Goal: Task Accomplishment & Management: Complete application form

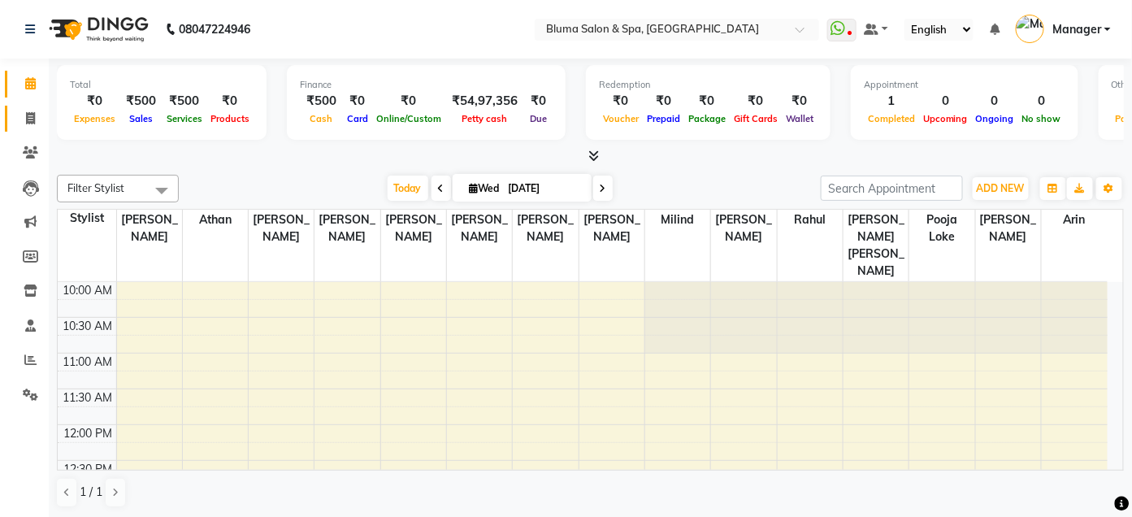
click at [37, 128] on link "Invoice" at bounding box center [24, 119] width 39 height 27
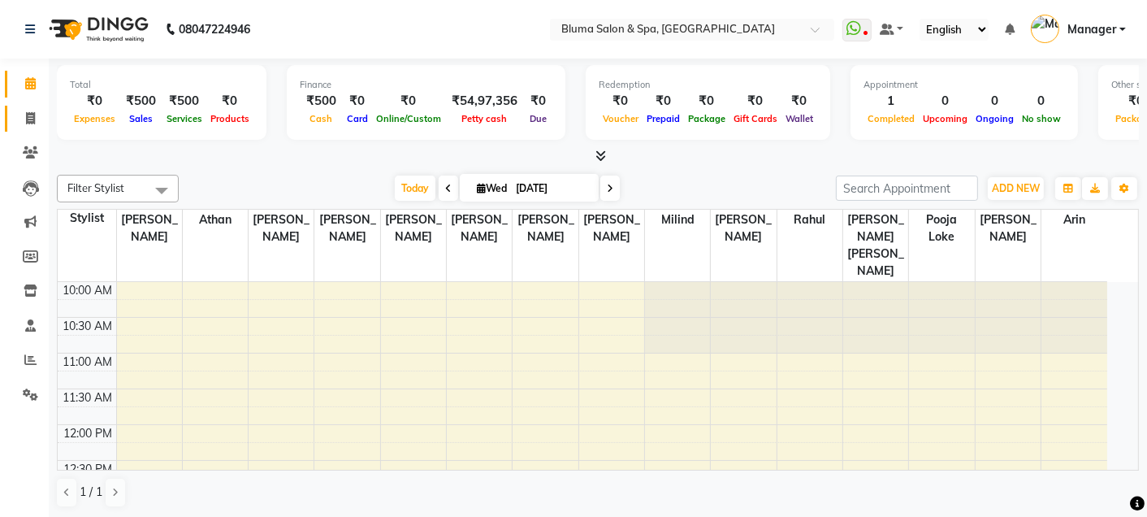
select select "3653"
select select "service"
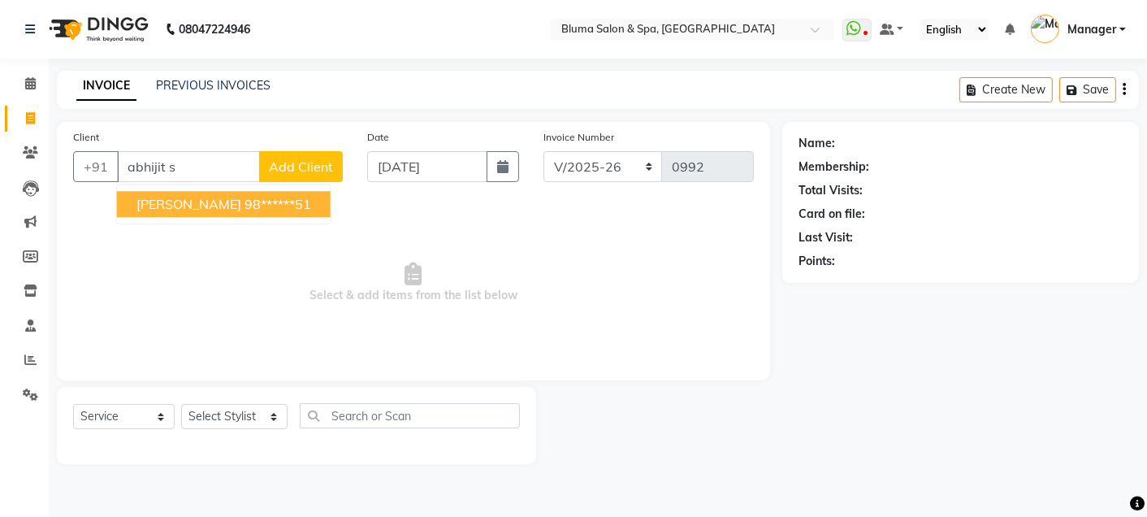
click at [245, 203] on ngb-highlight "98******51" at bounding box center [278, 204] width 67 height 16
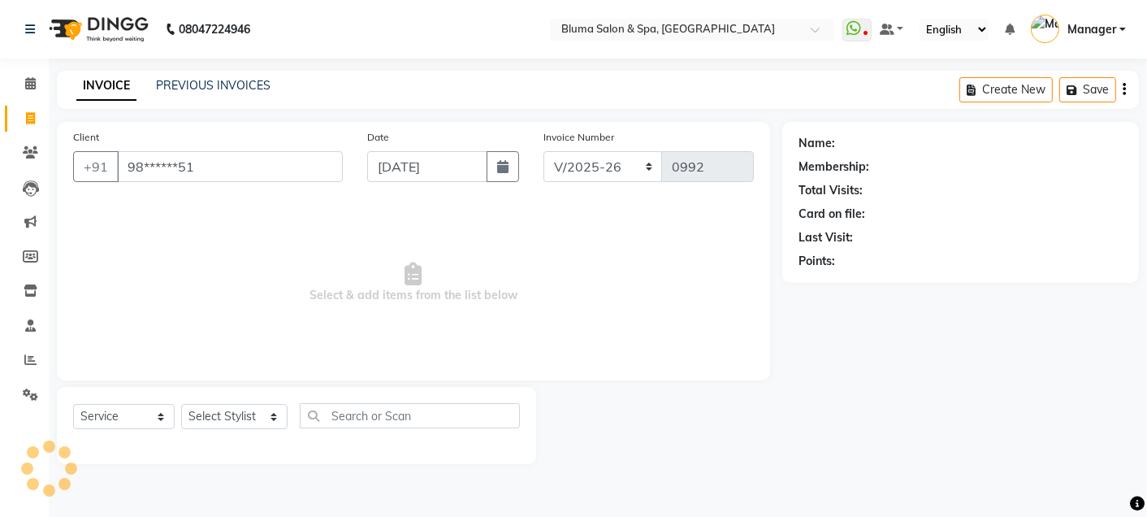
type input "98******51"
select select "1: Object"
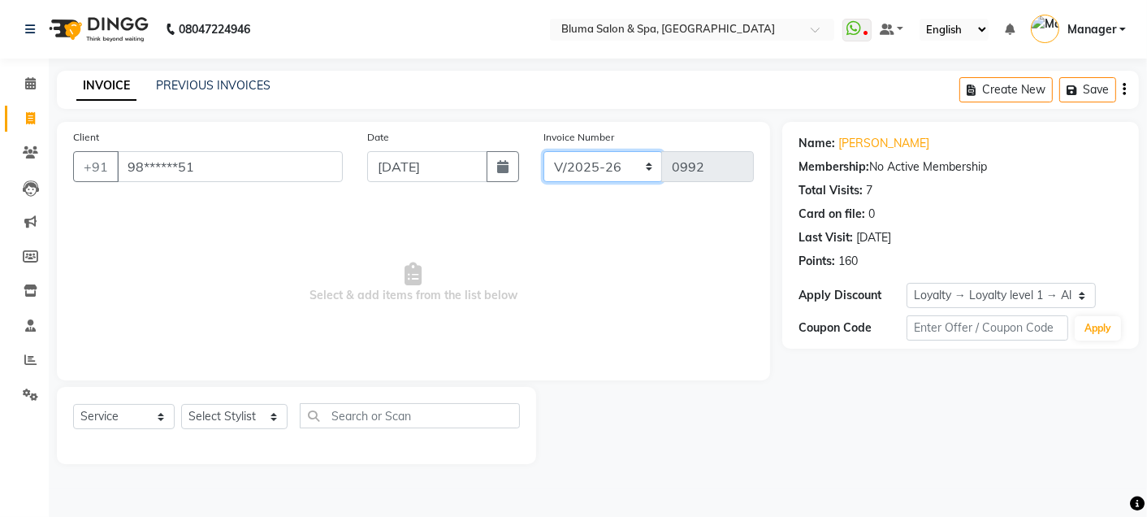
click at [611, 154] on select "ALN/2025-26 AL/2025-26 BKN/2025-26 BK/2025-26 V/2025 V/2025-26" at bounding box center [603, 166] width 119 height 31
select select "7730"
click at [544, 151] on select "ALN/2025-26 AL/2025-26 BKN/2025-26 BK/2025-26 V/2025 V/2025-26" at bounding box center [603, 166] width 119 height 31
type input "0262"
click at [240, 422] on select "Select Stylist Admin Ajay [PERSON_NAME] [PERSON_NAME] [PERSON_NAME] [PERSON_NAM…" at bounding box center [234, 416] width 106 height 25
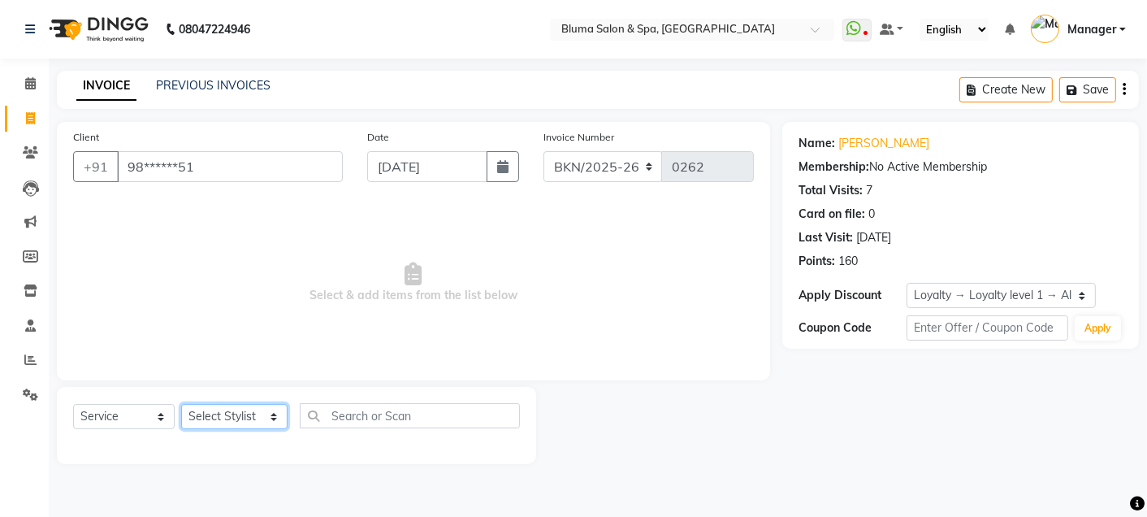
select select "17128"
click at [181, 405] on select "Select Stylist Admin Ajay [PERSON_NAME] [PERSON_NAME] [PERSON_NAME] [PERSON_NAM…" at bounding box center [234, 416] width 106 height 25
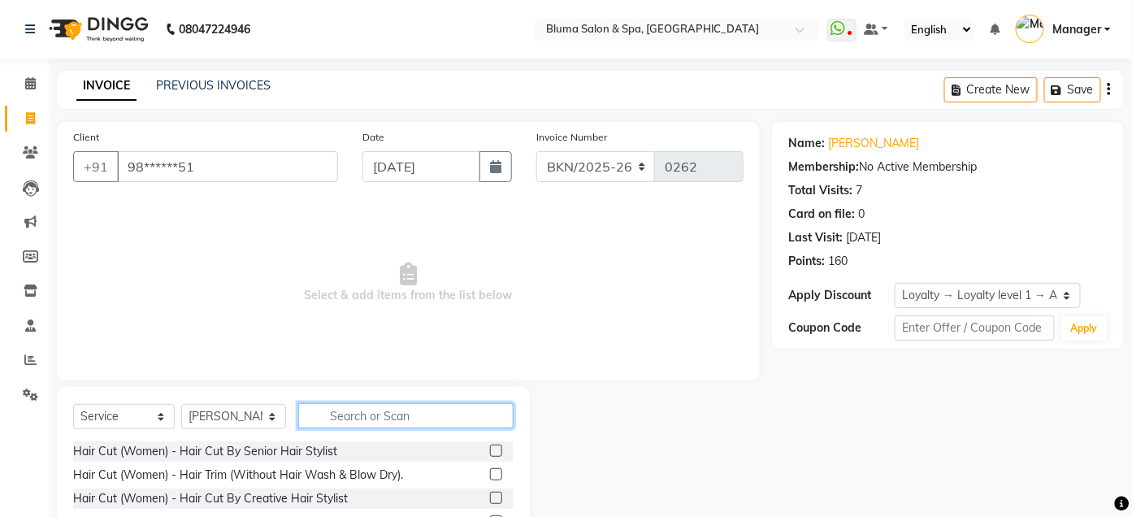
click at [385, 415] on input "text" at bounding box center [405, 415] width 215 height 25
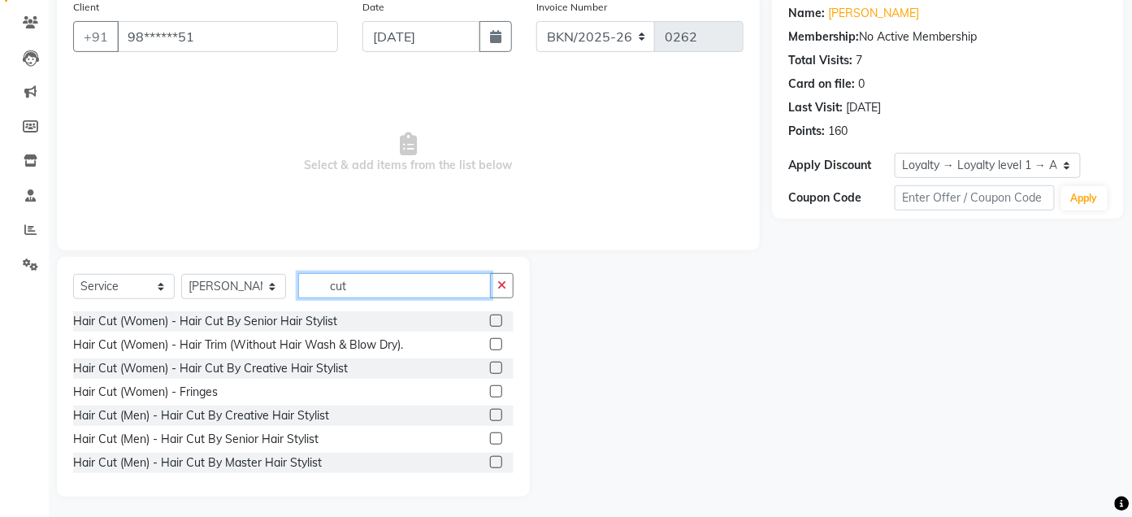
scroll to position [133, 0]
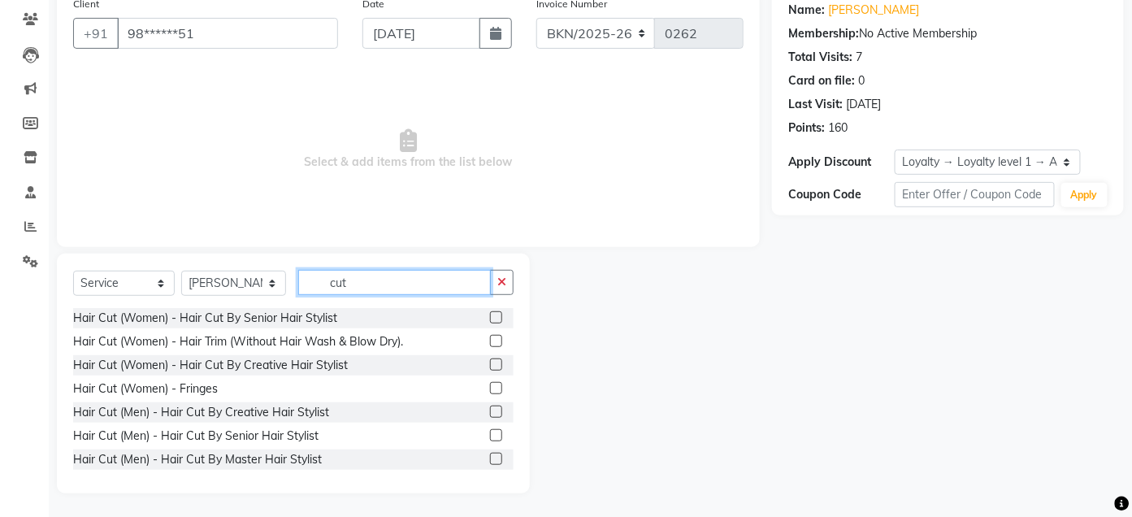
type input "cut"
click at [490, 411] on label at bounding box center [496, 411] width 12 height 12
click at [490, 411] on input "checkbox" at bounding box center [495, 412] width 11 height 11
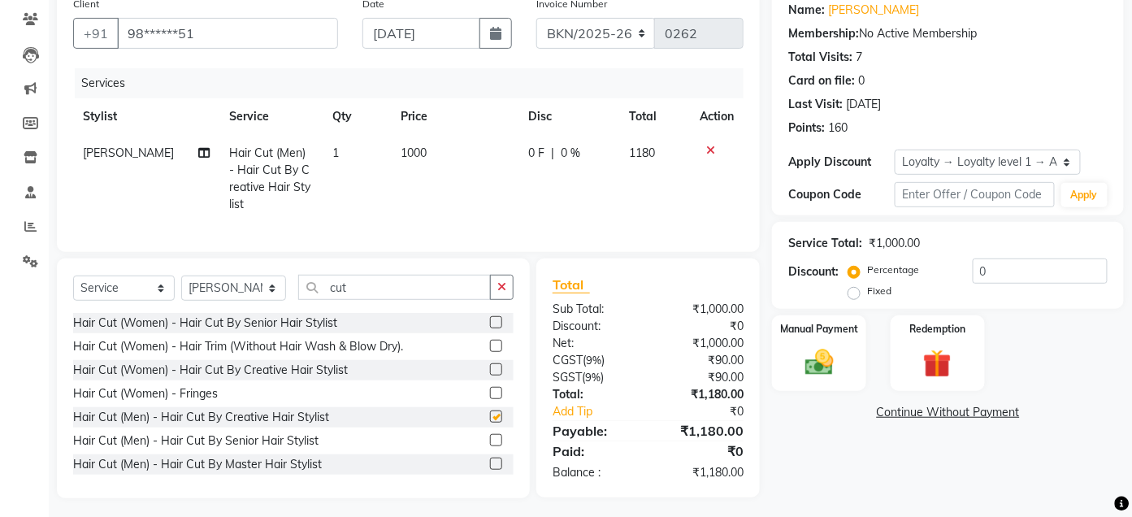
checkbox input "false"
click at [500, 292] on icon "button" at bounding box center [501, 286] width 9 height 11
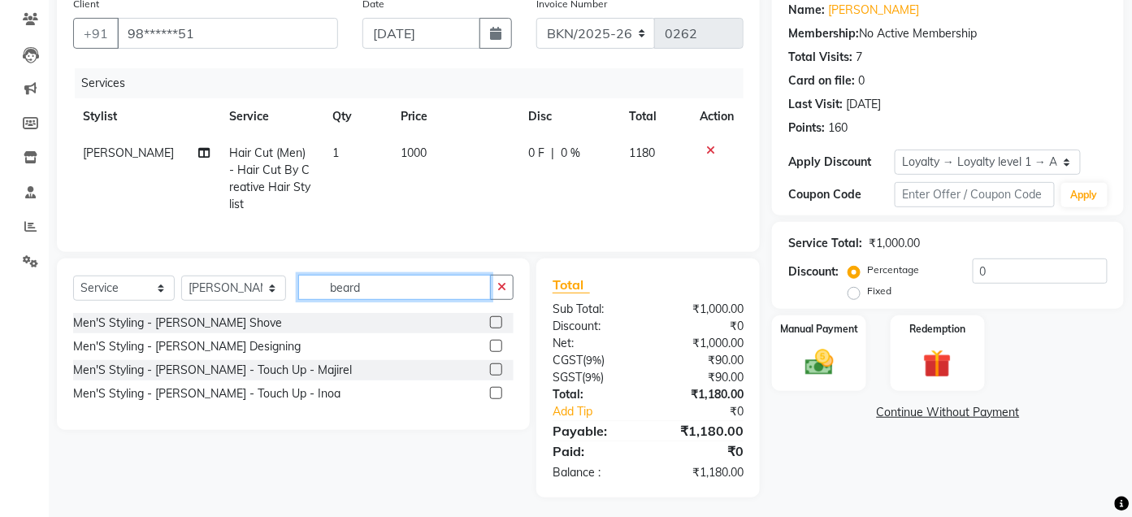
type input "beard"
click at [498, 352] on label at bounding box center [496, 346] width 12 height 12
click at [498, 352] on input "checkbox" at bounding box center [495, 346] width 11 height 11
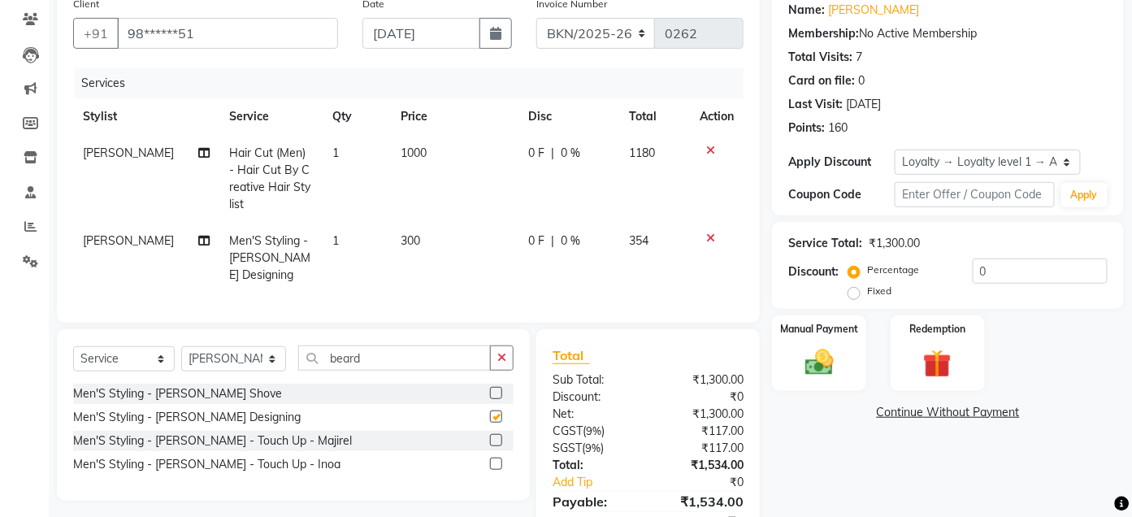
checkbox input "false"
click at [709, 237] on icon at bounding box center [710, 237] width 9 height 11
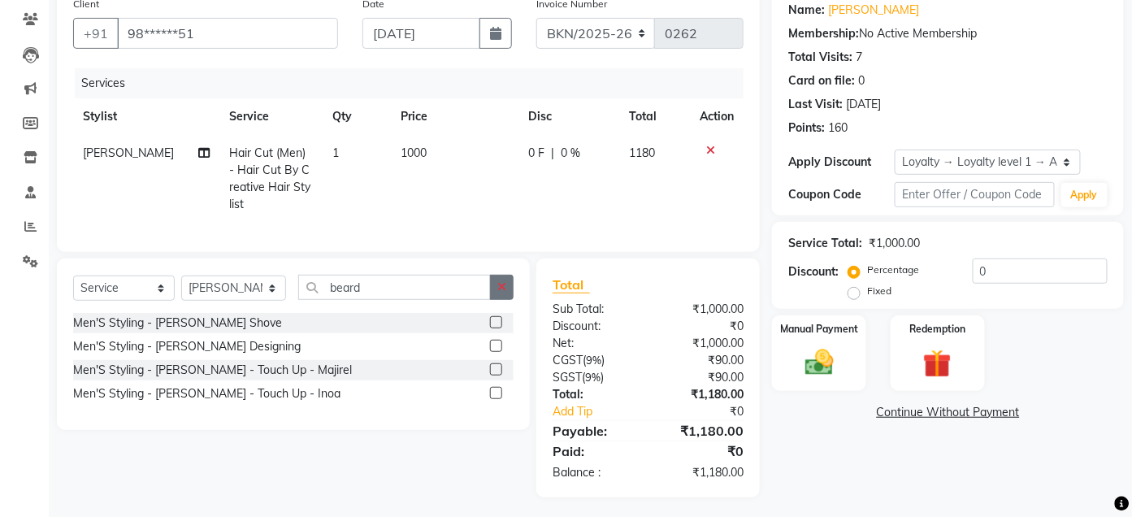
click at [495, 299] on button "button" at bounding box center [502, 287] width 24 height 25
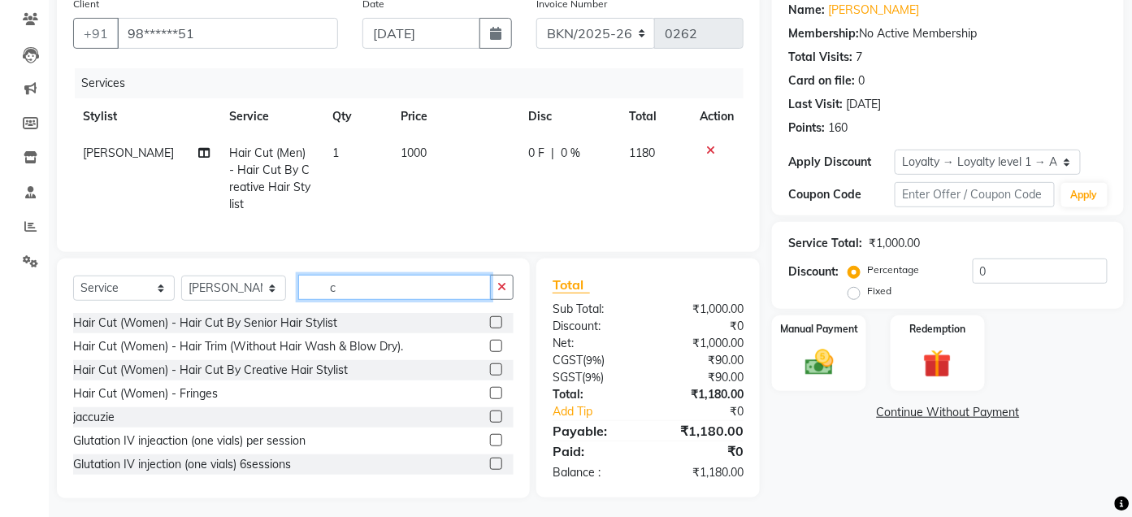
click at [472, 296] on input "c" at bounding box center [394, 287] width 193 height 25
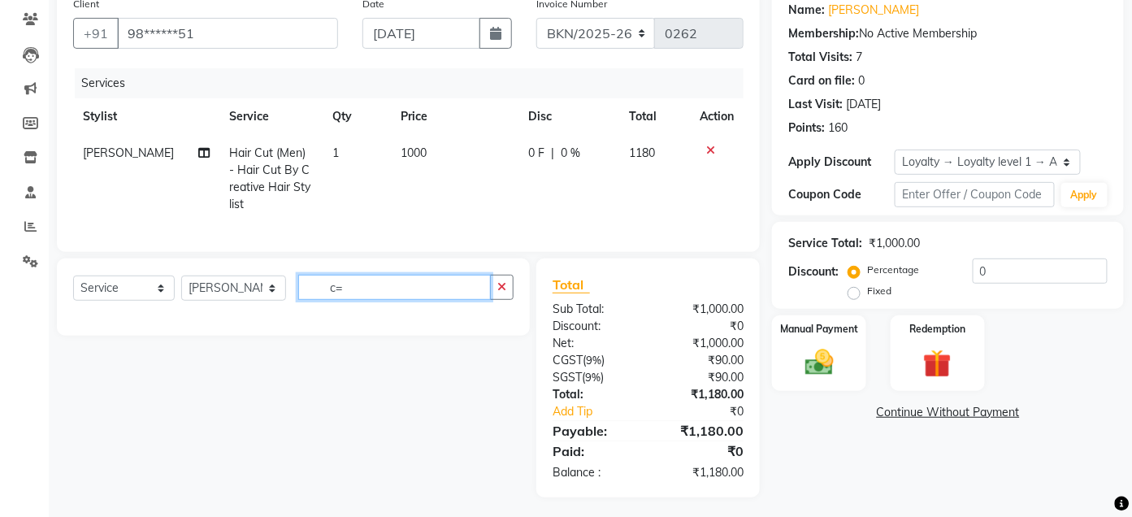
type input "c"
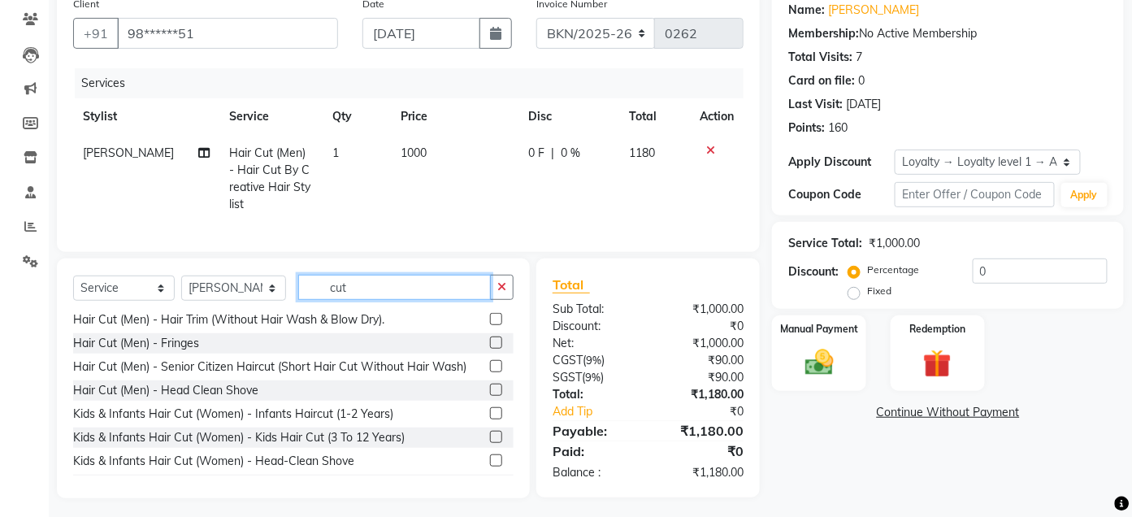
scroll to position [180, 0]
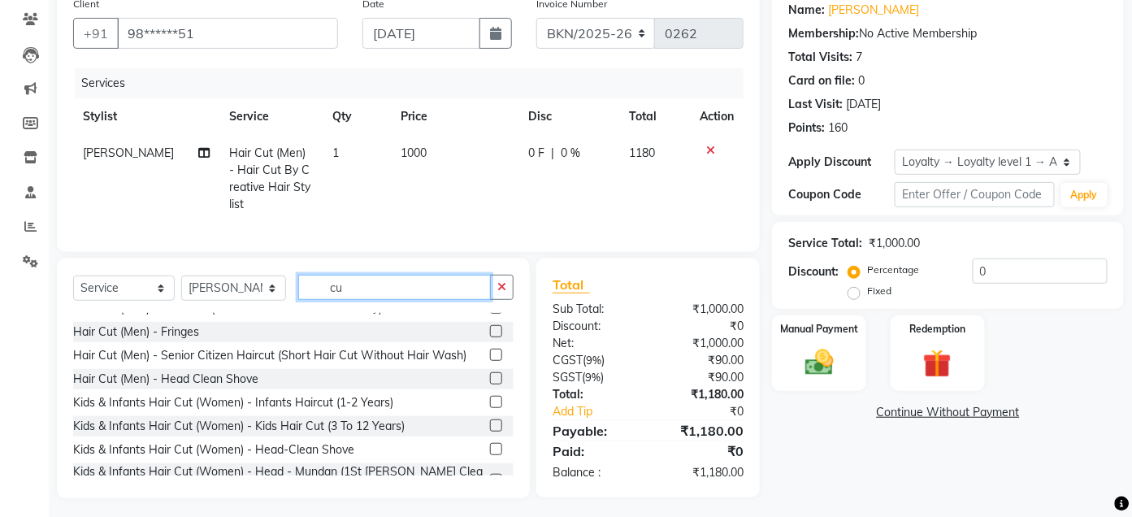
type input "c"
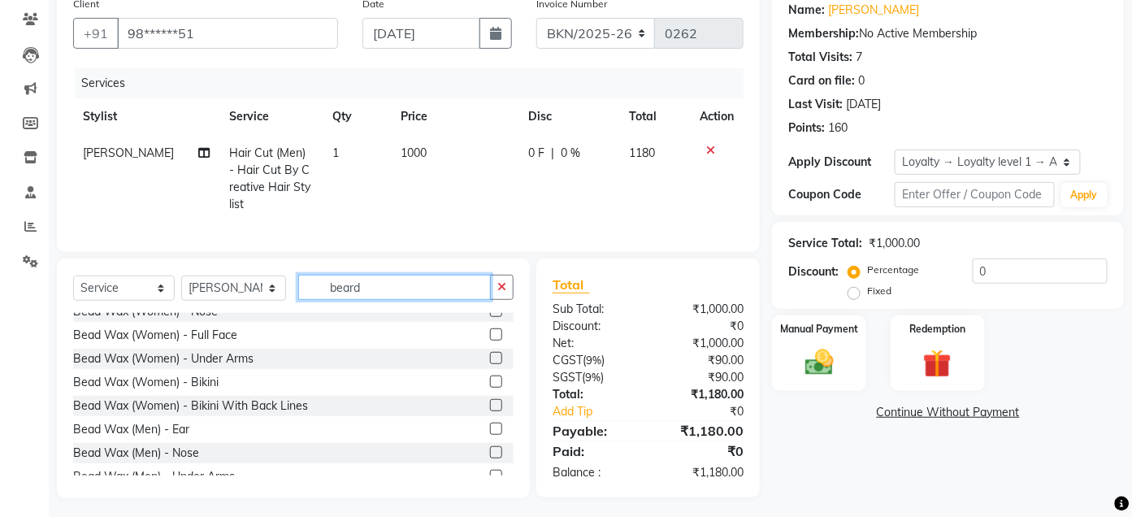
scroll to position [0, 0]
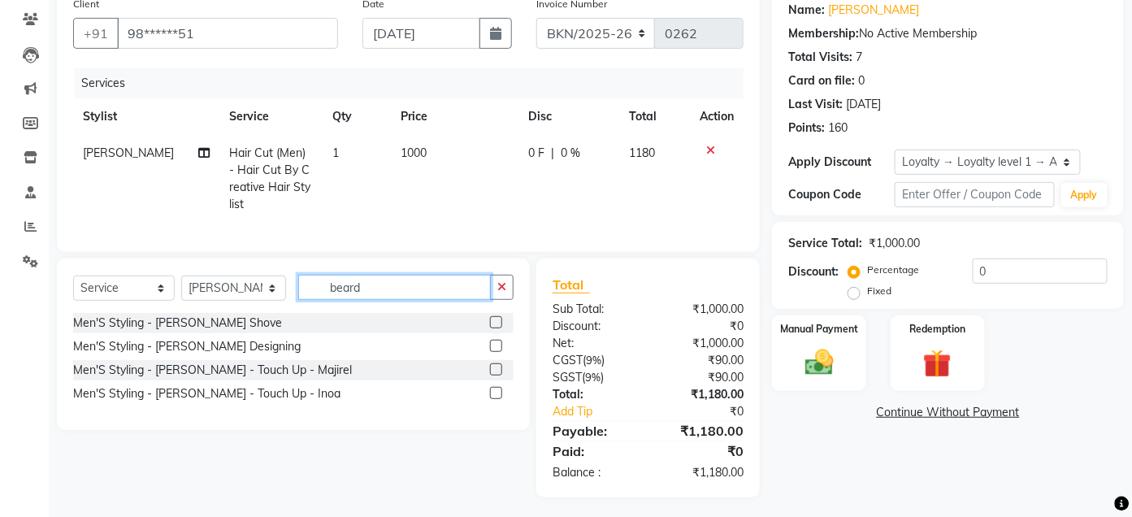
type input "beard"
click at [493, 352] on label at bounding box center [496, 346] width 12 height 12
click at [493, 352] on input "checkbox" at bounding box center [495, 346] width 11 height 11
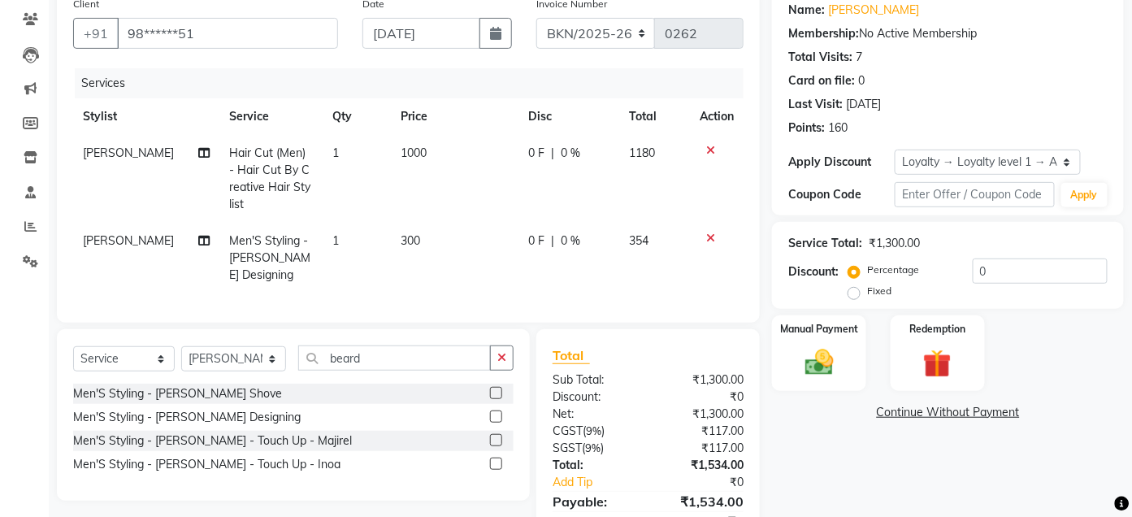
click at [710, 236] on icon at bounding box center [710, 237] width 9 height 11
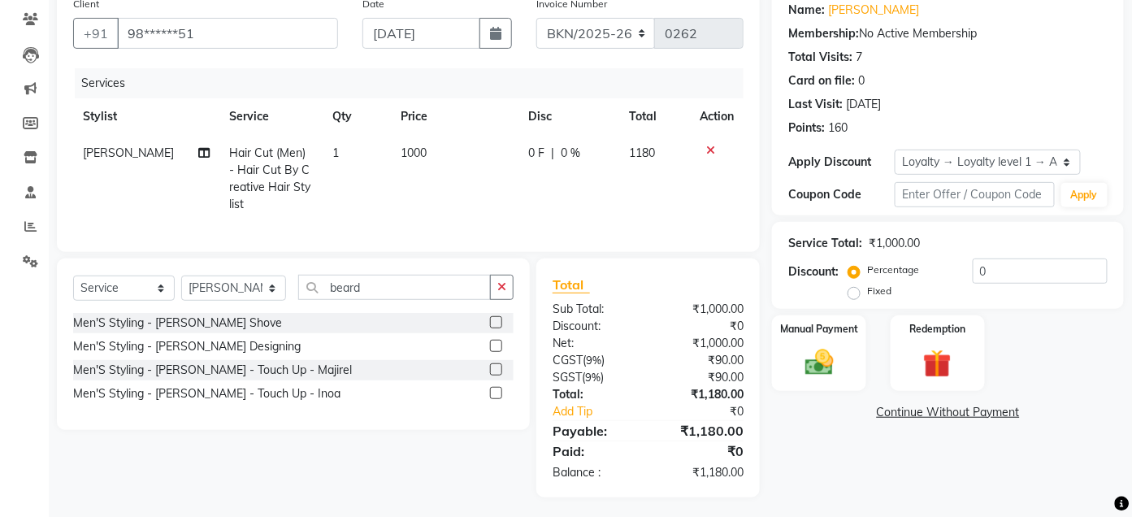
click at [498, 352] on label at bounding box center [496, 346] width 12 height 12
click at [498, 352] on input "checkbox" at bounding box center [495, 346] width 11 height 11
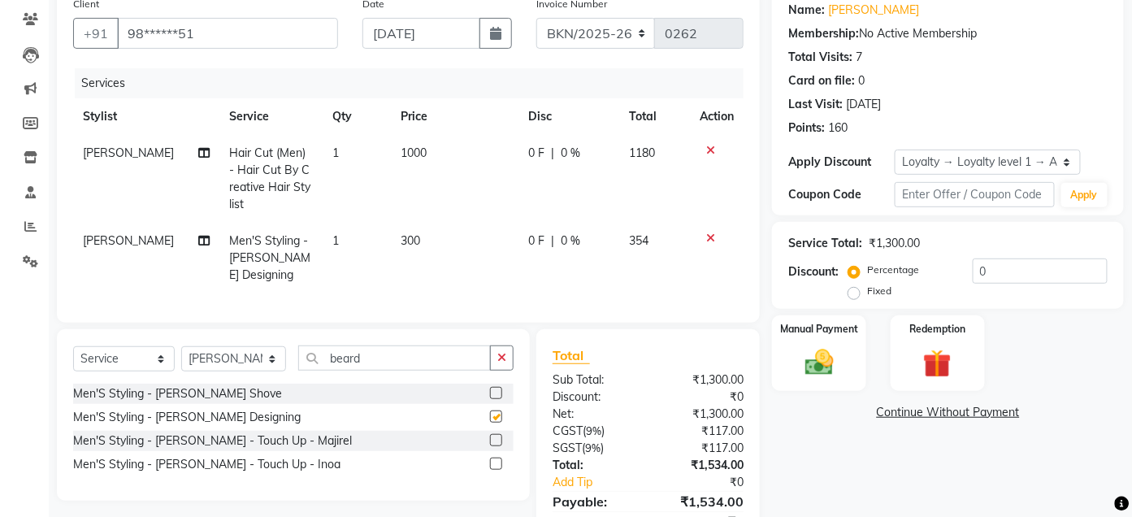
checkbox input "false"
click at [402, 241] on span "300" at bounding box center [410, 240] width 19 height 15
select select "17128"
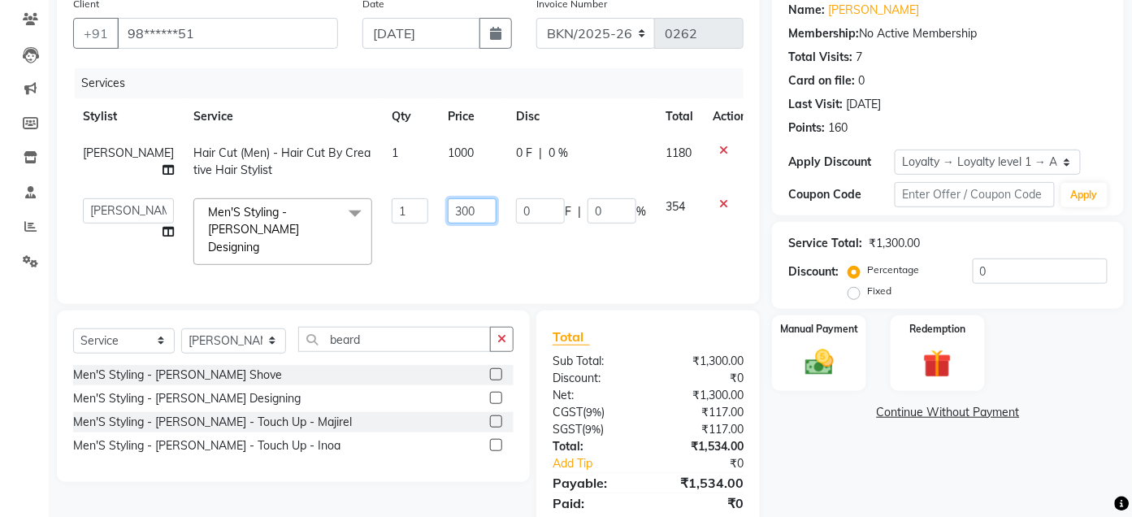
click at [448, 212] on input "300" at bounding box center [472, 210] width 49 height 25
type input "500"
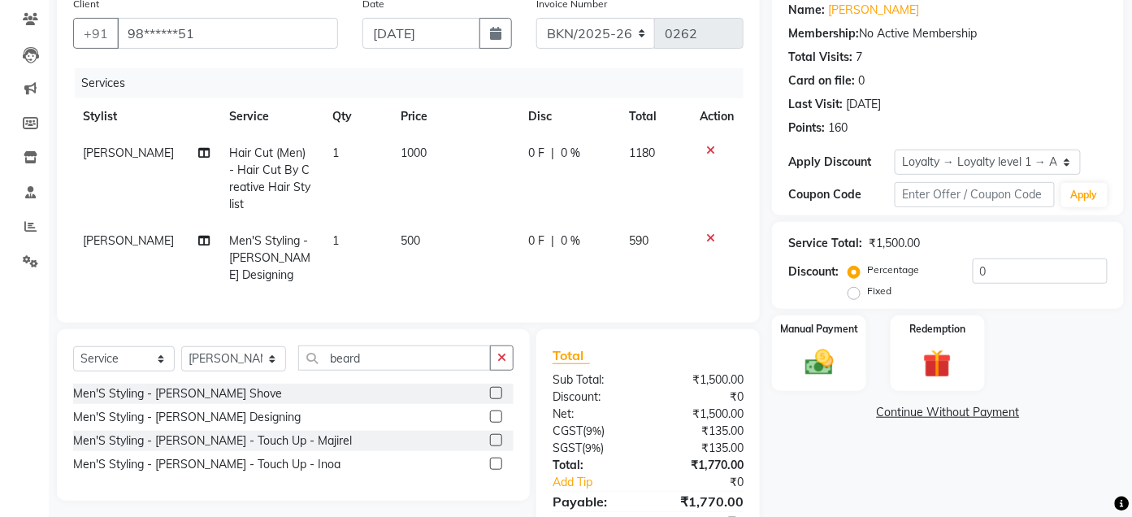
click at [768, 262] on div "Client +91 98******51 Date 03-09-2025 Invoice Number ALN/2025-26 AL/2025-26 BKN…" at bounding box center [408, 278] width 727 height 579
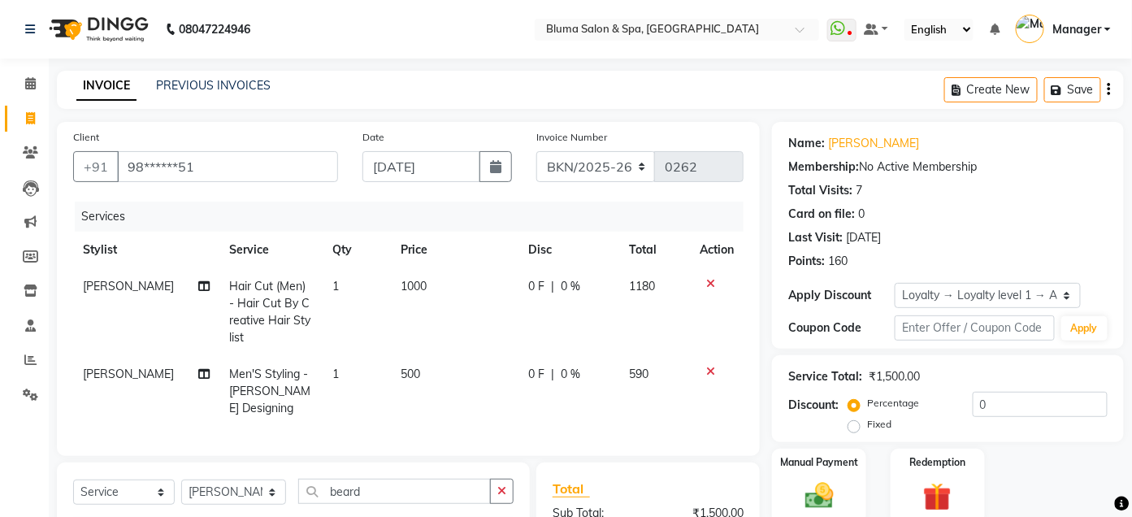
click at [1109, 89] on icon "button" at bounding box center [1108, 89] width 3 height 1
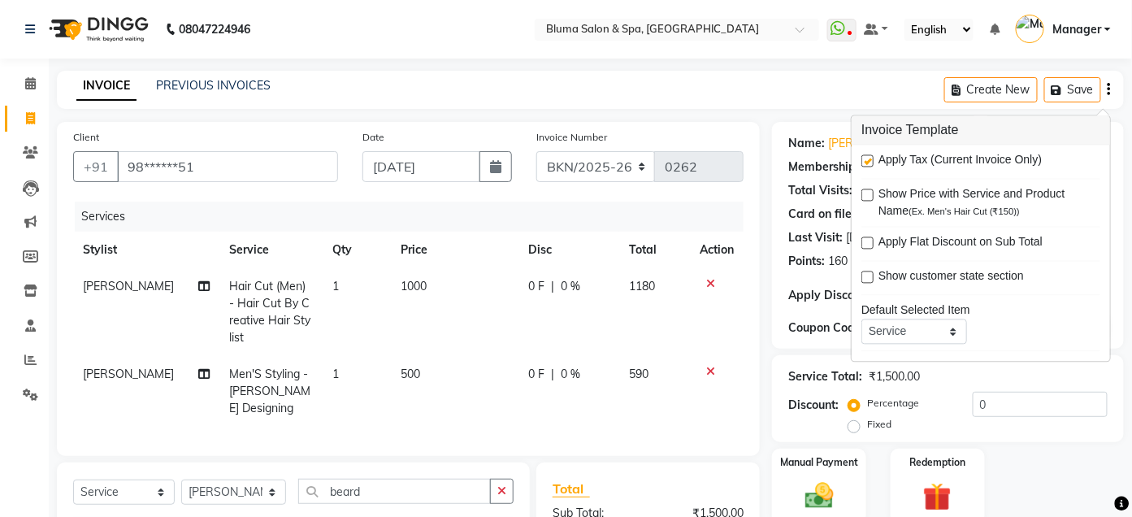
click at [869, 160] on label at bounding box center [867, 161] width 12 height 12
click at [869, 160] on input "checkbox" at bounding box center [866, 162] width 11 height 11
checkbox input "false"
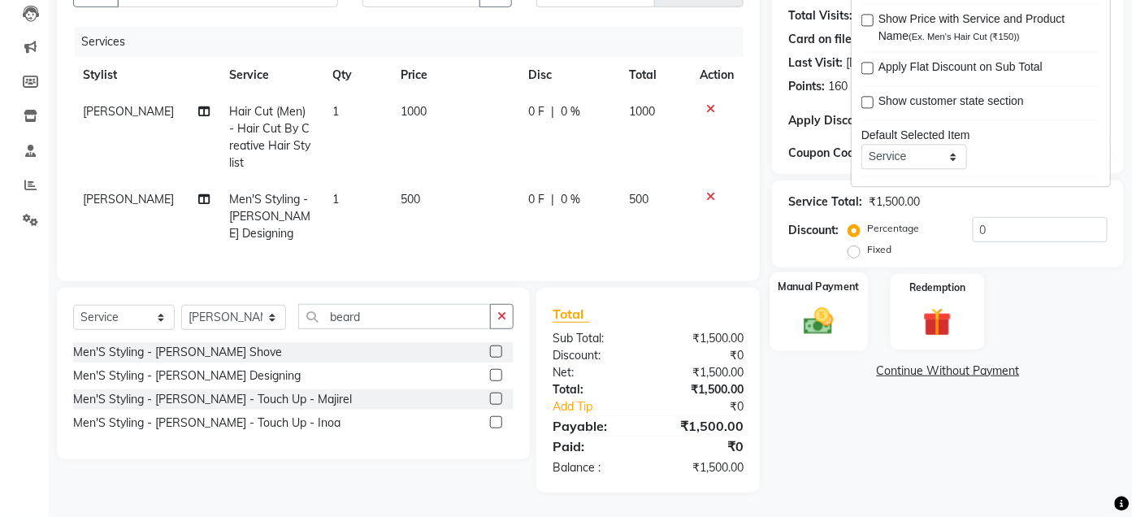
click at [810, 287] on div "Manual Payment" at bounding box center [818, 311] width 97 height 79
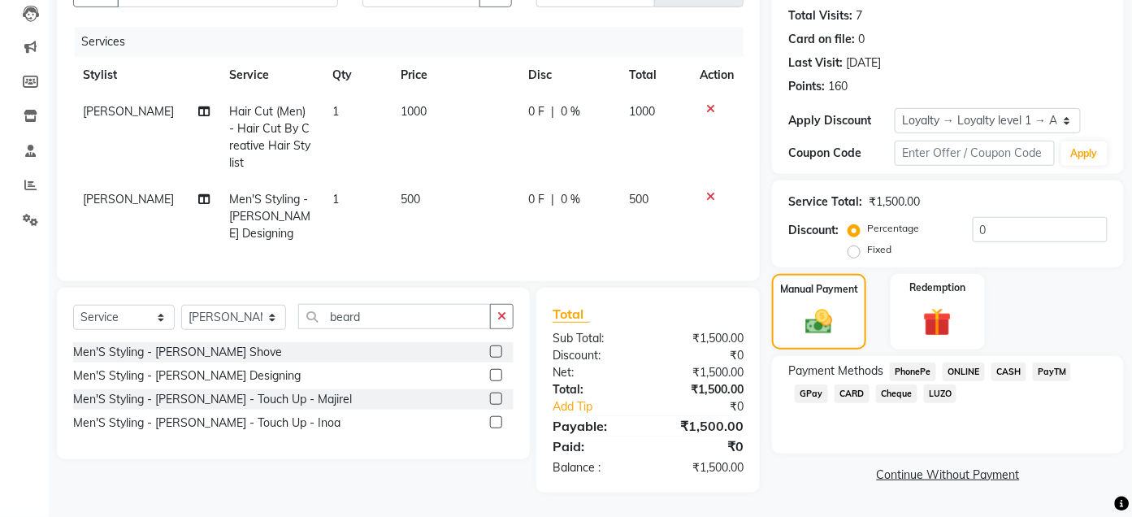
click at [1016, 362] on span "CASH" at bounding box center [1008, 371] width 35 height 19
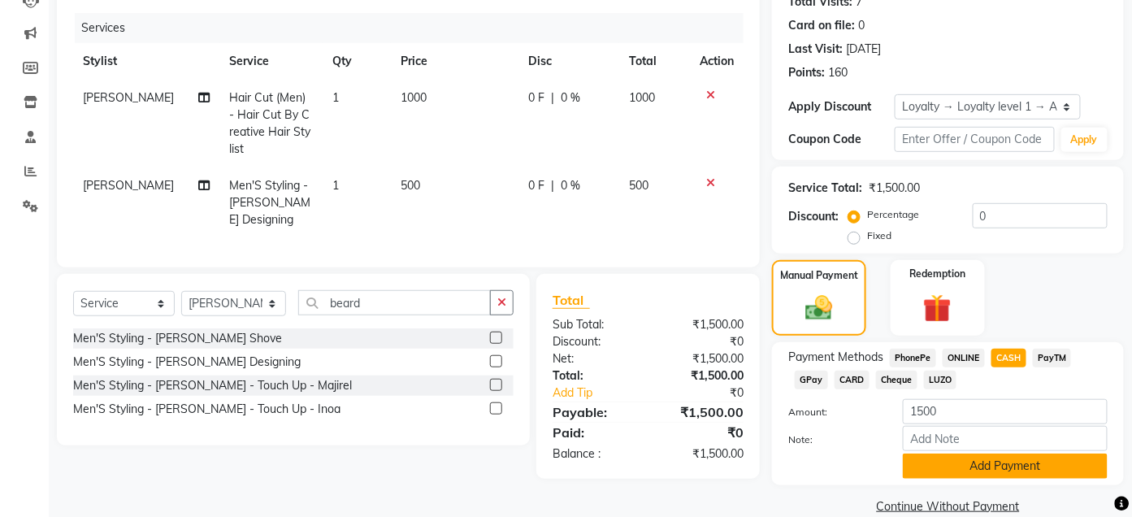
click at [1016, 469] on button "Add Payment" at bounding box center [1005, 465] width 205 height 25
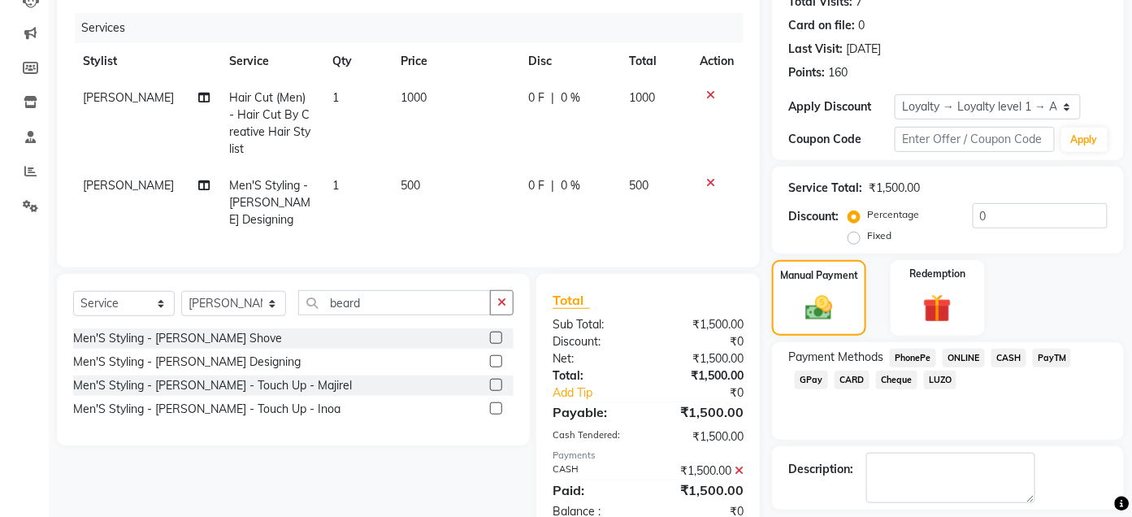
click at [1009, 362] on span "CASH" at bounding box center [1008, 358] width 35 height 19
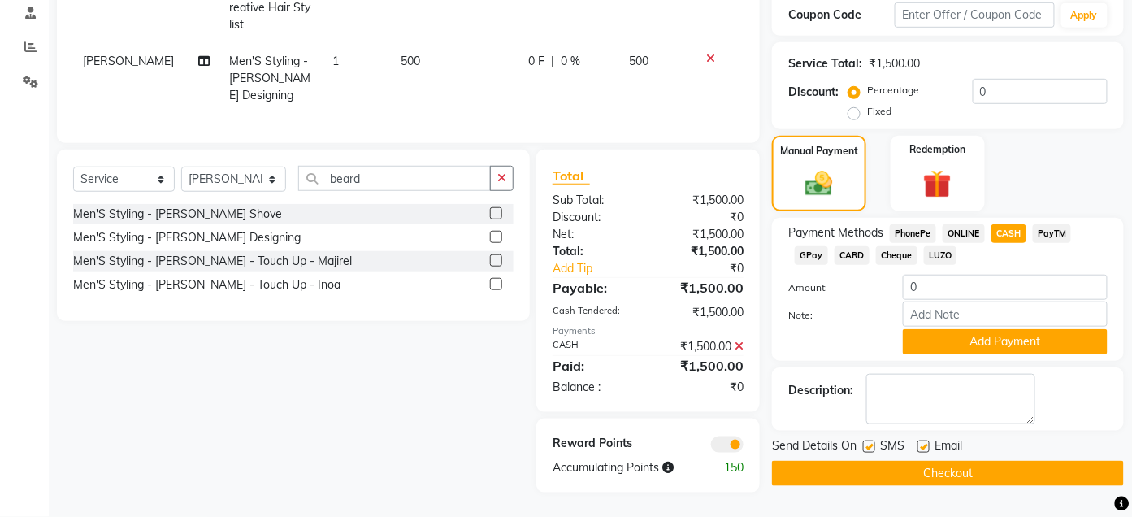
scroll to position [327, 0]
click at [868, 440] on label at bounding box center [869, 446] width 12 height 12
click at [868, 442] on input "checkbox" at bounding box center [868, 447] width 11 height 11
checkbox input "false"
click at [926, 440] on label at bounding box center [923, 446] width 12 height 12
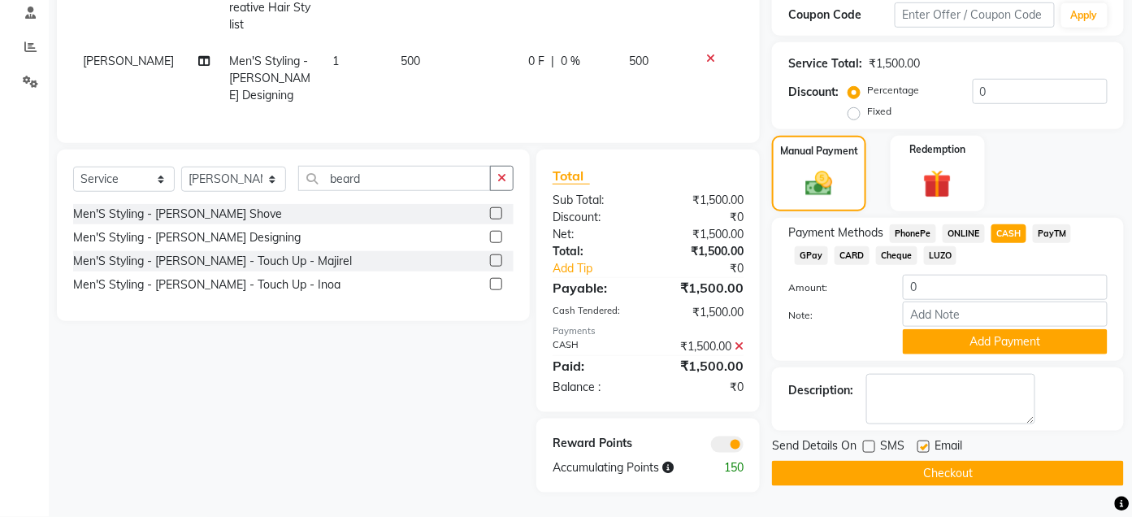
click at [926, 442] on input "checkbox" at bounding box center [922, 447] width 11 height 11
checkbox input "false"
click at [937, 461] on button "Checkout" at bounding box center [948, 473] width 352 height 25
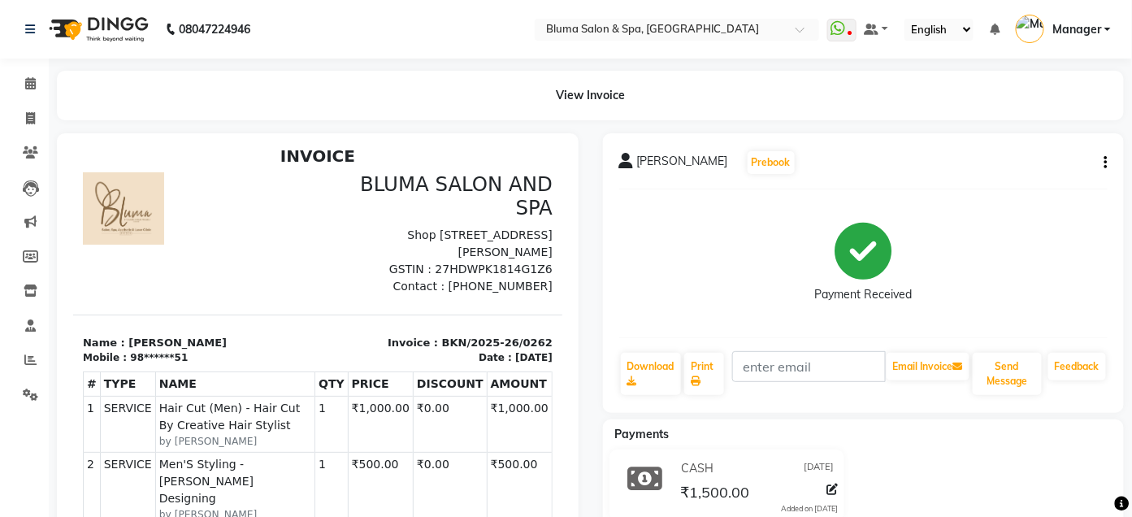
scroll to position [12, 0]
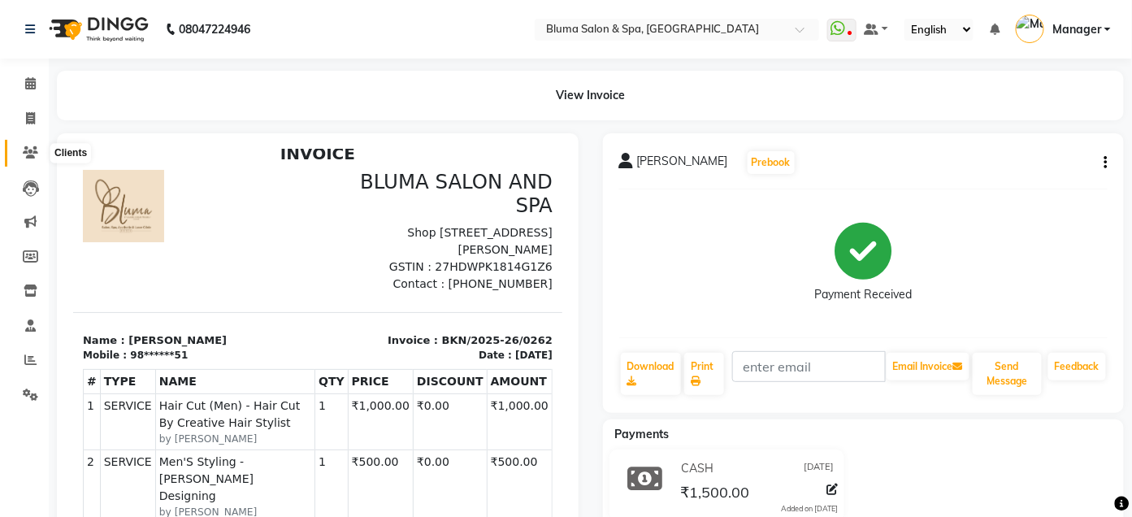
click at [28, 155] on icon at bounding box center [30, 152] width 15 height 12
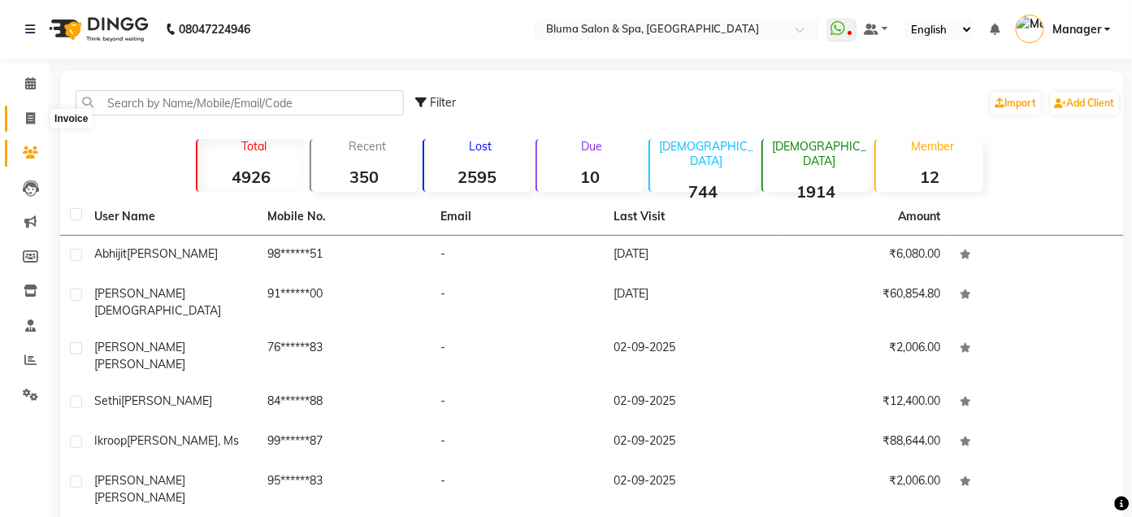
click at [26, 112] on icon at bounding box center [30, 118] width 9 height 12
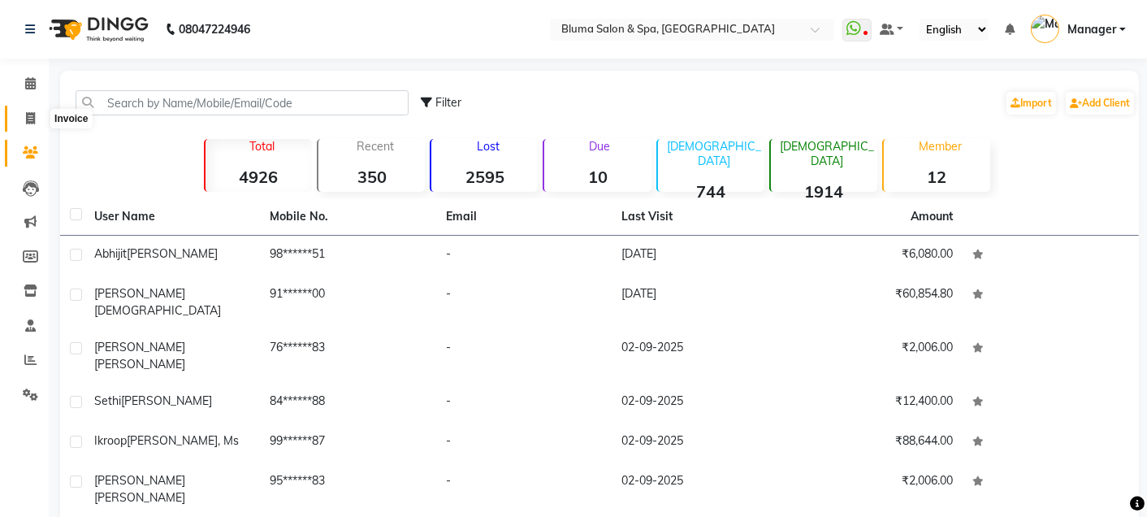
select select "service"
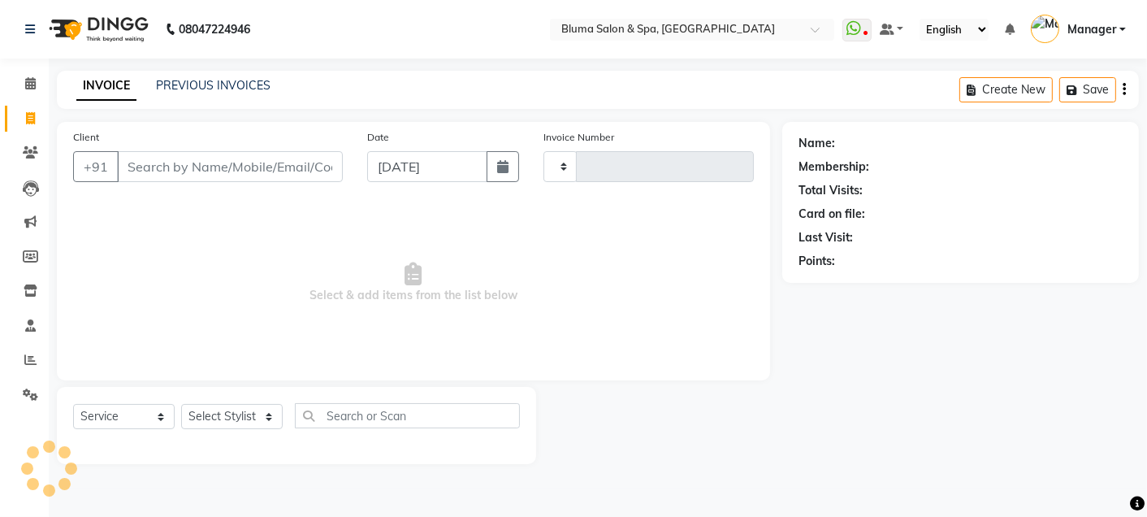
type input "0992"
select select "3653"
click at [205, 175] on input "Client" at bounding box center [230, 166] width 226 height 31
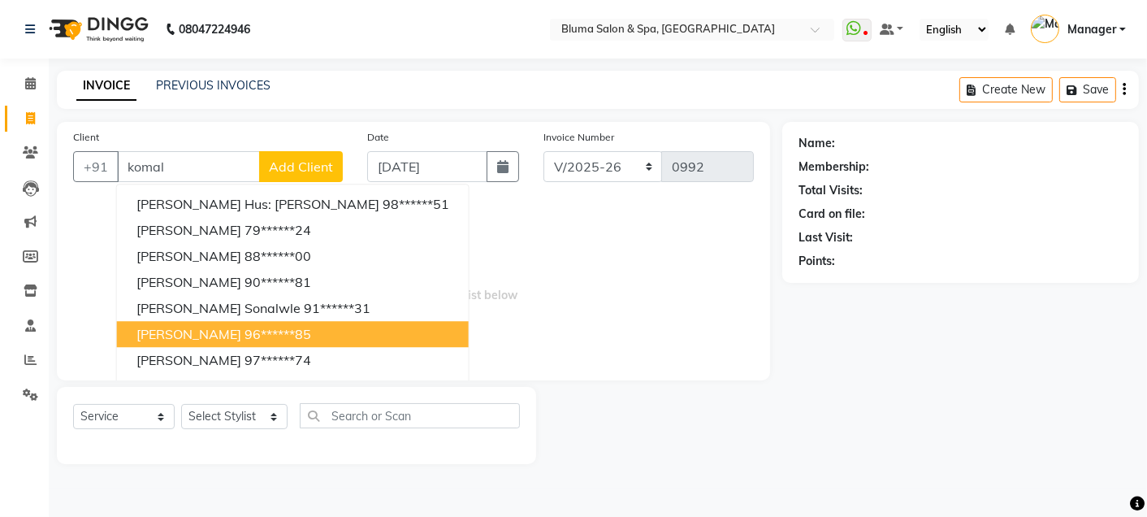
click at [204, 331] on span "Komal Tekchandani" at bounding box center [188, 334] width 105 height 16
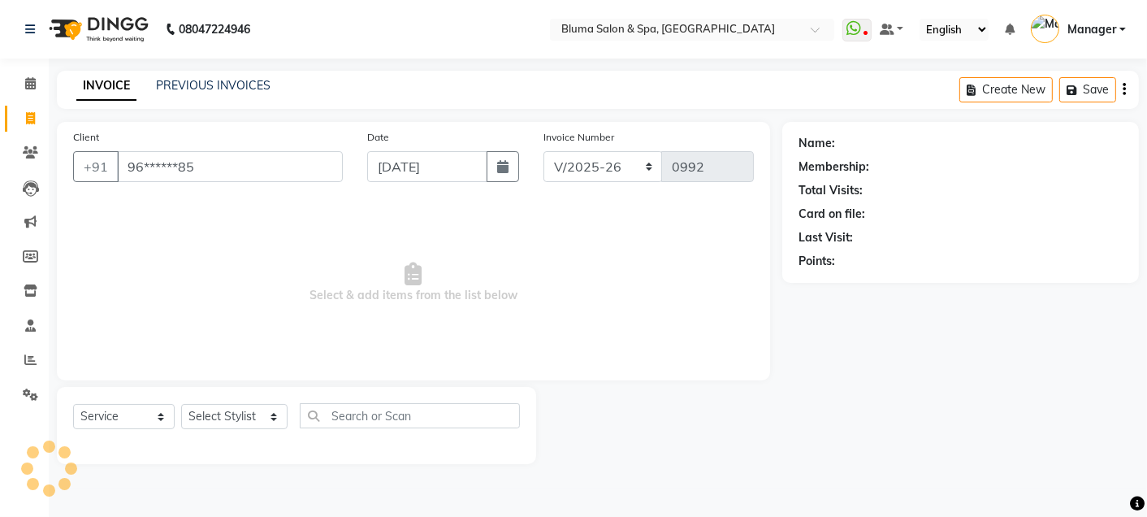
type input "96******85"
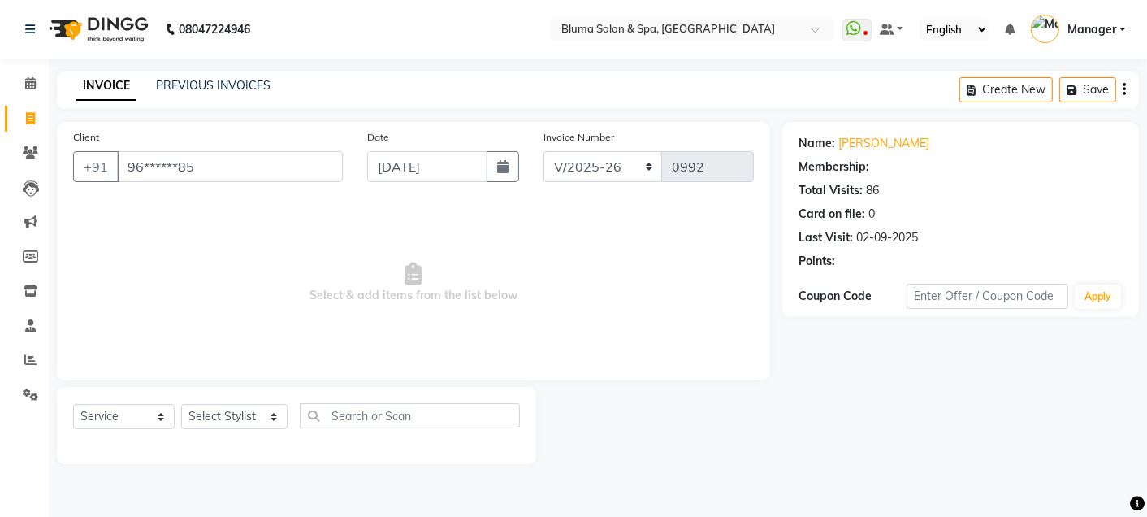
select select "2: Object"
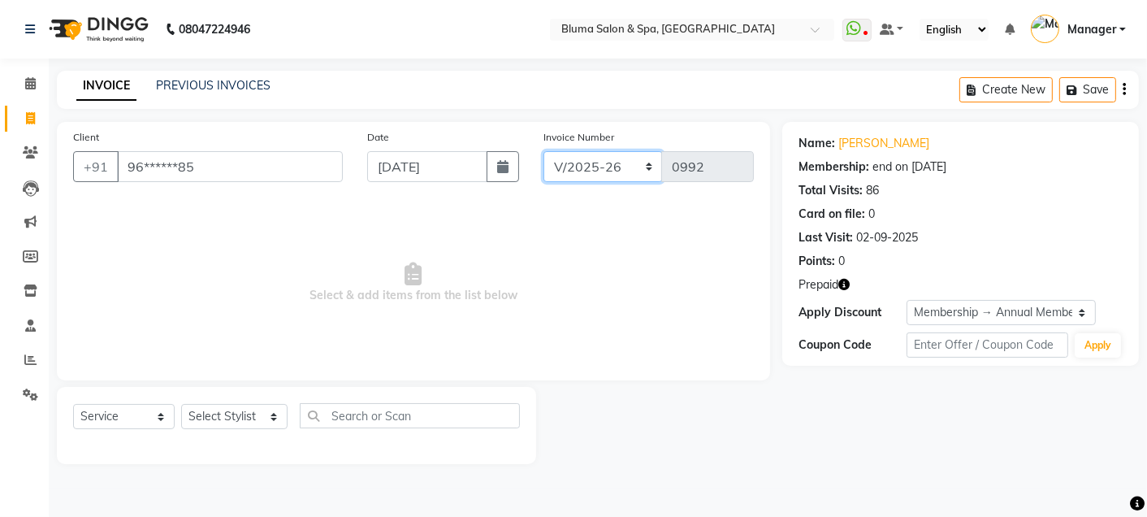
click at [587, 163] on select "ALN/2025-26 AL/2025-26 BKN/2025-26 BK/2025-26 V/2025 V/2025-26" at bounding box center [603, 166] width 119 height 31
select select "7730"
click at [544, 151] on select "ALN/2025-26 AL/2025-26 BKN/2025-26 BK/2025-26 V/2025 V/2025-26" at bounding box center [603, 166] width 119 height 31
type input "0263"
click at [246, 422] on select "Select Stylist Admin Ajay [PERSON_NAME] [PERSON_NAME] [PERSON_NAME] [PERSON_NAM…" at bounding box center [234, 416] width 106 height 25
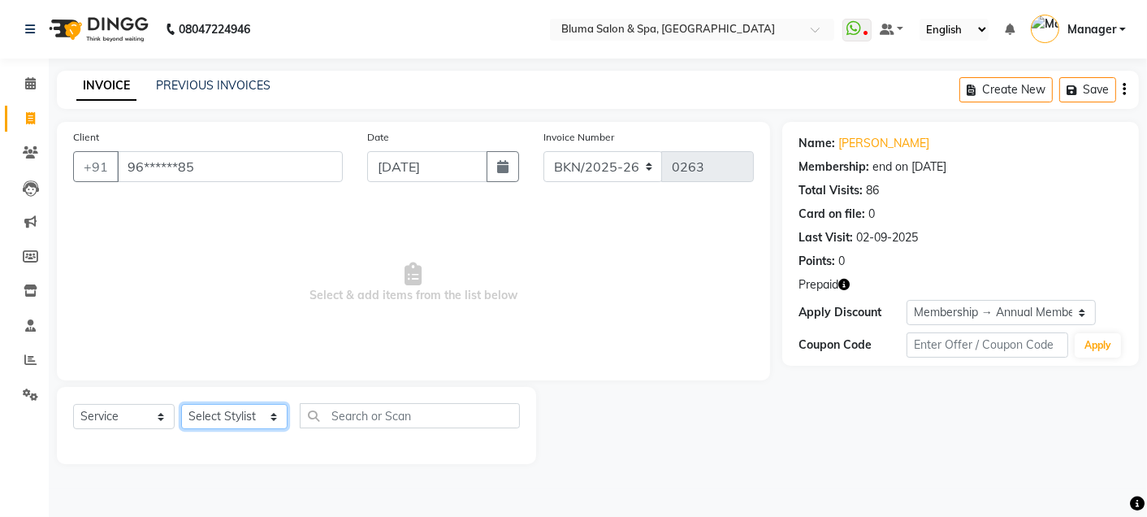
select select "75599"
click at [181, 405] on select "Select Stylist Admin Ajay [PERSON_NAME] [PERSON_NAME] [PERSON_NAME] [PERSON_NAM…" at bounding box center [234, 416] width 106 height 25
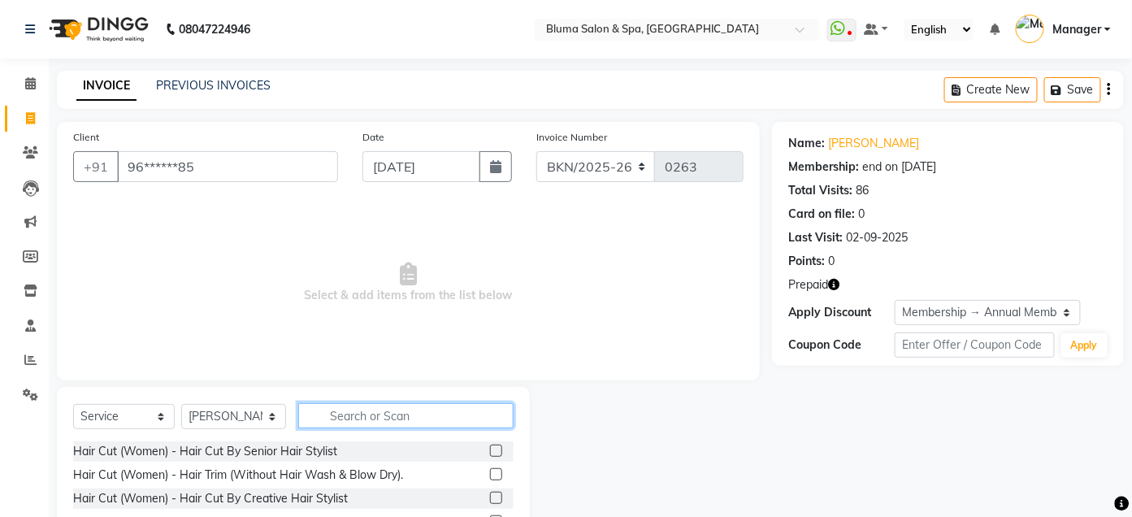
click at [361, 405] on input "text" at bounding box center [405, 415] width 215 height 25
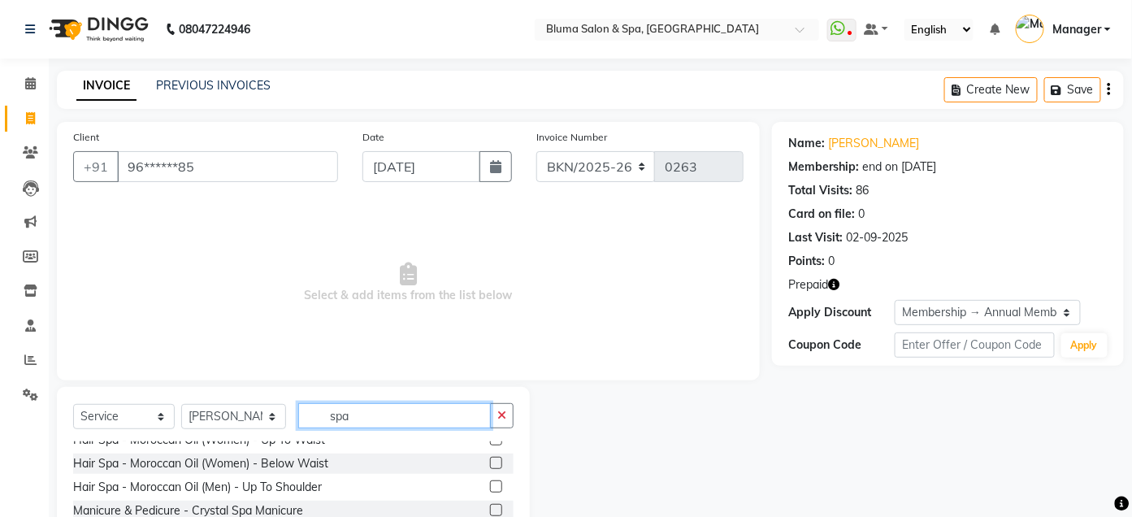
scroll to position [180, 0]
type input "spa"
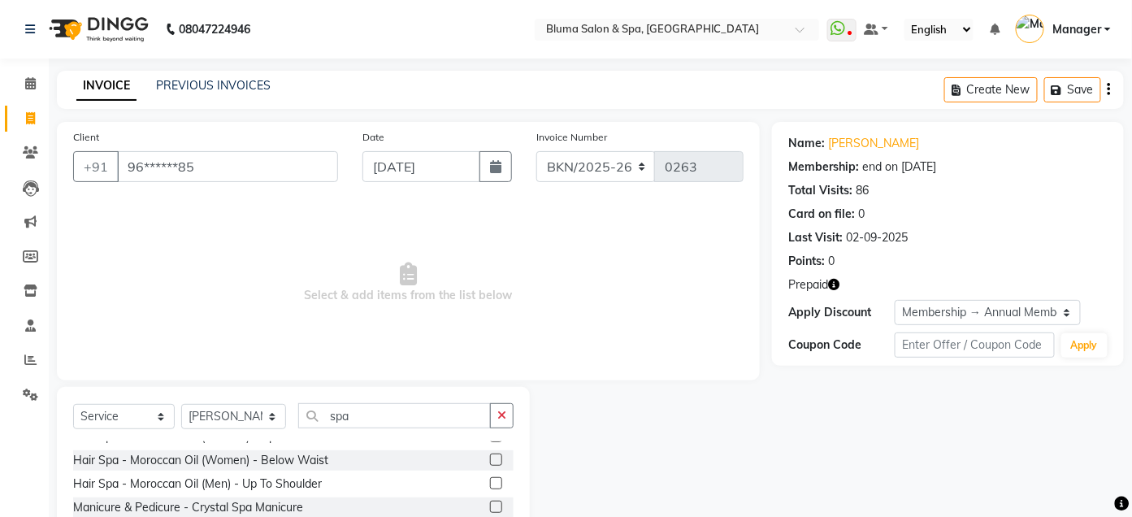
click at [490, 465] on label at bounding box center [496, 459] width 12 height 12
click at [490, 465] on input "checkbox" at bounding box center [495, 460] width 11 height 11
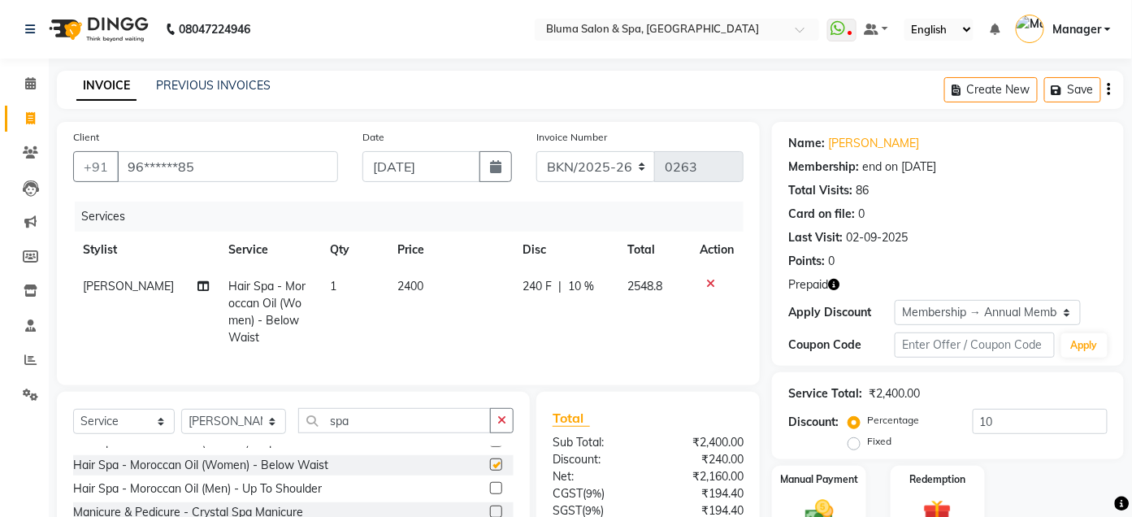
checkbox input "false"
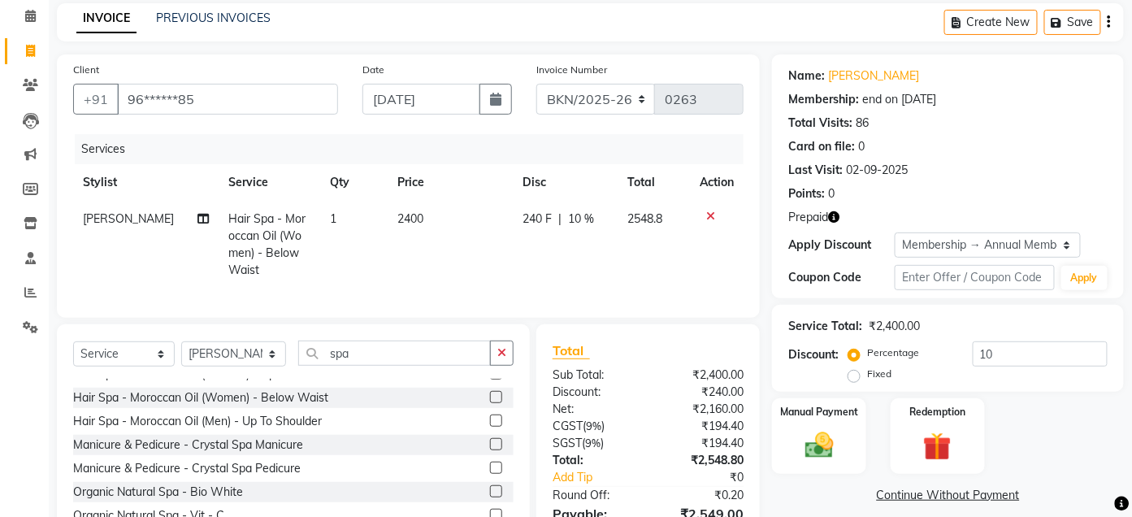
scroll to position [169, 0]
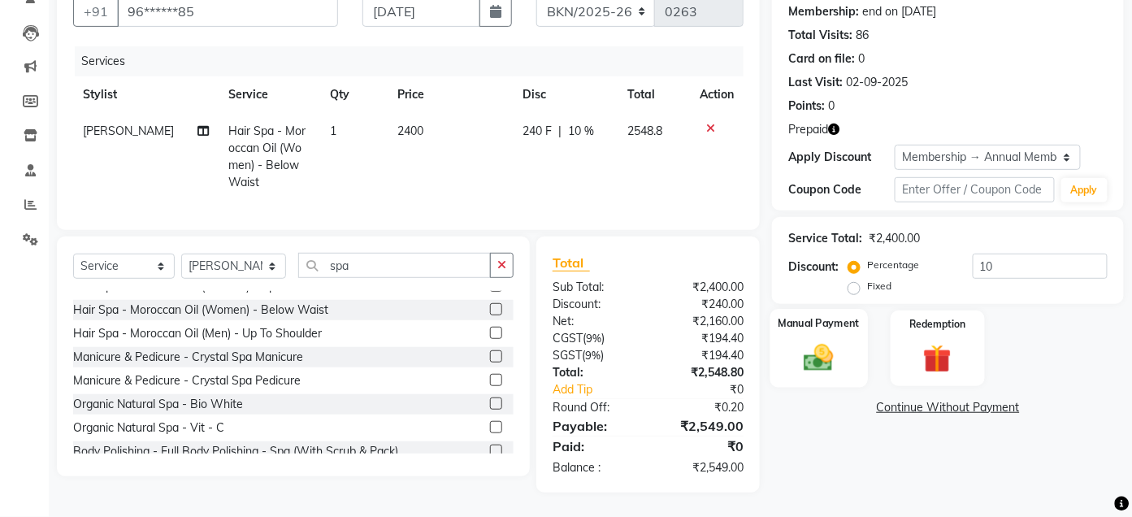
click at [799, 359] on img at bounding box center [819, 357] width 48 height 34
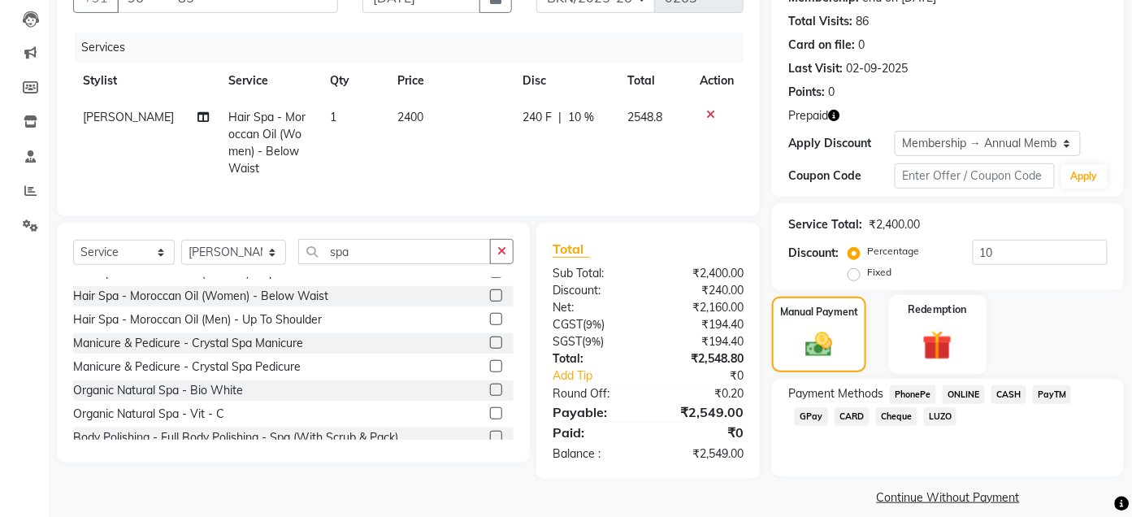
click at [918, 333] on img at bounding box center [937, 345] width 48 height 37
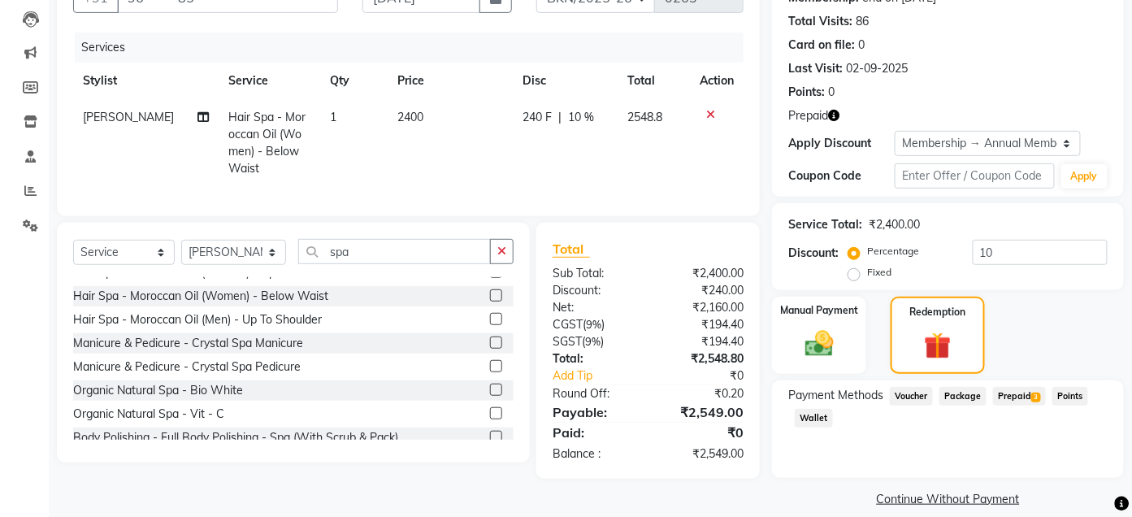
click at [1029, 396] on span "Prepaid 3" at bounding box center [1019, 396] width 53 height 19
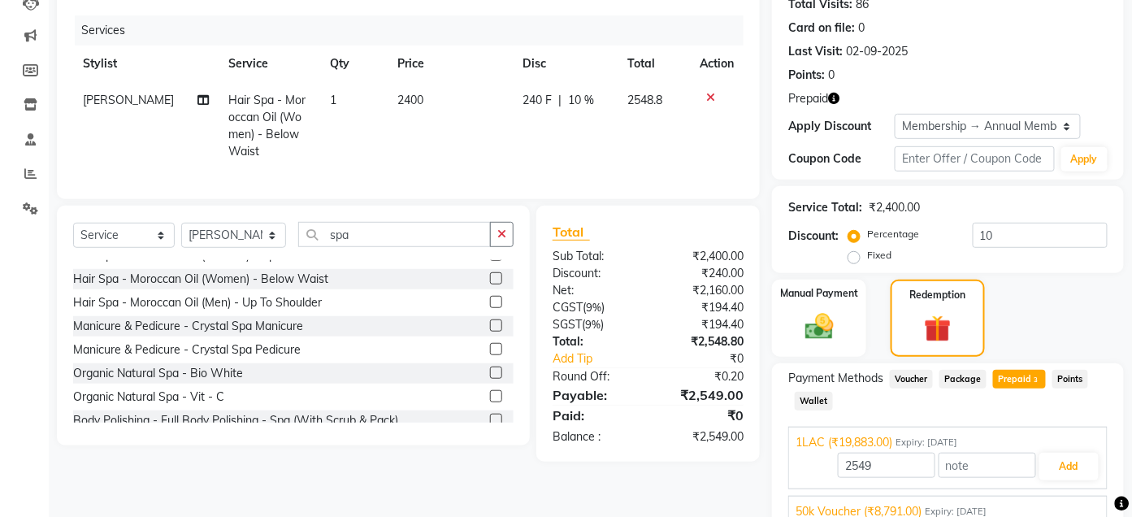
scroll to position [298, 0]
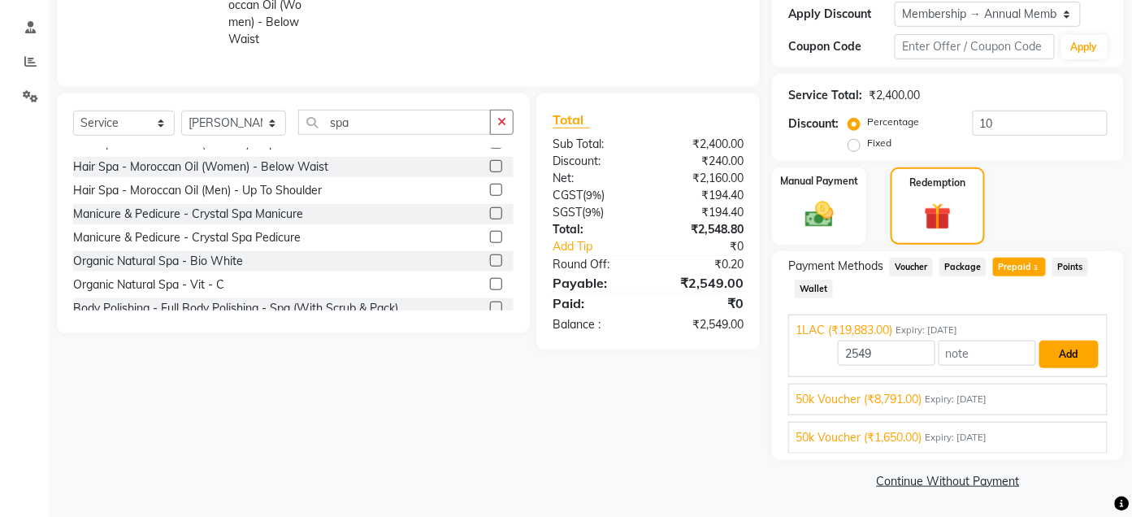
click at [1073, 351] on button "Add" at bounding box center [1068, 354] width 59 height 28
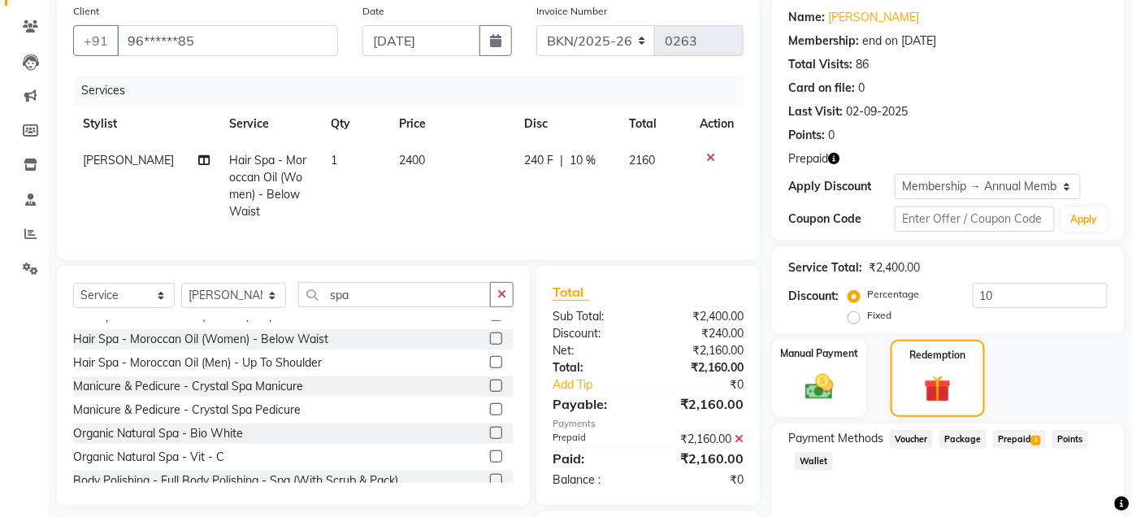
scroll to position [0, 0]
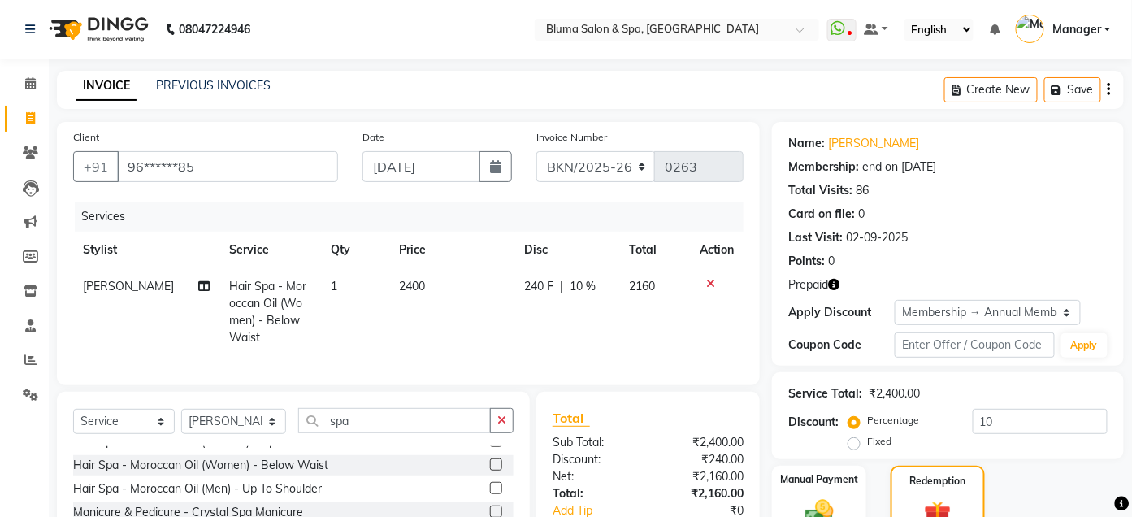
click at [20, 136] on li "Clients" at bounding box center [24, 153] width 49 height 35
click at [31, 163] on link "Clients" at bounding box center [24, 153] width 39 height 27
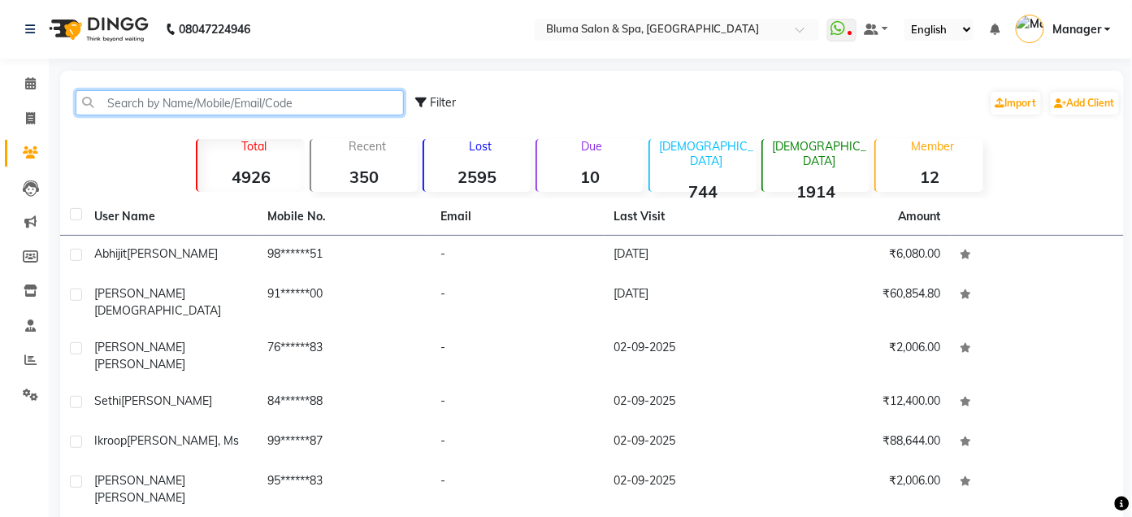
click at [386, 97] on input "text" at bounding box center [240, 102] width 328 height 25
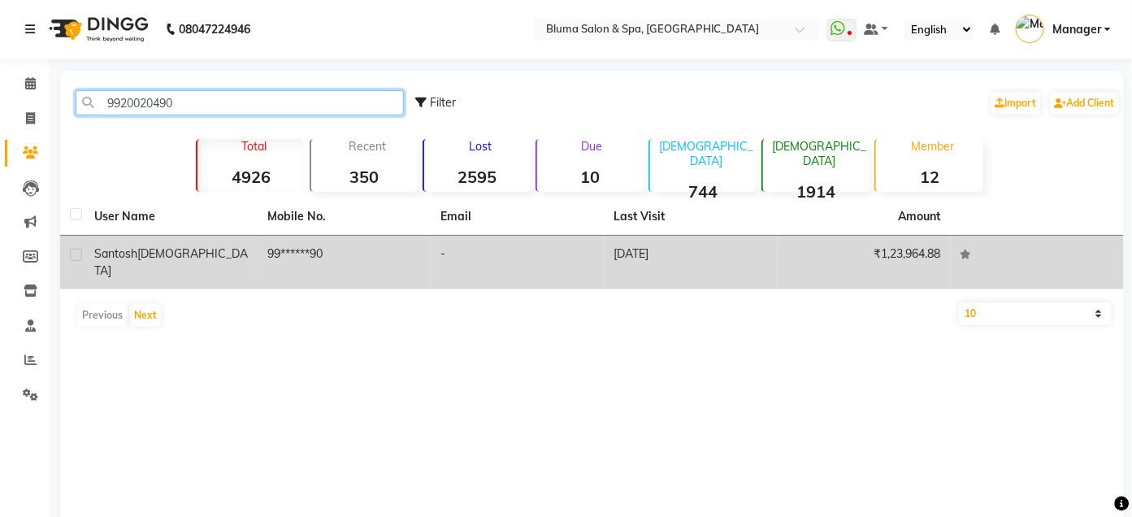
type input "9920020490"
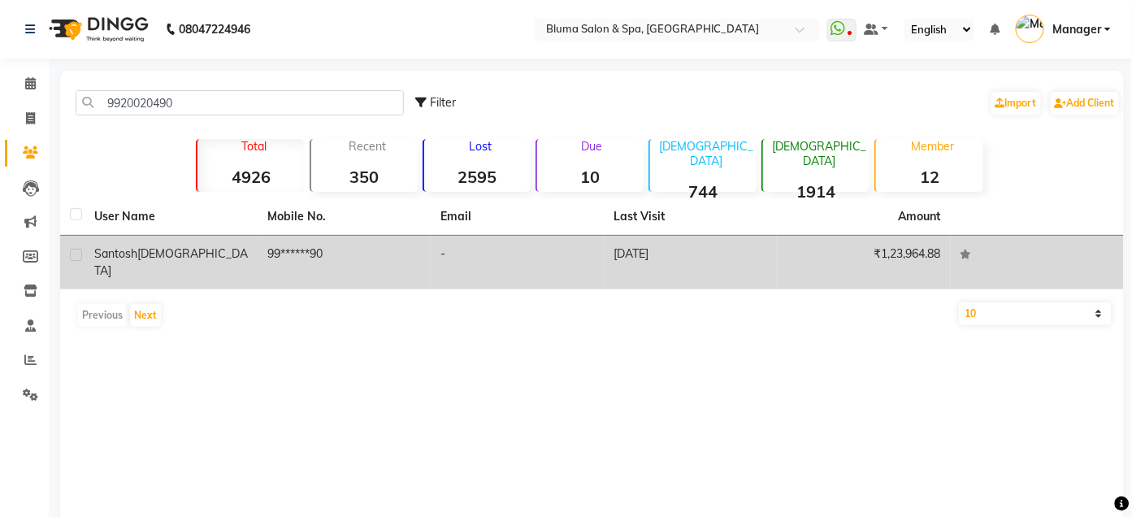
click at [310, 262] on td "99******90" at bounding box center [344, 263] width 173 height 54
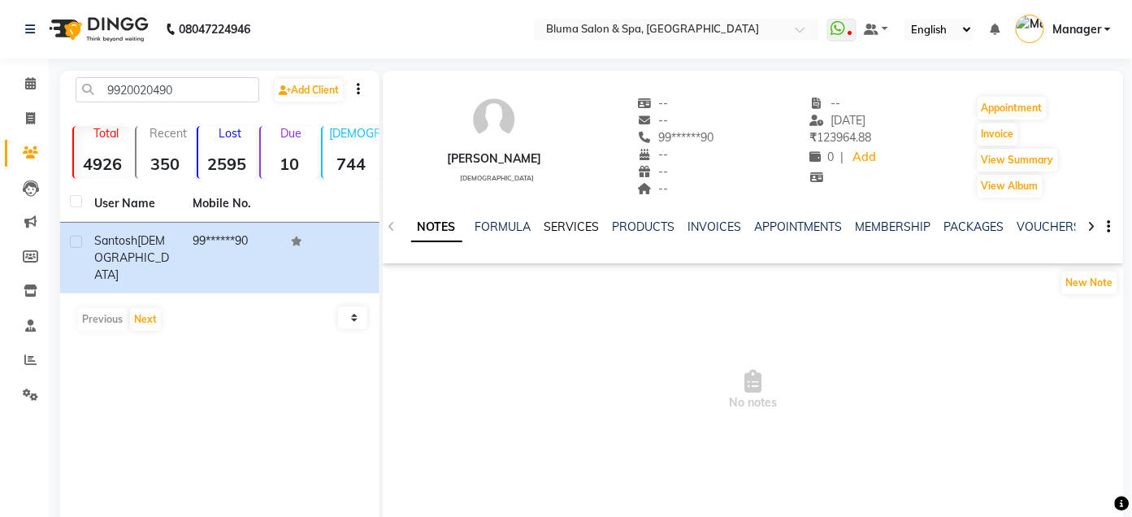
click at [580, 224] on link "SERVICES" at bounding box center [571, 226] width 55 height 15
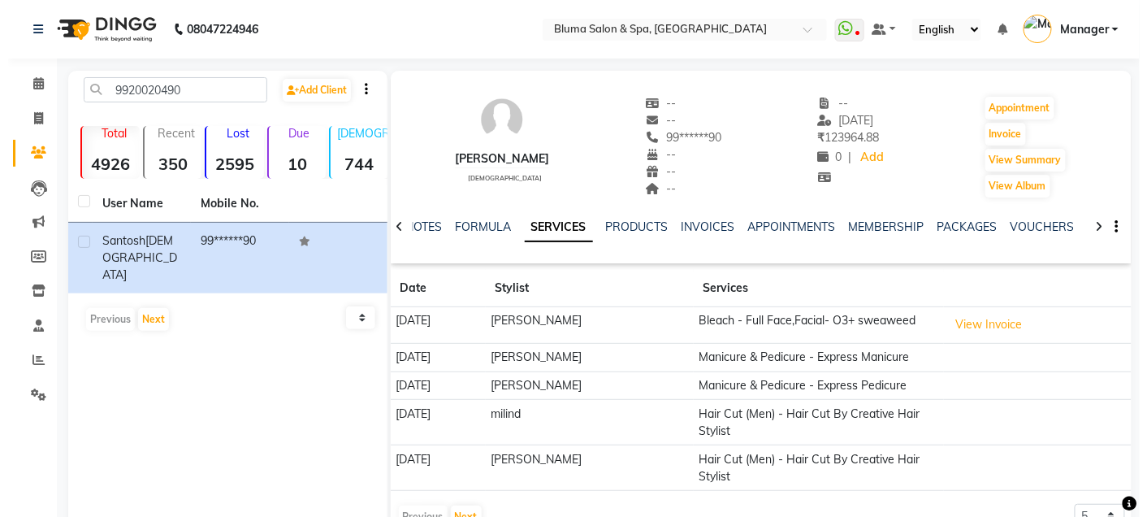
scroll to position [65, 0]
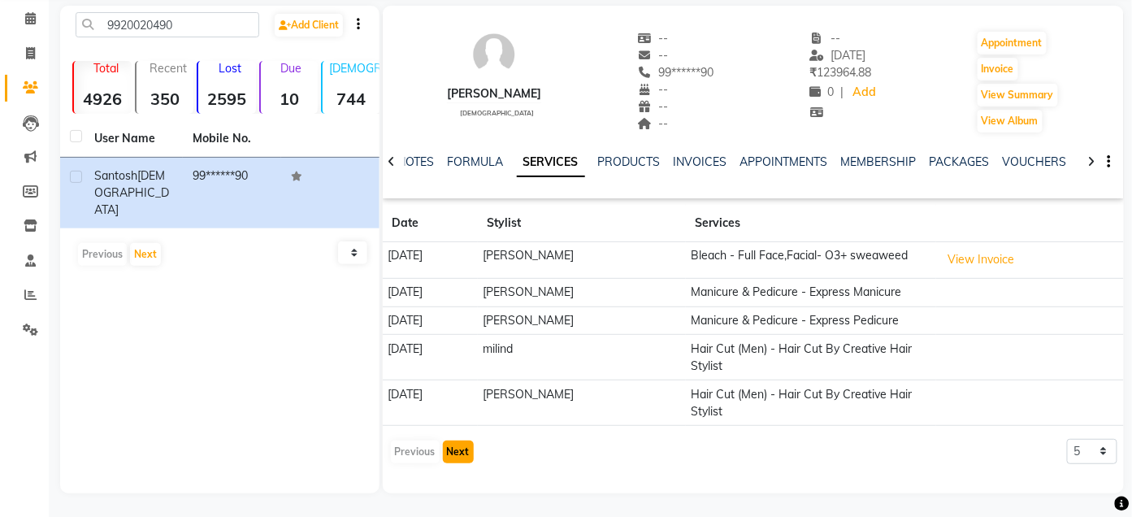
click at [468, 453] on button "Next" at bounding box center [458, 451] width 31 height 23
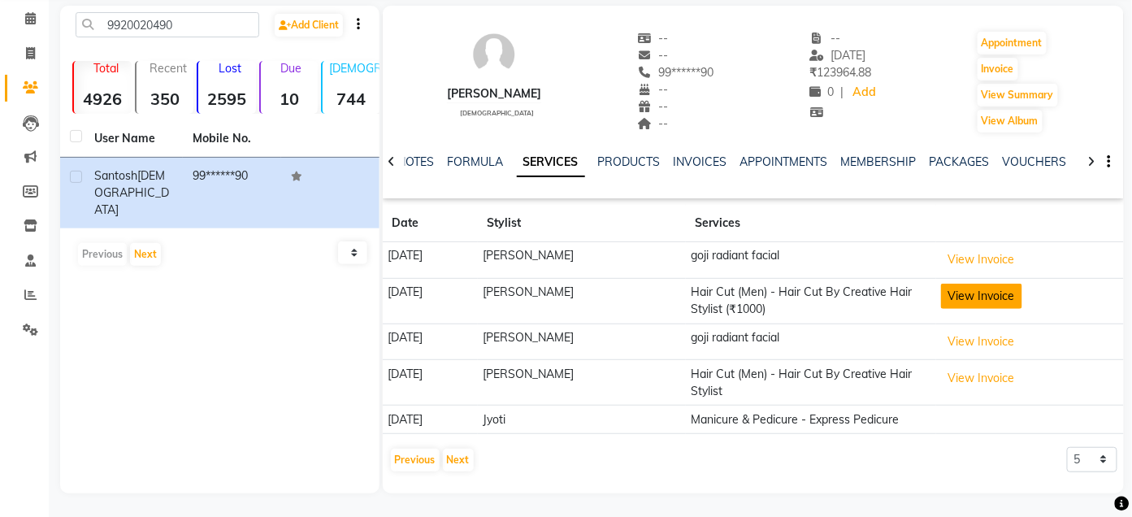
click at [941, 295] on button "View Invoice" at bounding box center [981, 296] width 81 height 25
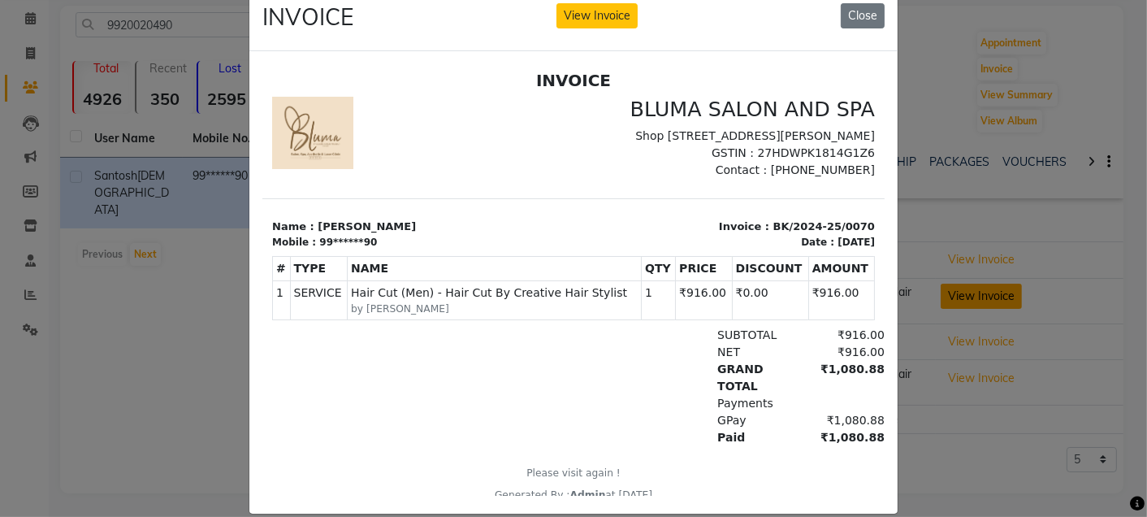
scroll to position [0, 0]
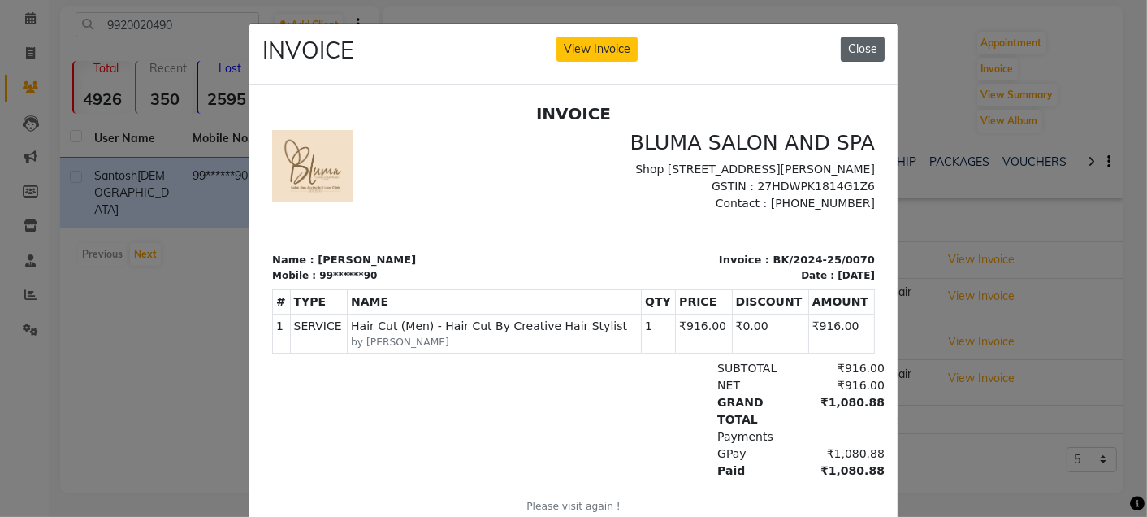
click at [846, 45] on button "Close" at bounding box center [863, 49] width 44 height 25
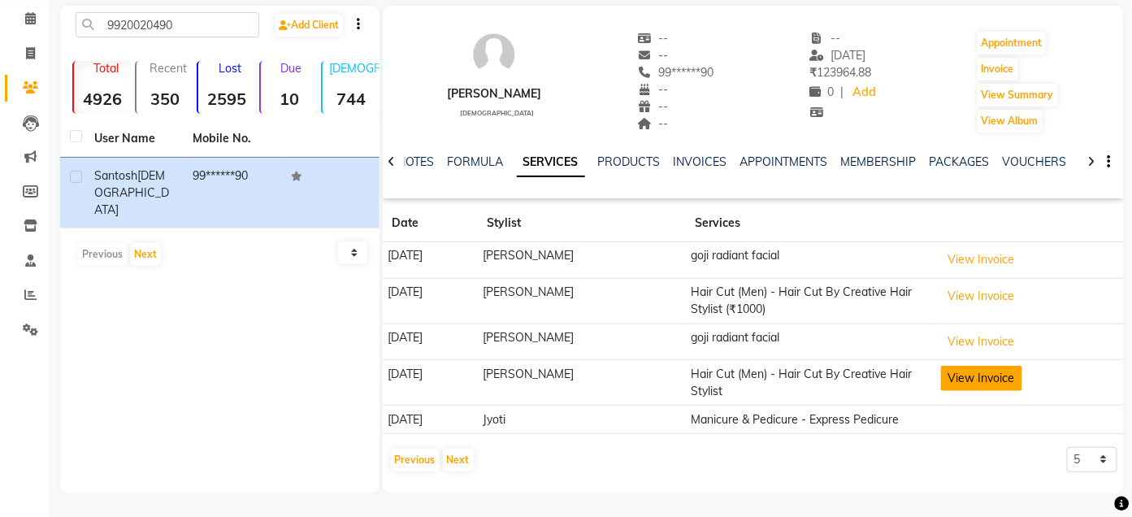
click at [994, 377] on button "View Invoice" at bounding box center [981, 378] width 81 height 25
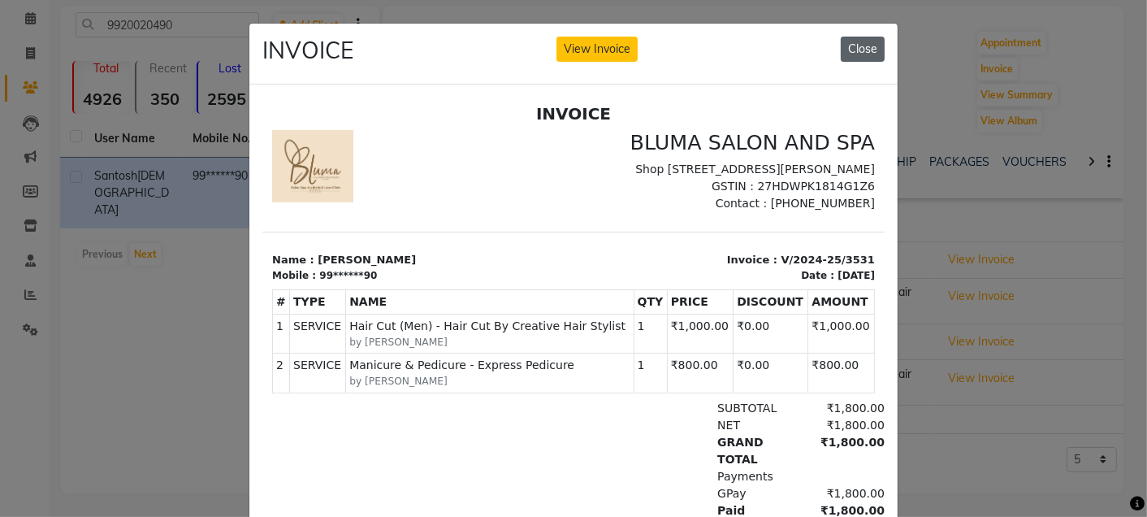
click at [850, 60] on button "Close" at bounding box center [863, 49] width 44 height 25
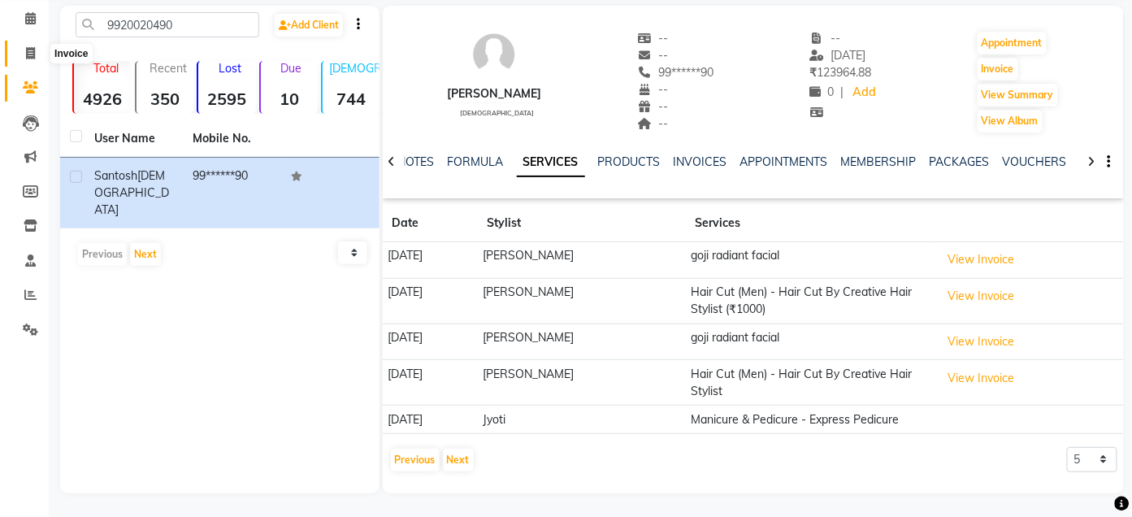
click at [29, 60] on span at bounding box center [30, 54] width 28 height 19
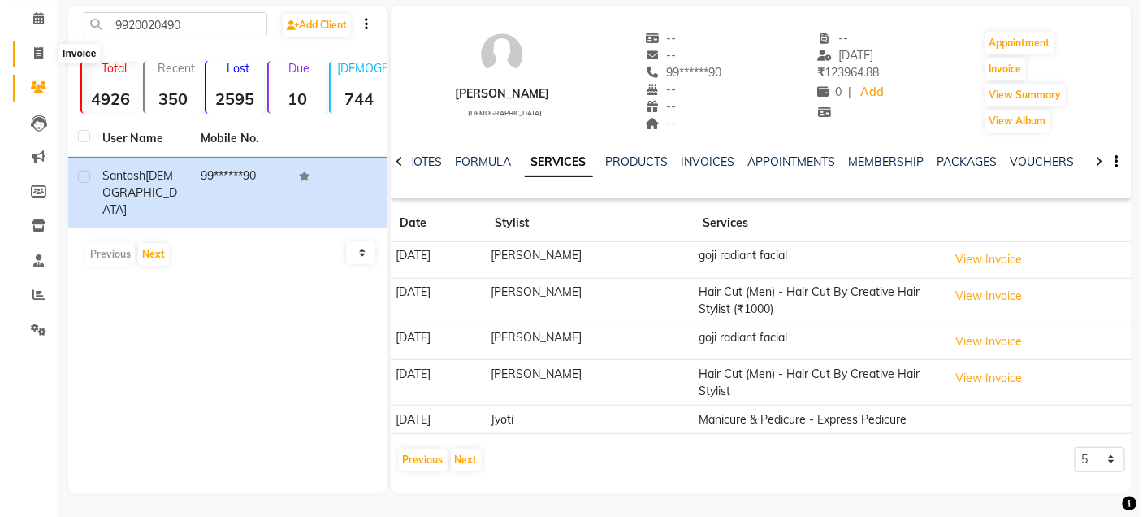
select select "3653"
select select "service"
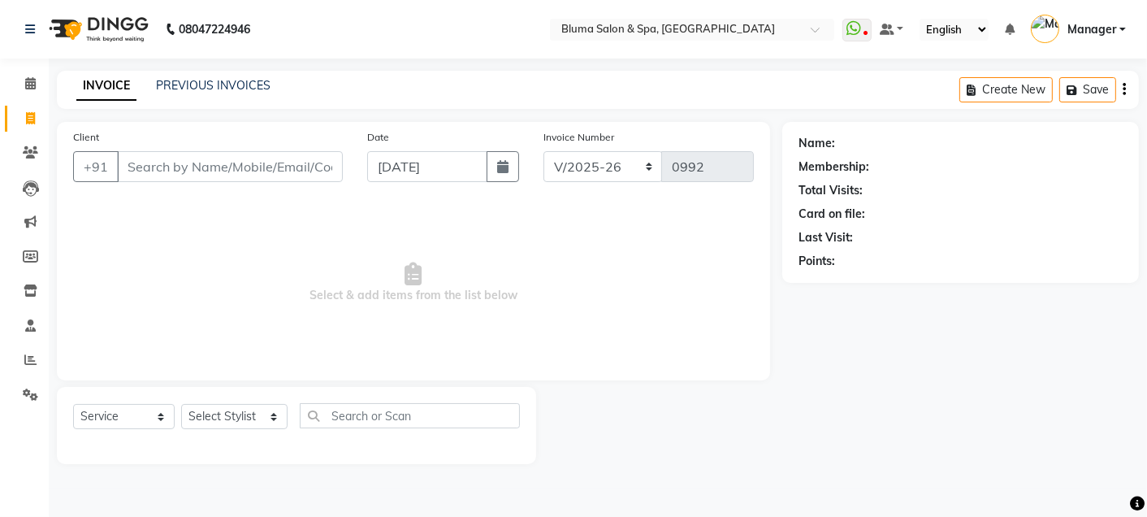
click at [1039, 365] on div "Name: Membership: Total Visits: Card on file: Last Visit: Points:" at bounding box center [966, 293] width 369 height 342
click at [33, 151] on icon at bounding box center [30, 152] width 15 height 12
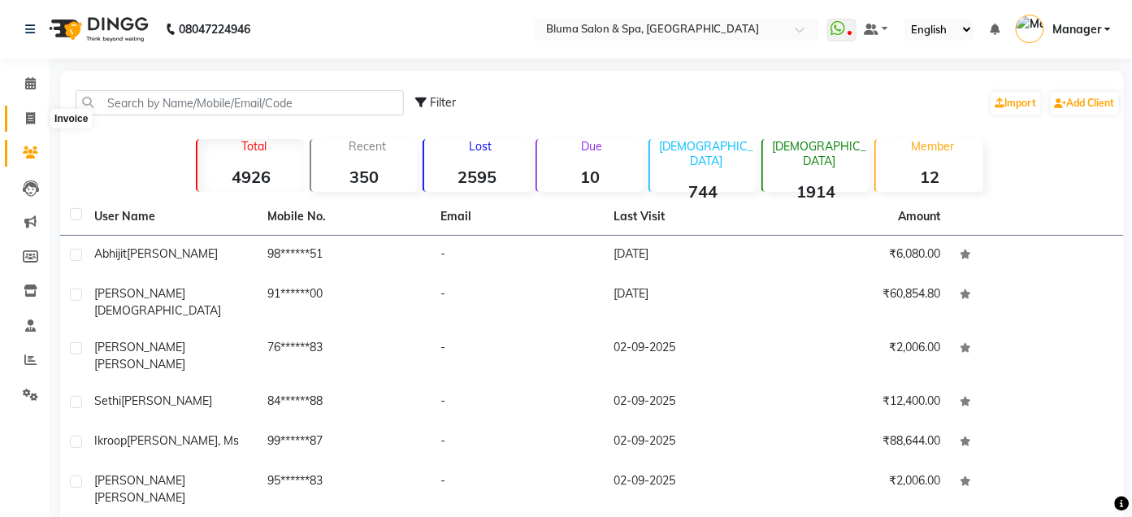
click at [26, 121] on icon at bounding box center [30, 118] width 9 height 12
select select "3653"
select select "service"
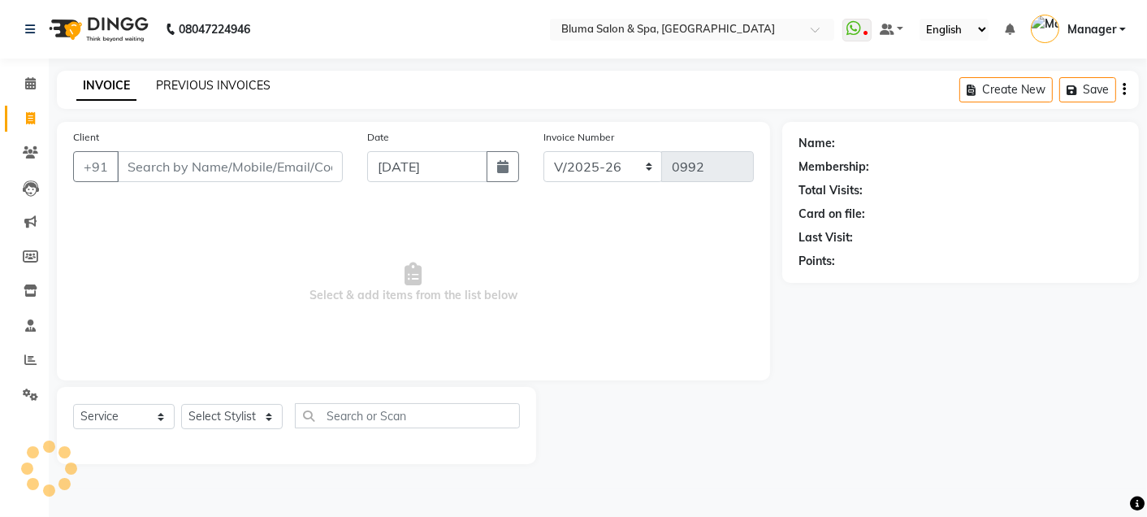
click at [210, 84] on link "PREVIOUS INVOICES" at bounding box center [213, 85] width 115 height 15
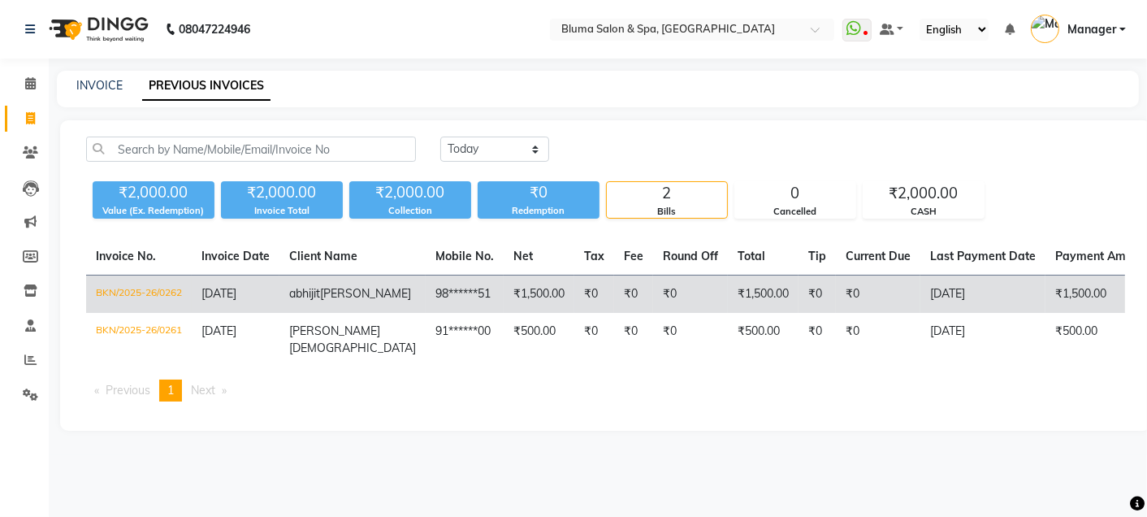
click at [836, 283] on td "₹0" at bounding box center [878, 294] width 84 height 38
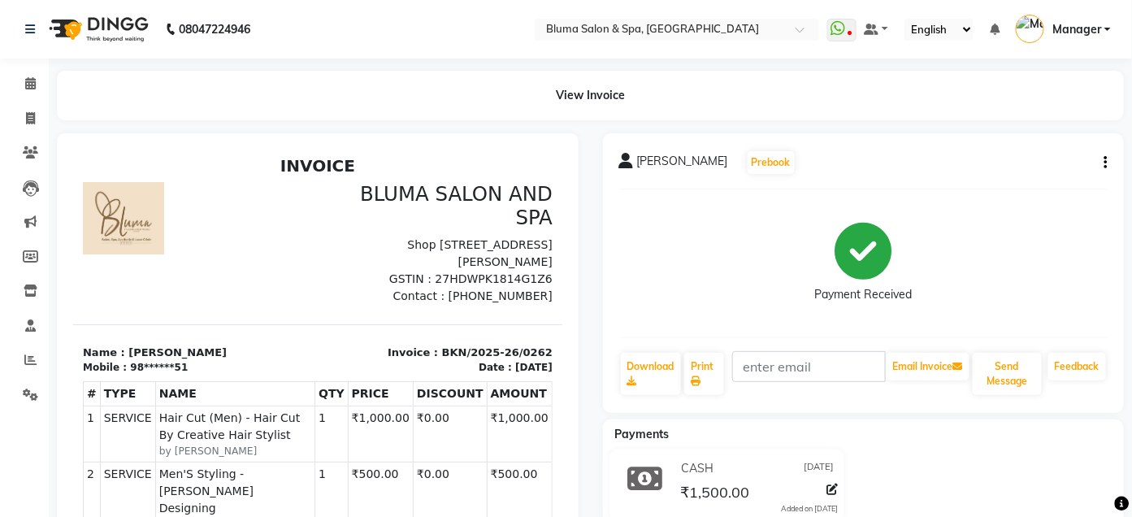
click at [1103, 156] on button "button" at bounding box center [1103, 162] width 10 height 17
click at [1058, 141] on div "Cancel Invoice" at bounding box center [1024, 142] width 111 height 20
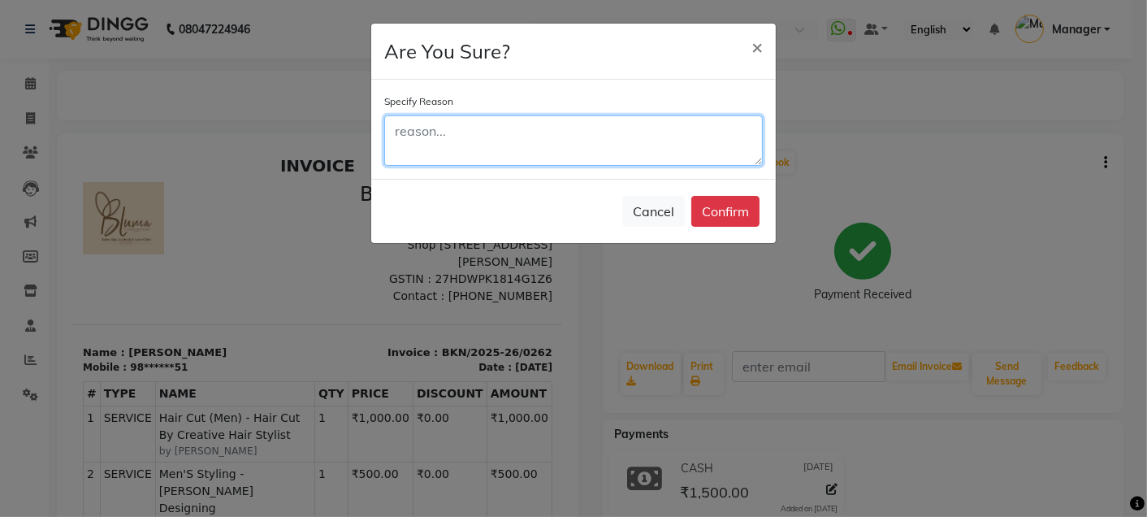
click at [647, 157] on textarea at bounding box center [573, 140] width 379 height 50
type textarea "wrong bill"
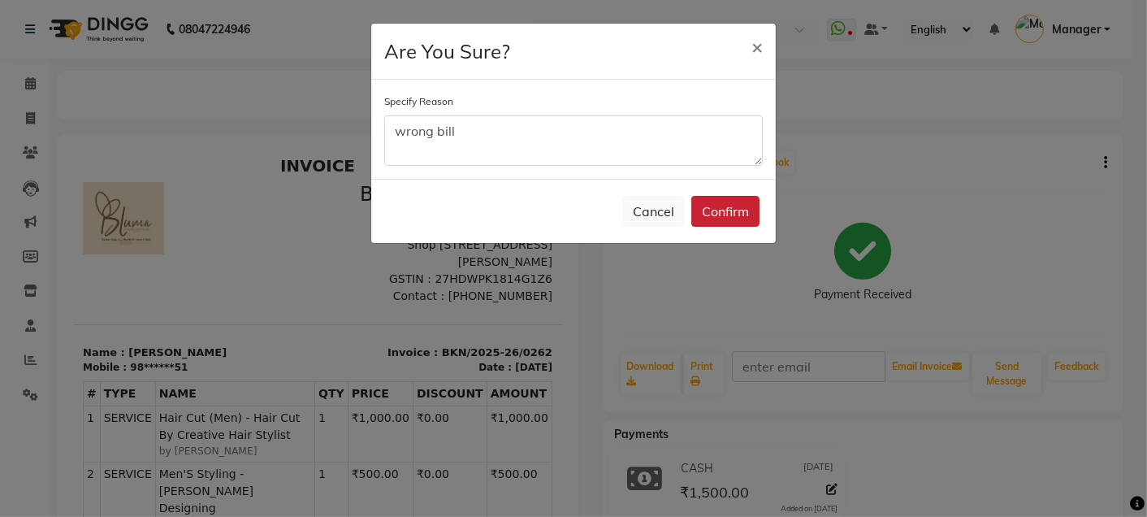
click at [738, 204] on button "Confirm" at bounding box center [725, 211] width 68 height 31
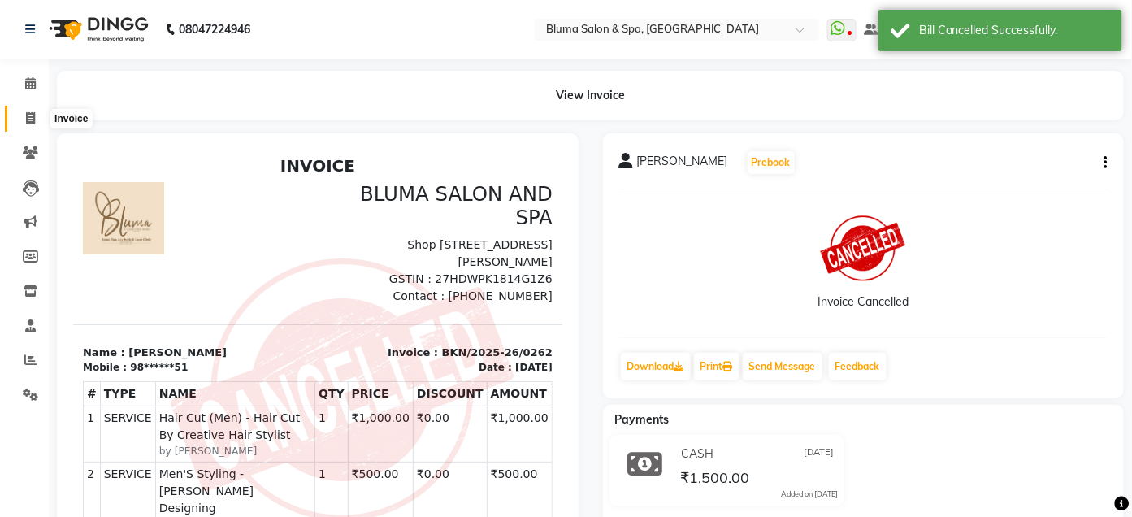
click at [29, 119] on icon at bounding box center [30, 118] width 9 height 12
select select "service"
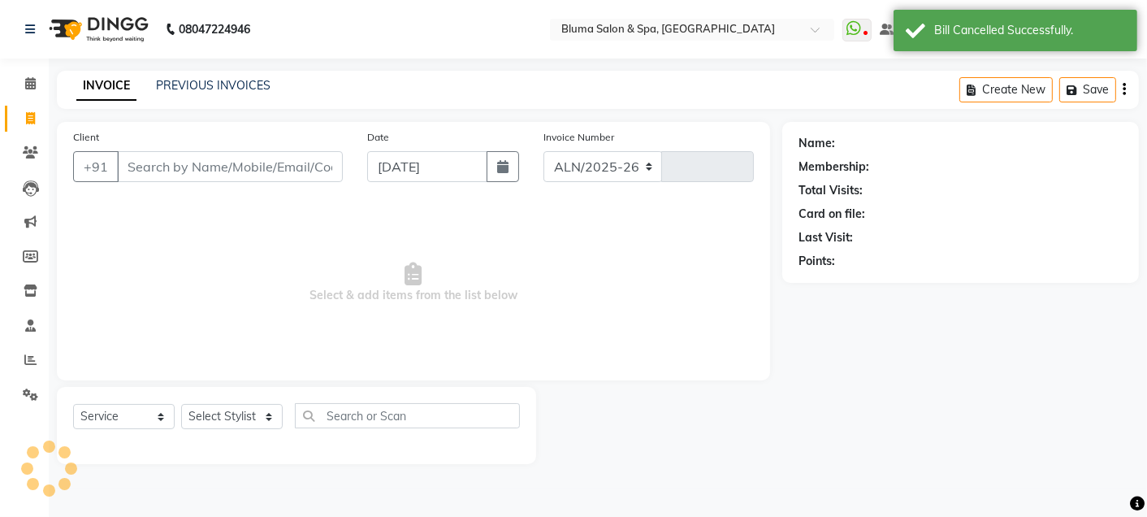
select select "3653"
type input "0992"
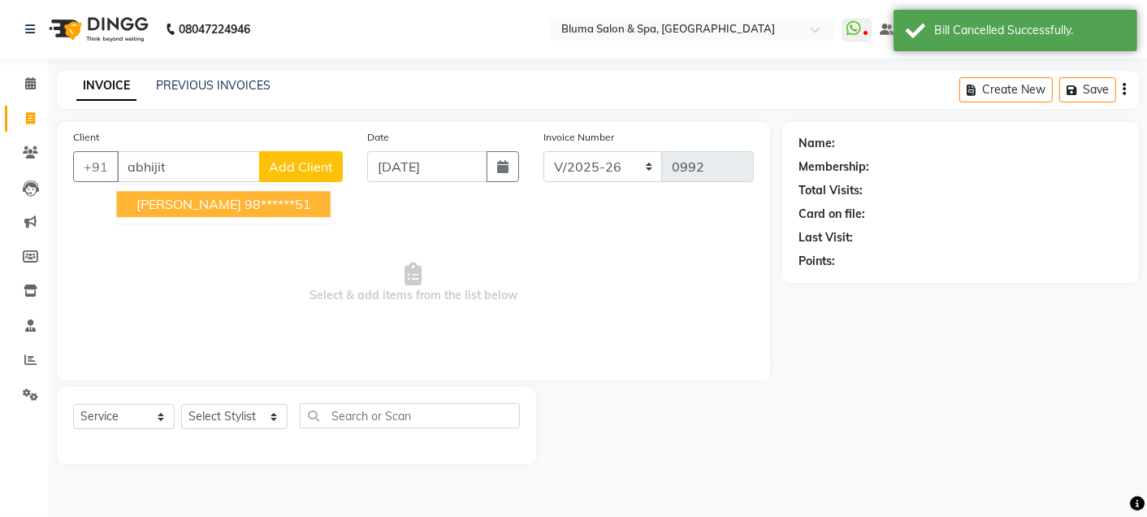
click at [227, 205] on button "[PERSON_NAME] 98******51" at bounding box center [224, 204] width 214 height 26
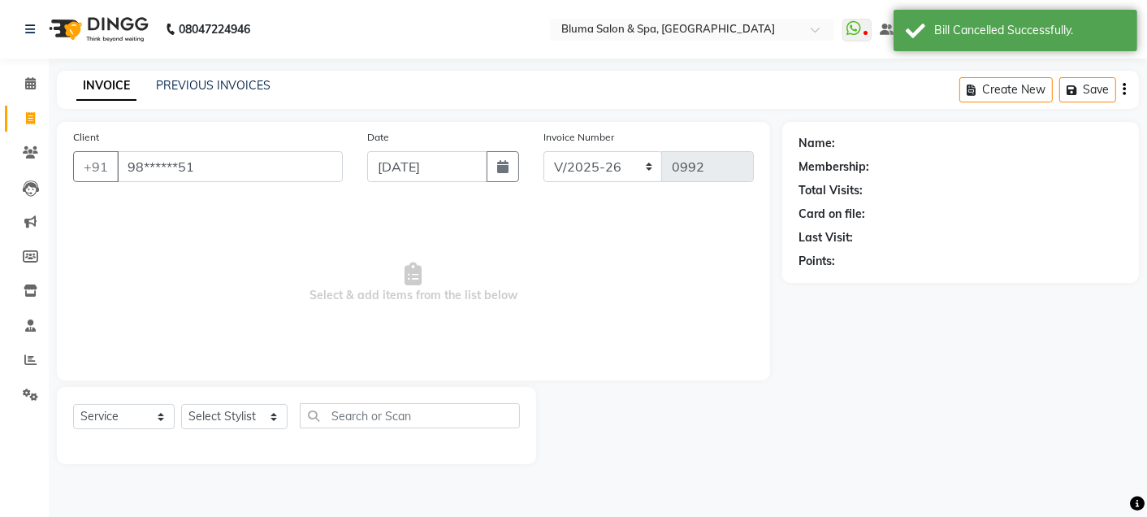
type input "98******51"
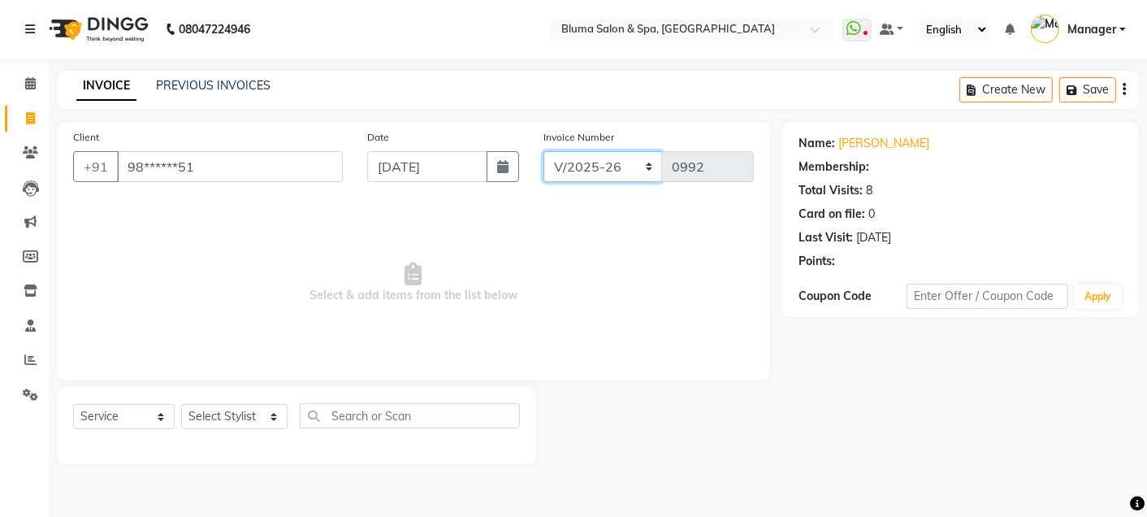
click at [624, 164] on select "ALN/2025-26 AL/2025-26 BKN/2025-26 BK/2025-26 V/2025 V/2025-26" at bounding box center [603, 166] width 119 height 31
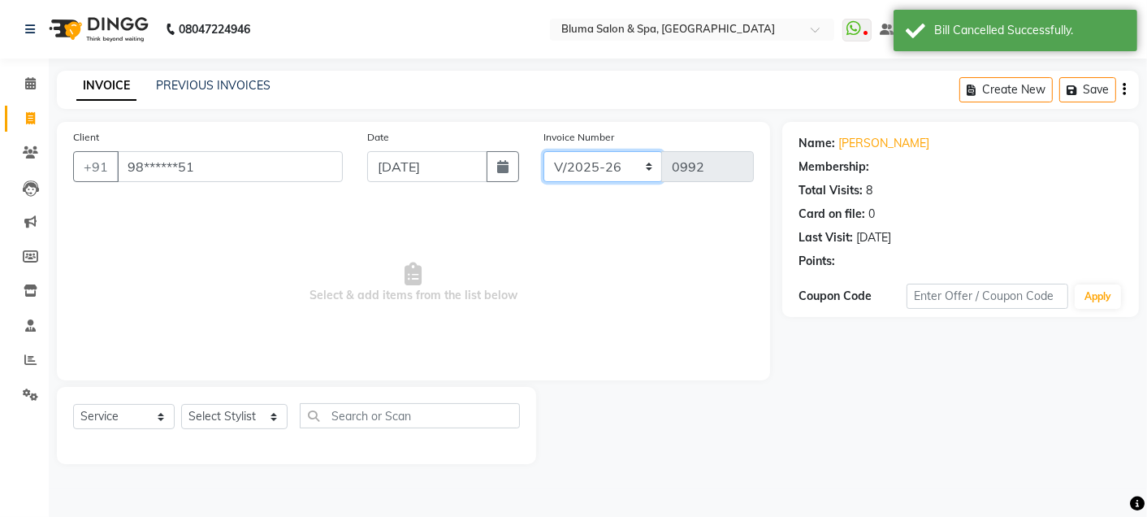
select select "1: Object"
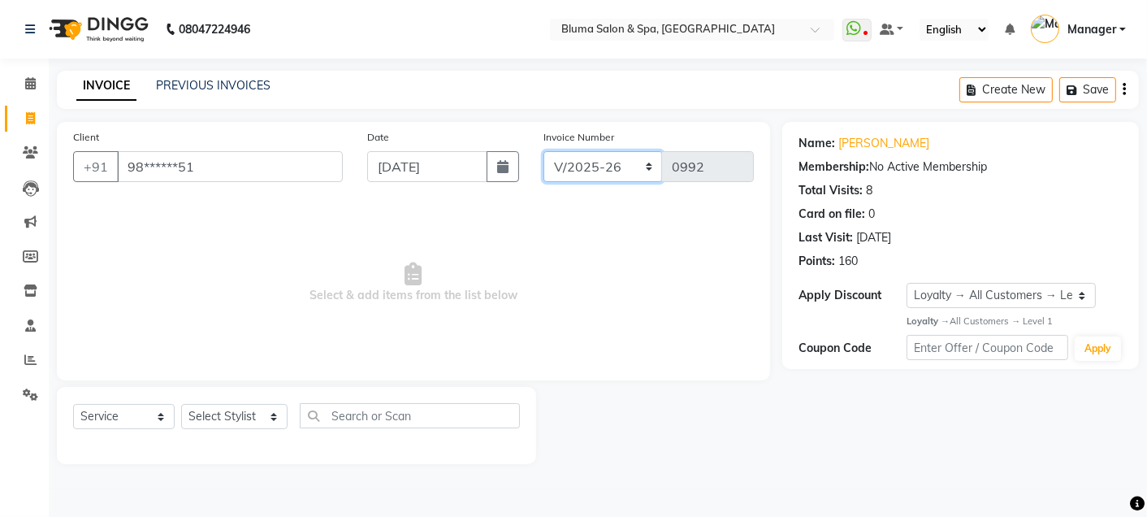
select select "7730"
click at [544, 151] on select "ALN/2025-26 AL/2025-26 BKN/2025-26 BK/2025-26 V/2025 V/2025-26" at bounding box center [603, 166] width 119 height 31
type input "0263"
click at [239, 422] on select "Select Stylist Admin Ajay [PERSON_NAME] [PERSON_NAME] [PERSON_NAME] [PERSON_NAM…" at bounding box center [234, 416] width 106 height 25
select select "17128"
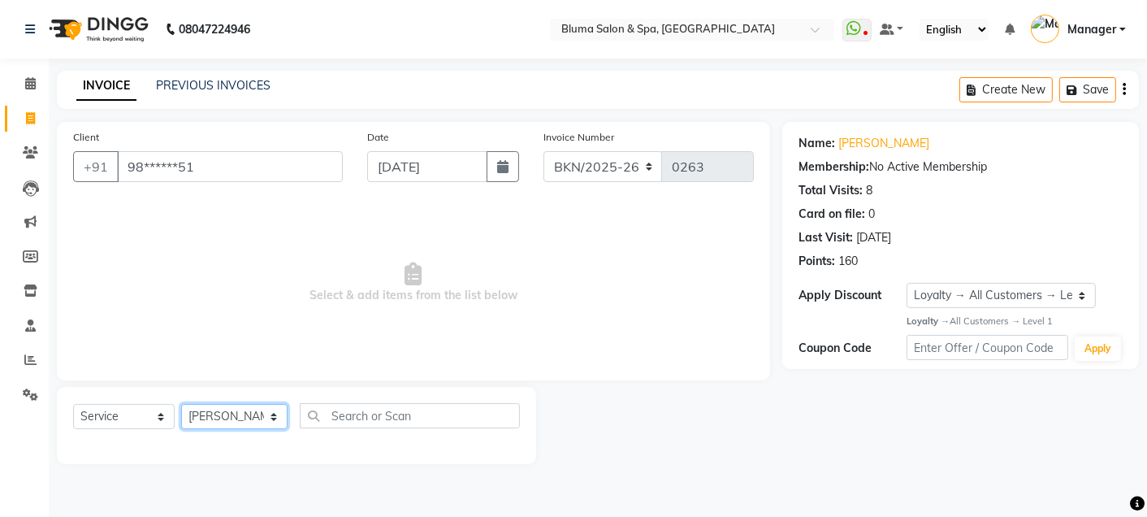
click at [181, 405] on select "Select Stylist Admin Ajay [PERSON_NAME] [PERSON_NAME] [PERSON_NAME] [PERSON_NAM…" at bounding box center [234, 416] width 106 height 25
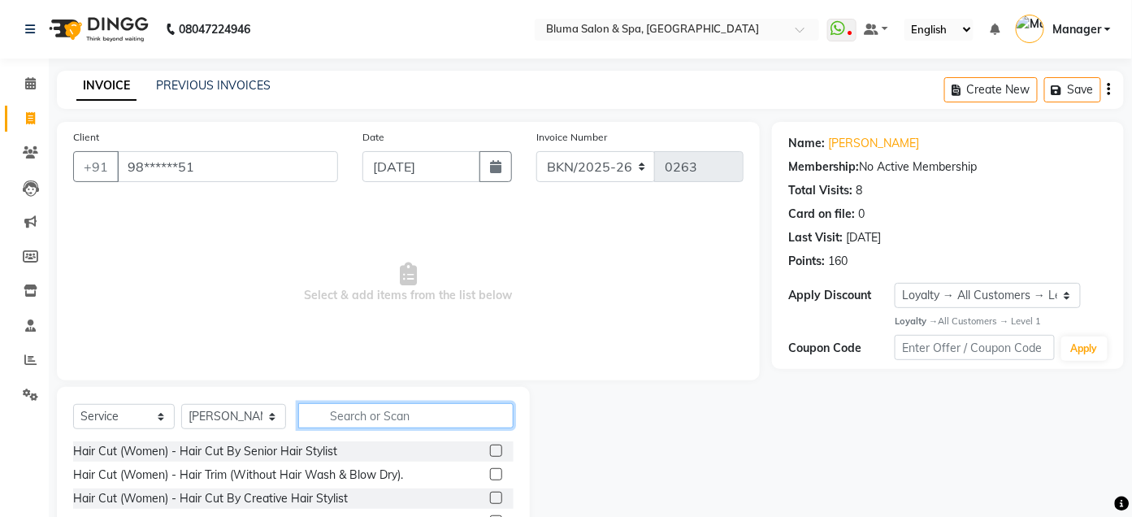
click at [366, 411] on input "text" at bounding box center [405, 415] width 215 height 25
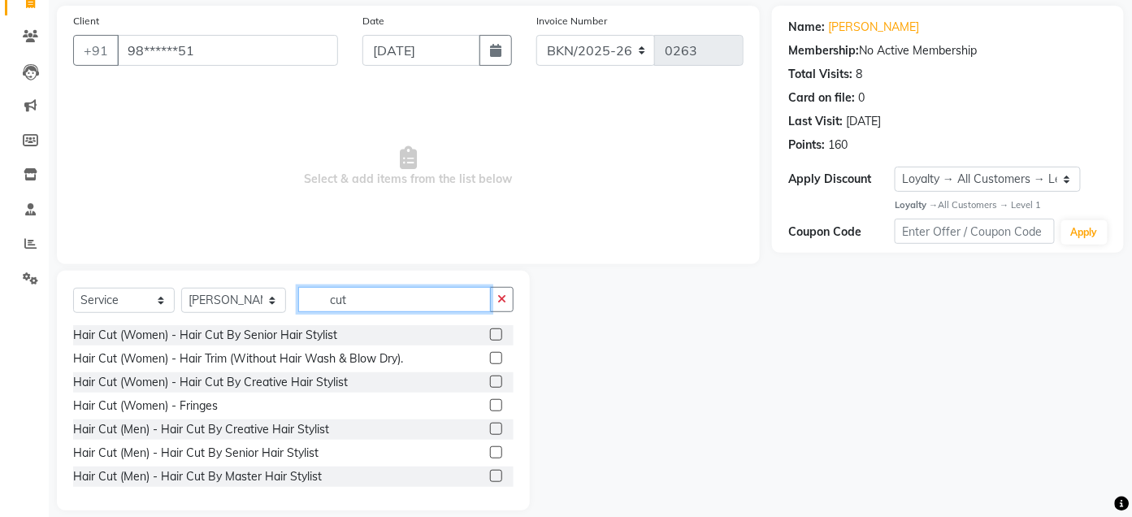
scroll to position [133, 0]
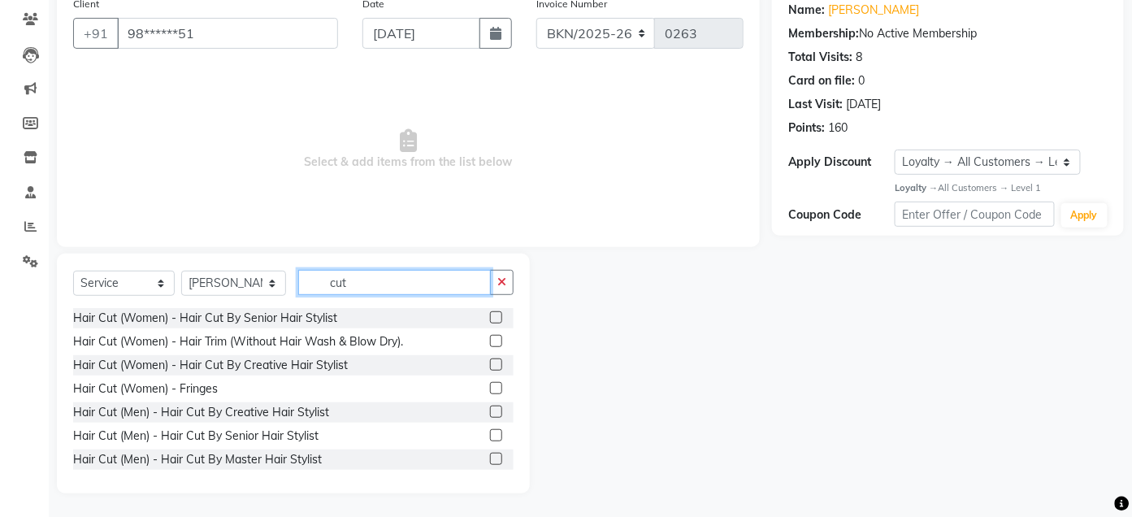
type input "cut"
click at [490, 410] on label at bounding box center [496, 411] width 12 height 12
click at [490, 410] on input "checkbox" at bounding box center [495, 412] width 11 height 11
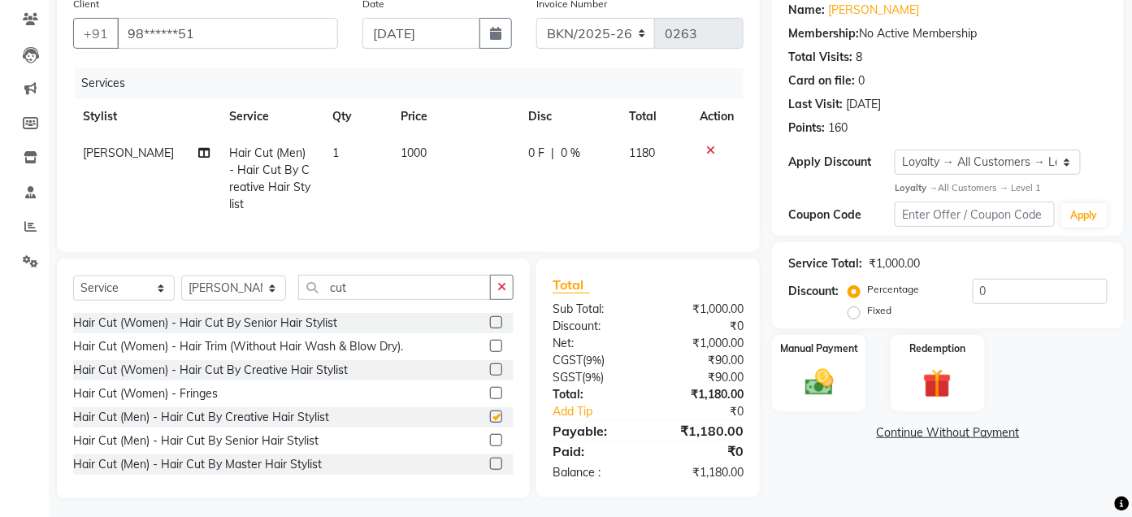
checkbox input "false"
click at [499, 292] on icon "button" at bounding box center [501, 286] width 9 height 11
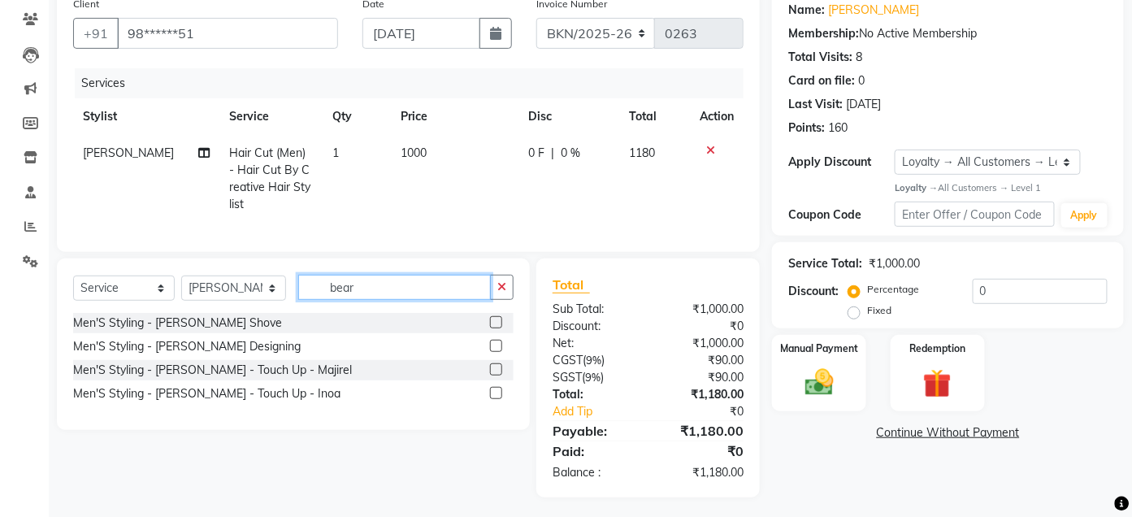
type input "bear"
click at [493, 352] on label at bounding box center [496, 346] width 12 height 12
click at [493, 352] on input "checkbox" at bounding box center [495, 346] width 11 height 11
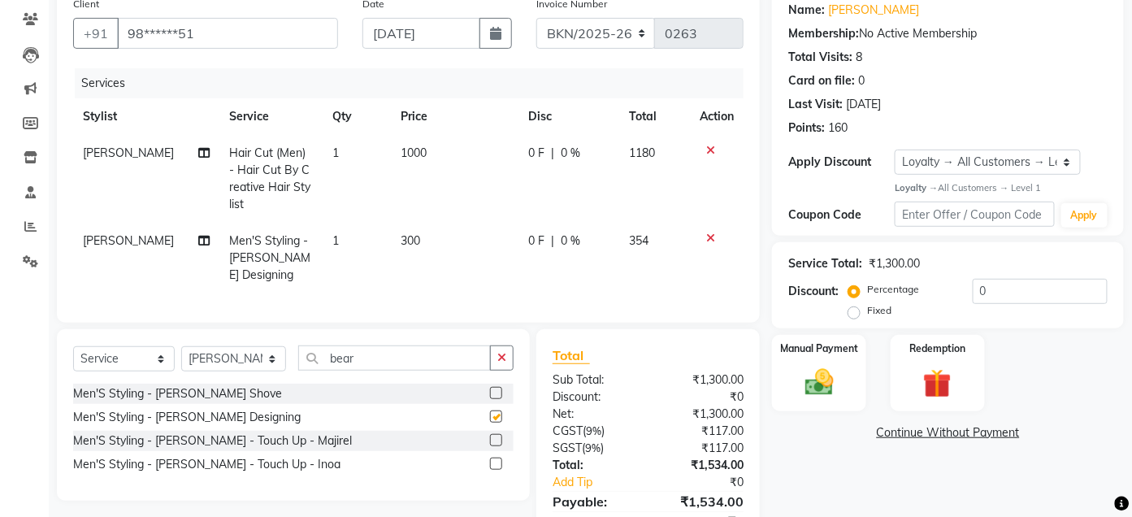
checkbox input "false"
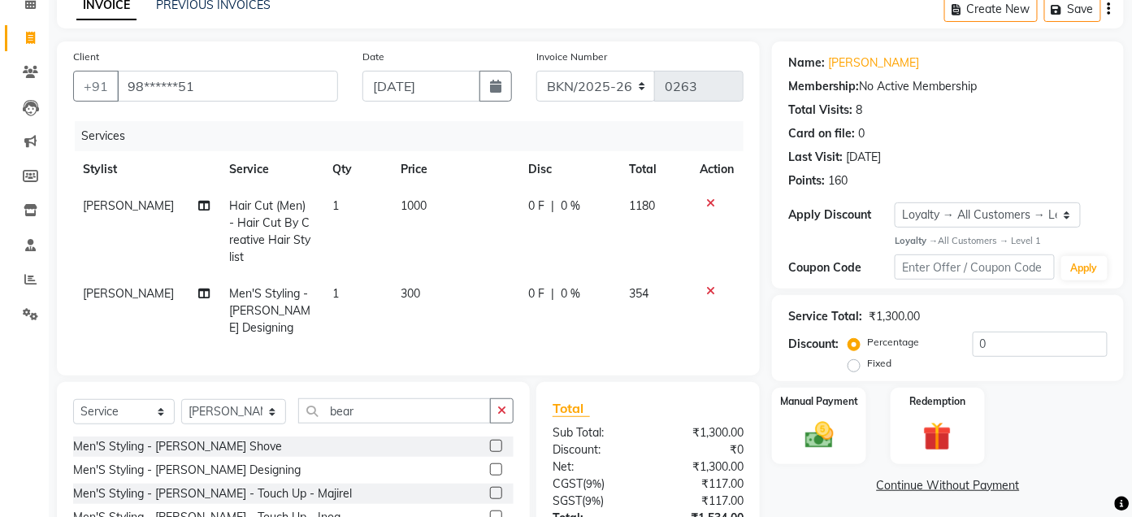
scroll to position [0, 0]
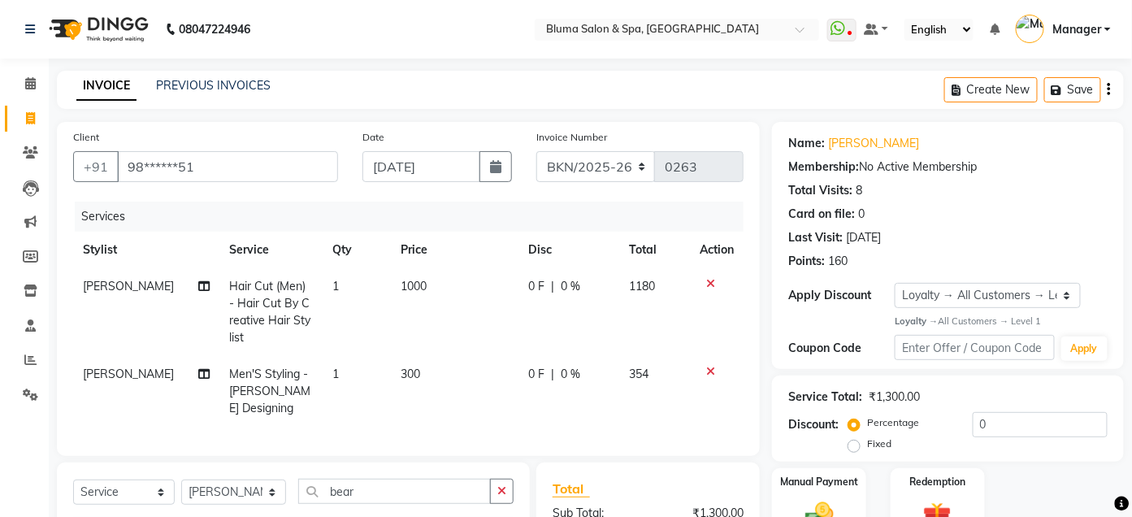
click at [1108, 90] on icon "button" at bounding box center [1108, 89] width 3 height 1
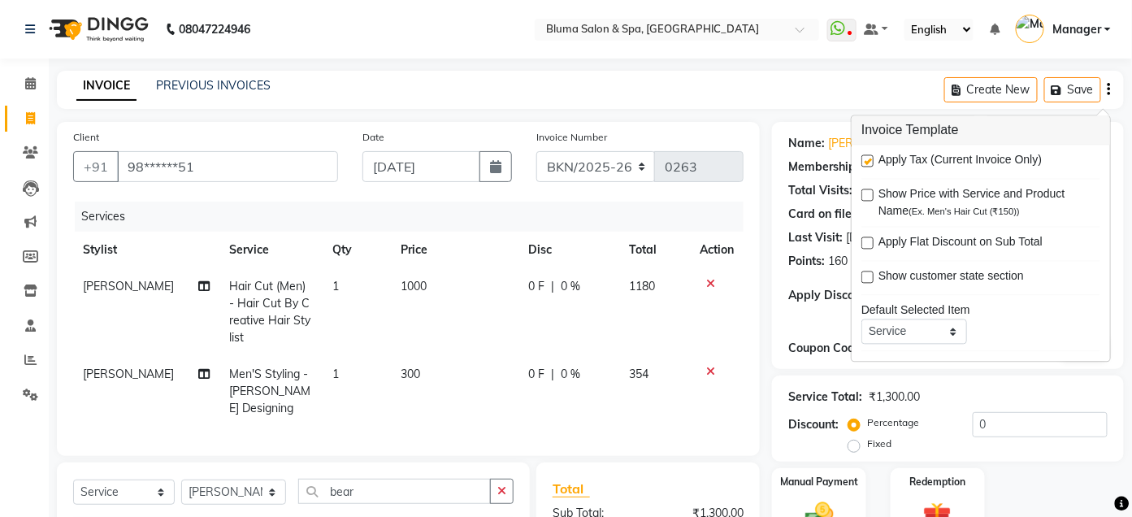
click at [864, 158] on label at bounding box center [867, 161] width 12 height 12
click at [864, 158] on input "checkbox" at bounding box center [866, 162] width 11 height 11
checkbox input "false"
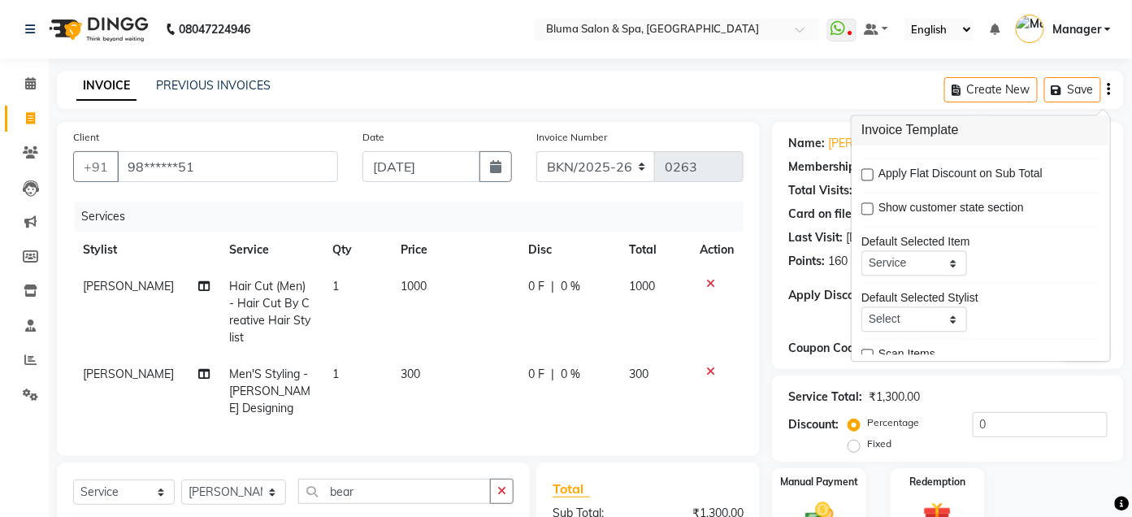
scroll to position [80, 0]
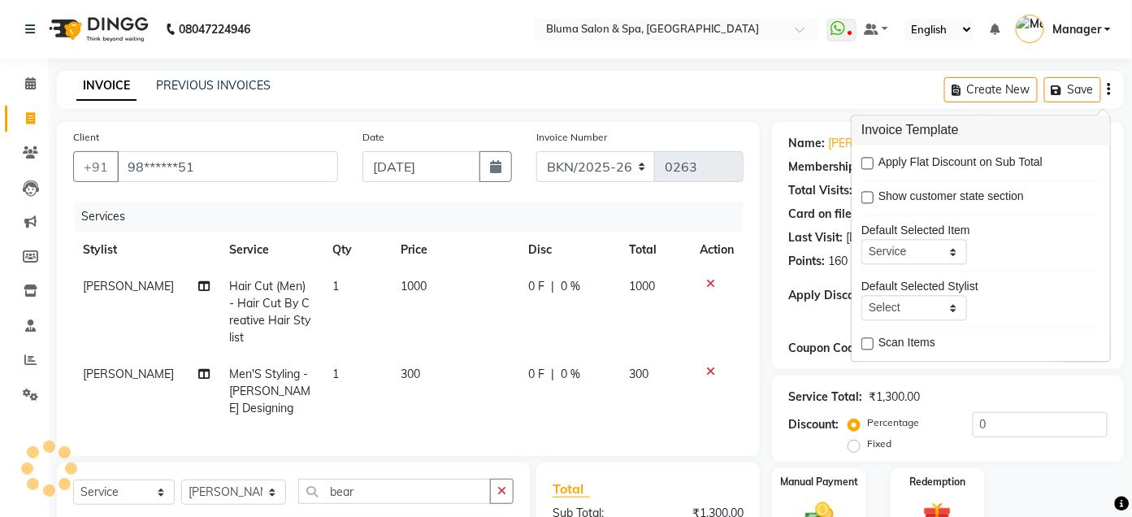
click at [772, 233] on div "Name: [PERSON_NAME] Membership: No Active Membership Total Visits: 8 Card on fi…" at bounding box center [948, 245] width 352 height 247
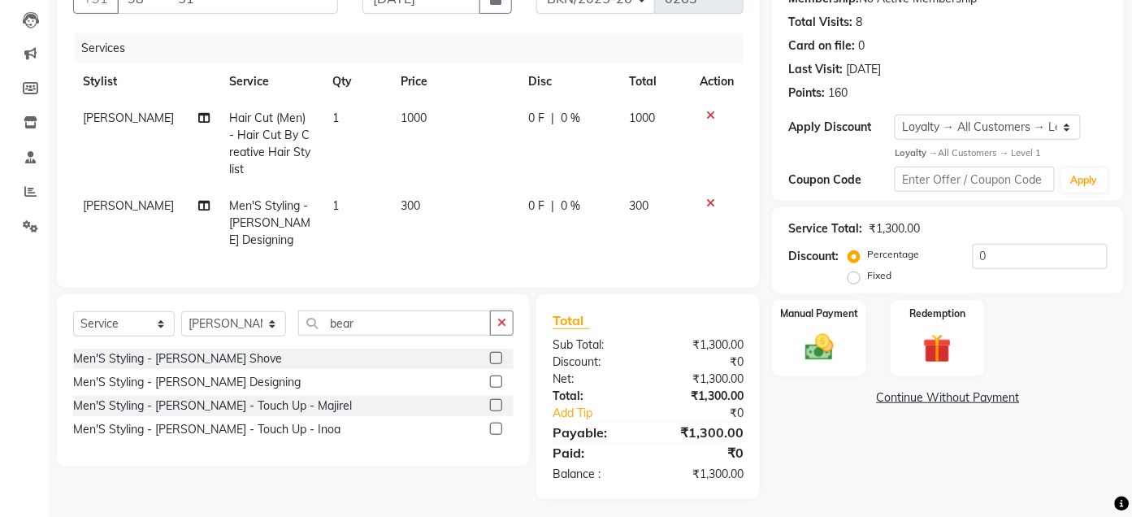
scroll to position [188, 0]
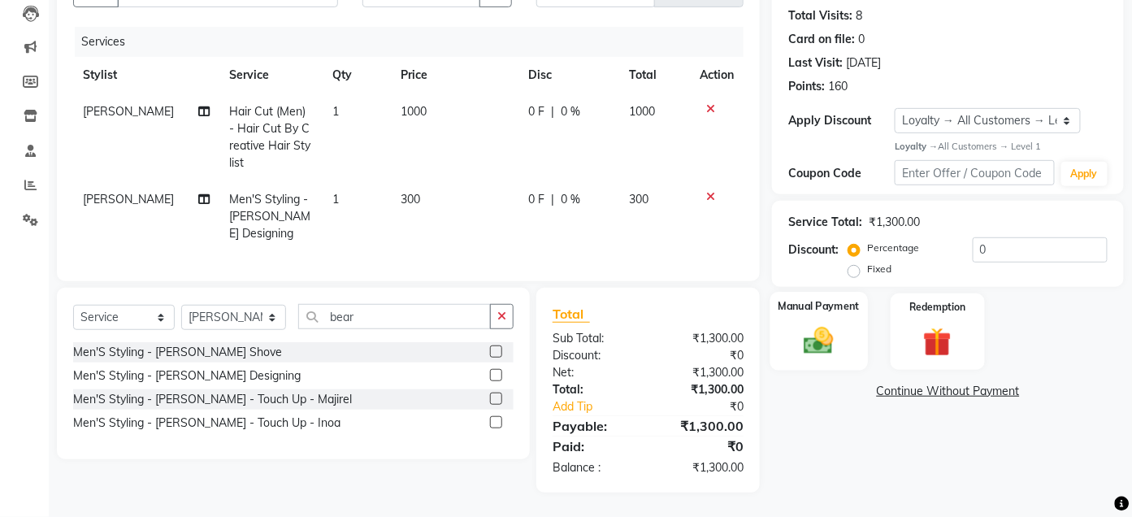
click at [826, 339] on img at bounding box center [819, 341] width 48 height 34
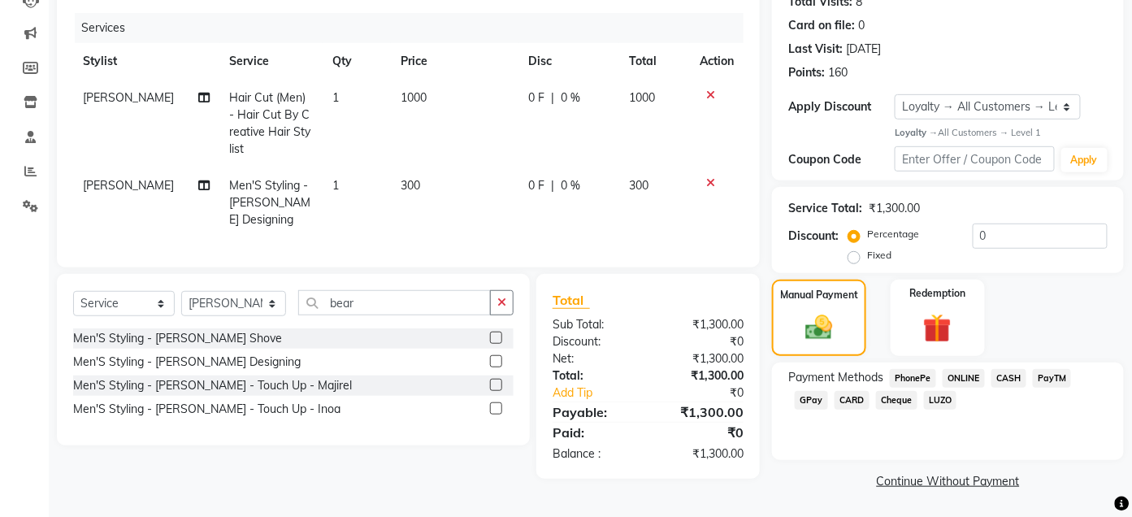
click at [1010, 378] on span "CASH" at bounding box center [1008, 378] width 35 height 19
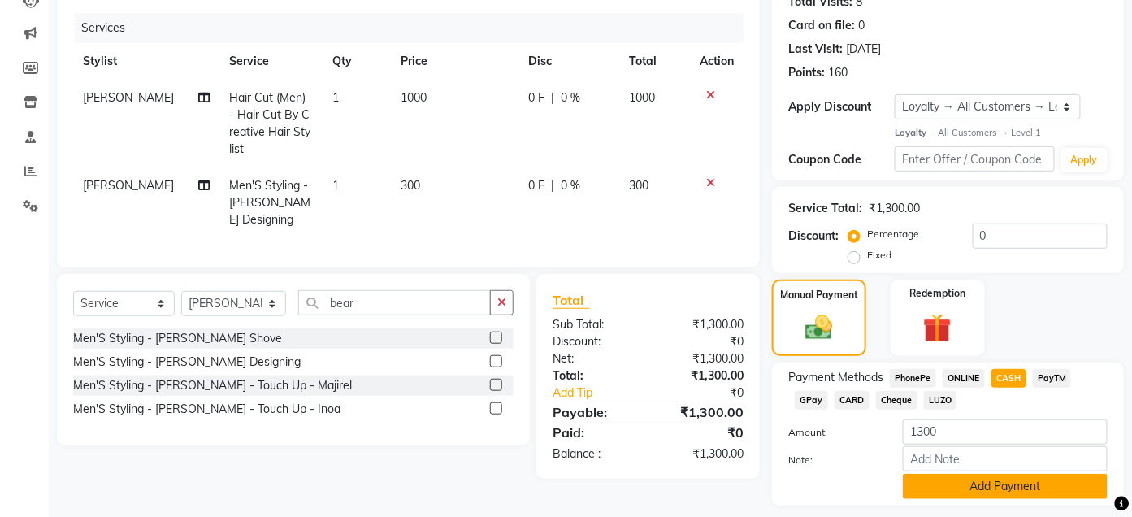
click at [992, 493] on button "Add Payment" at bounding box center [1005, 486] width 205 height 25
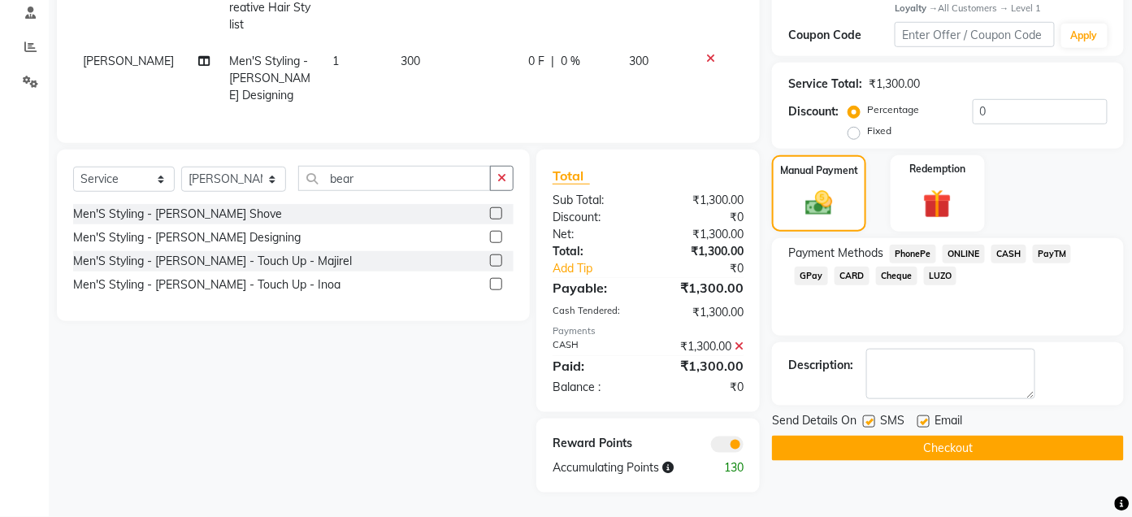
scroll to position [327, 0]
click at [867, 415] on label at bounding box center [869, 421] width 12 height 12
click at [867, 417] on input "checkbox" at bounding box center [868, 422] width 11 height 11
checkbox input "false"
click at [923, 415] on label at bounding box center [923, 421] width 12 height 12
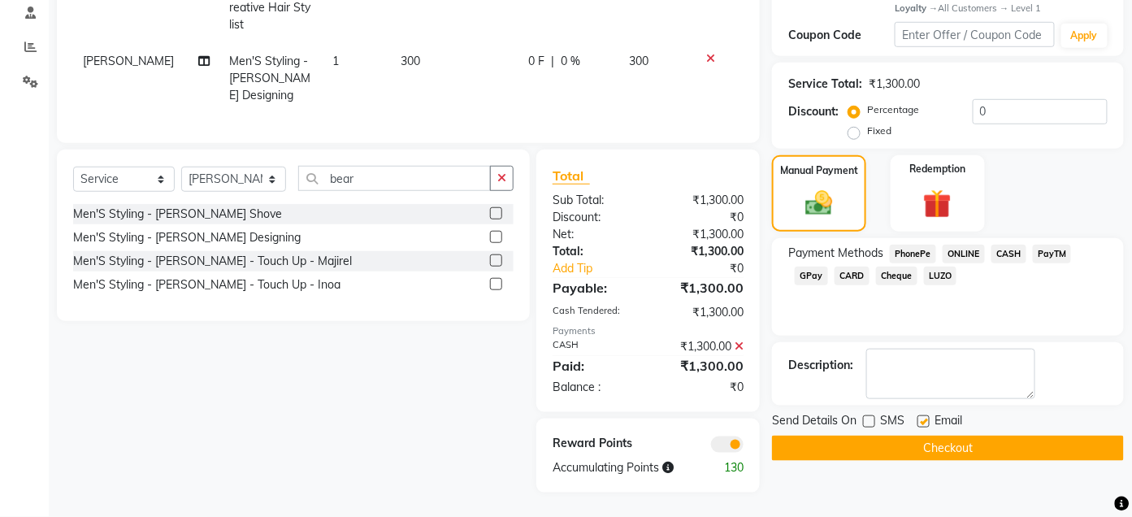
click at [923, 417] on input "checkbox" at bounding box center [922, 422] width 11 height 11
checkbox input "false"
click at [929, 435] on button "Checkout" at bounding box center [948, 447] width 352 height 25
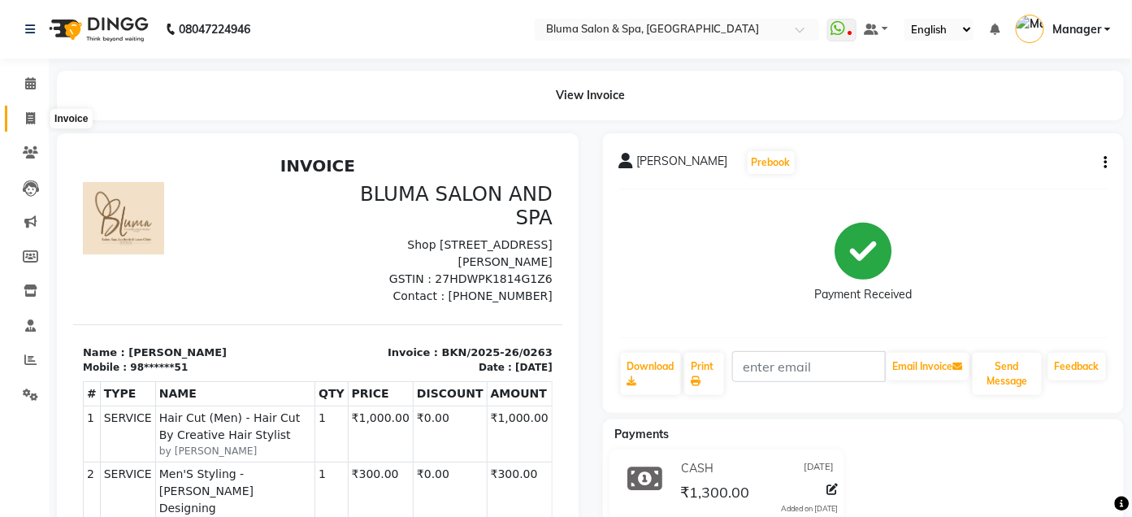
click at [24, 125] on span at bounding box center [30, 119] width 28 height 19
select select "service"
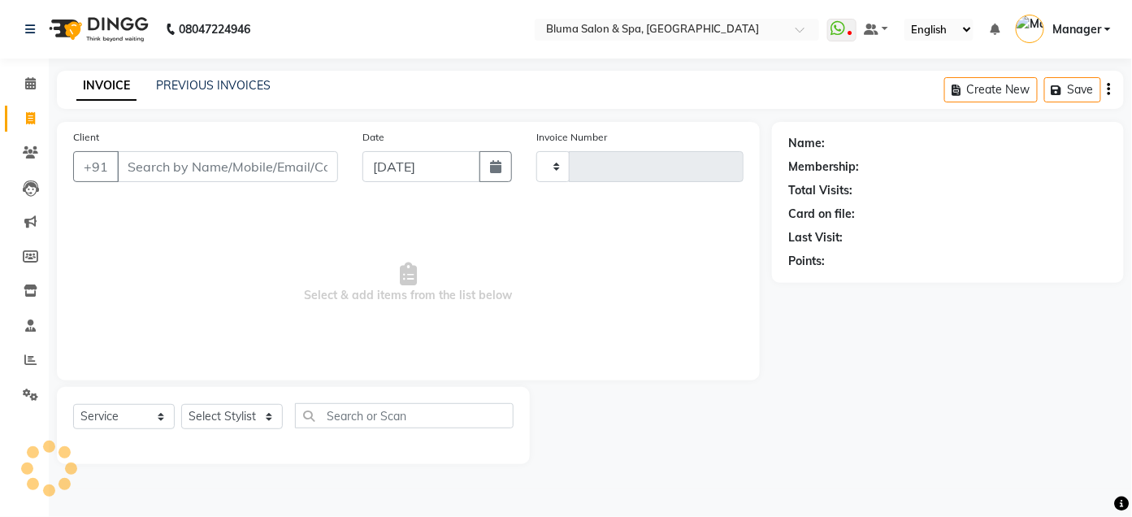
type input "0992"
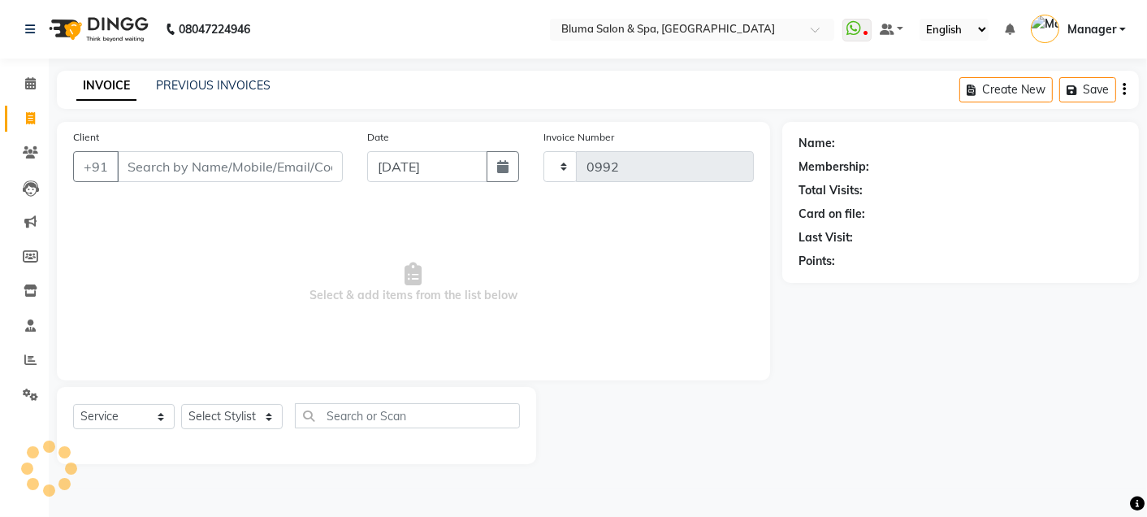
select select "3653"
click at [31, 150] on icon at bounding box center [30, 152] width 15 height 12
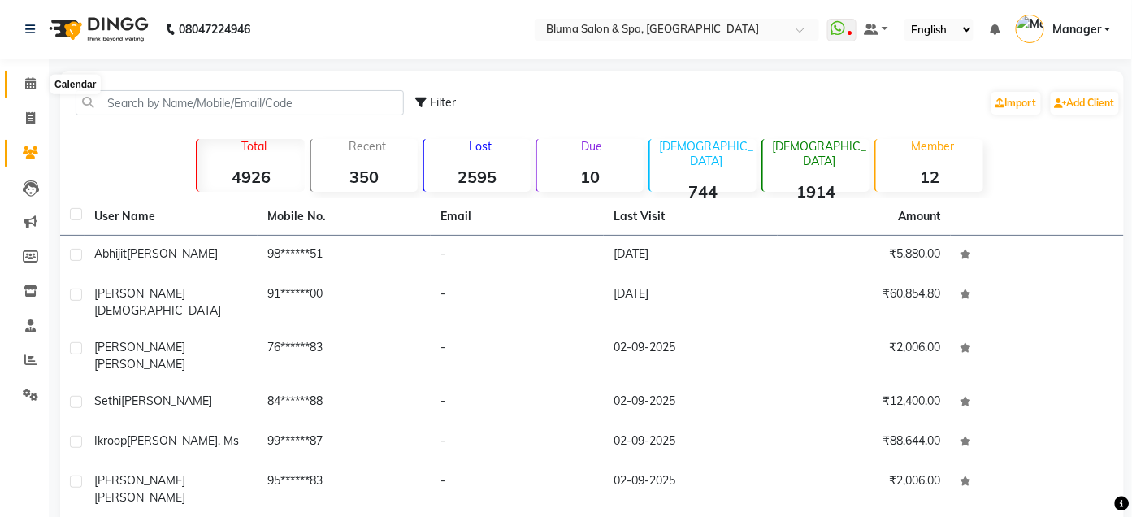
click at [25, 82] on icon at bounding box center [30, 83] width 11 height 12
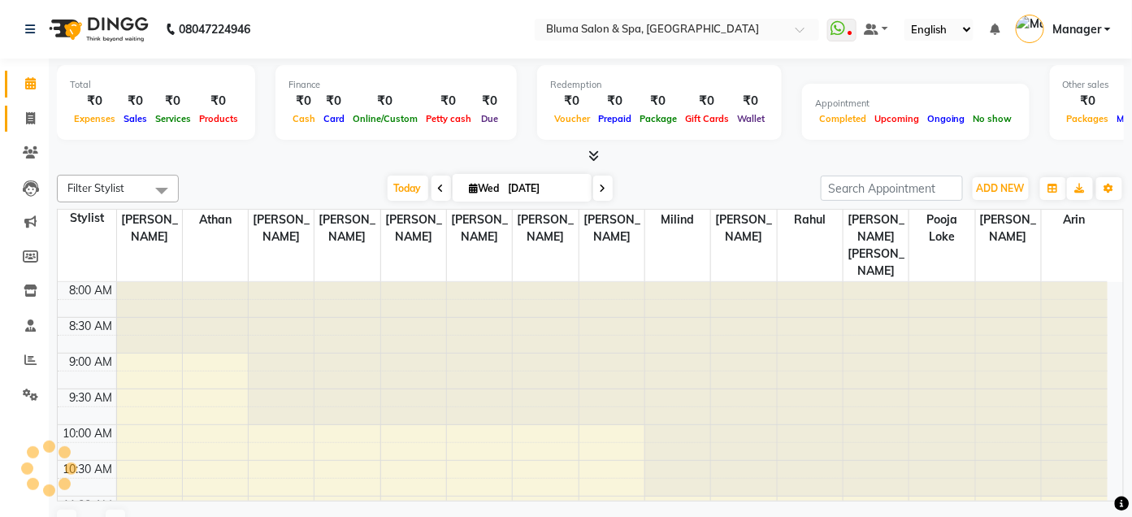
scroll to position [573, 0]
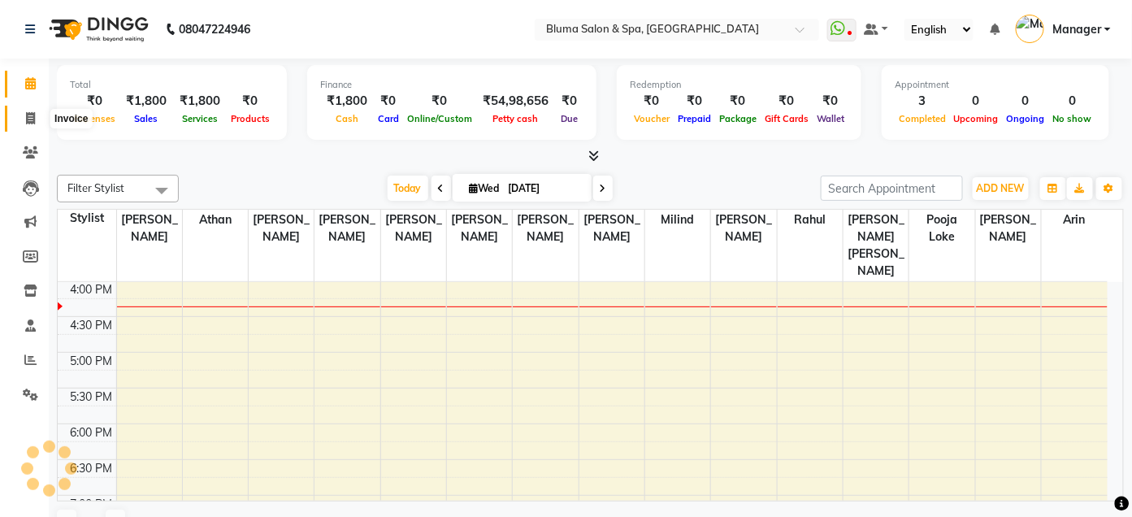
click at [26, 115] on icon at bounding box center [30, 118] width 9 height 12
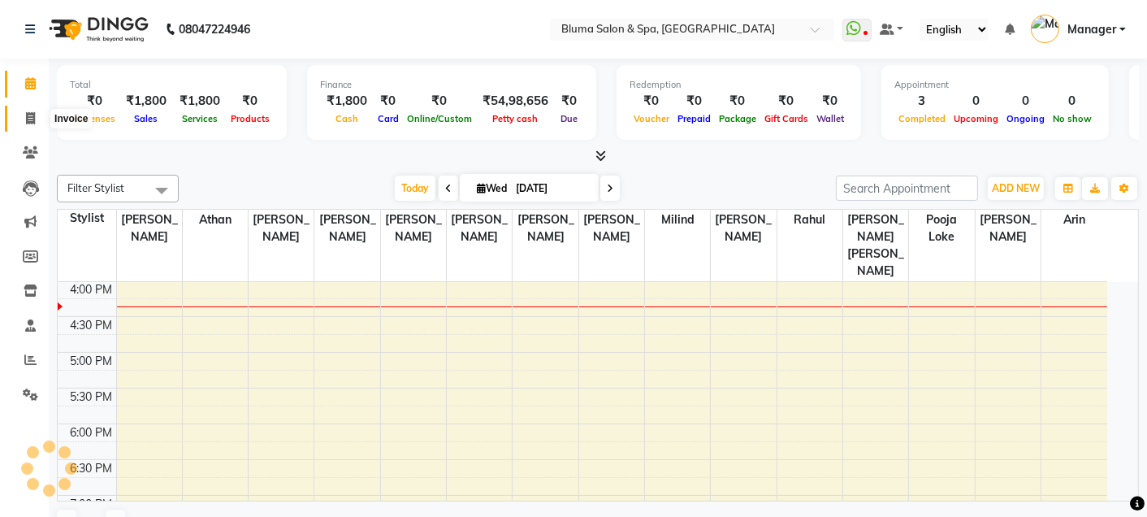
select select "service"
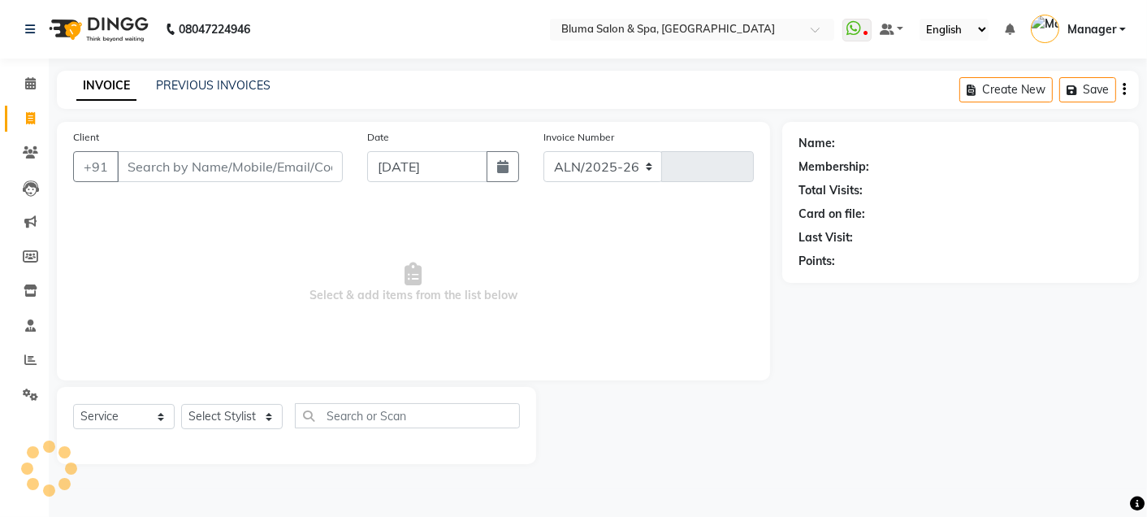
select select "3653"
type input "0992"
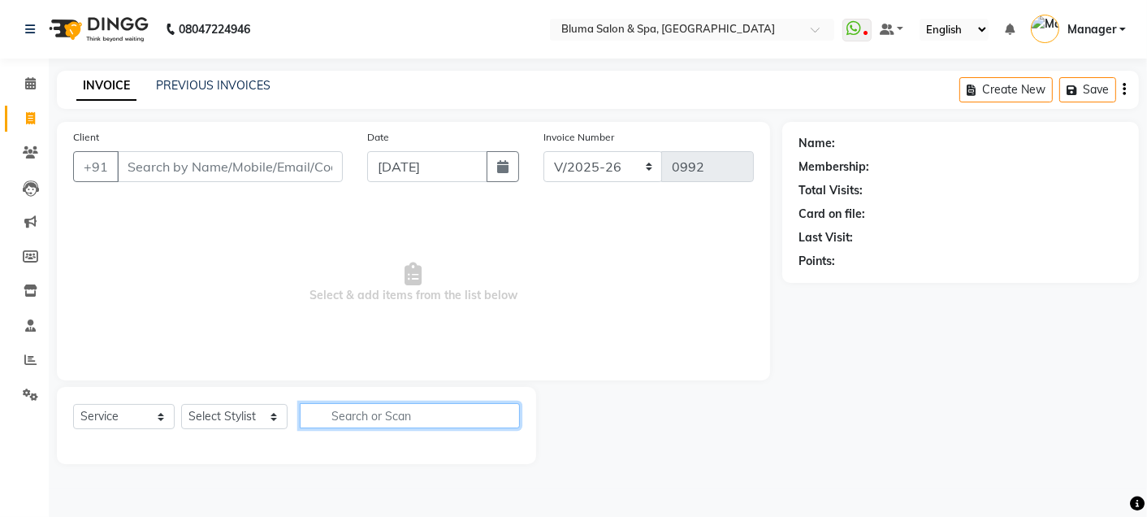
click at [441, 420] on input "text" at bounding box center [410, 415] width 221 height 25
type input "b"
click at [977, 310] on div "Name: Membership: Total Visits: Card on file: Last Visit: Points:" at bounding box center [966, 293] width 369 height 342
click at [1093, 300] on div "Name: Membership: Total Visits: Card on file: Last Visit: Points:" at bounding box center [966, 293] width 369 height 342
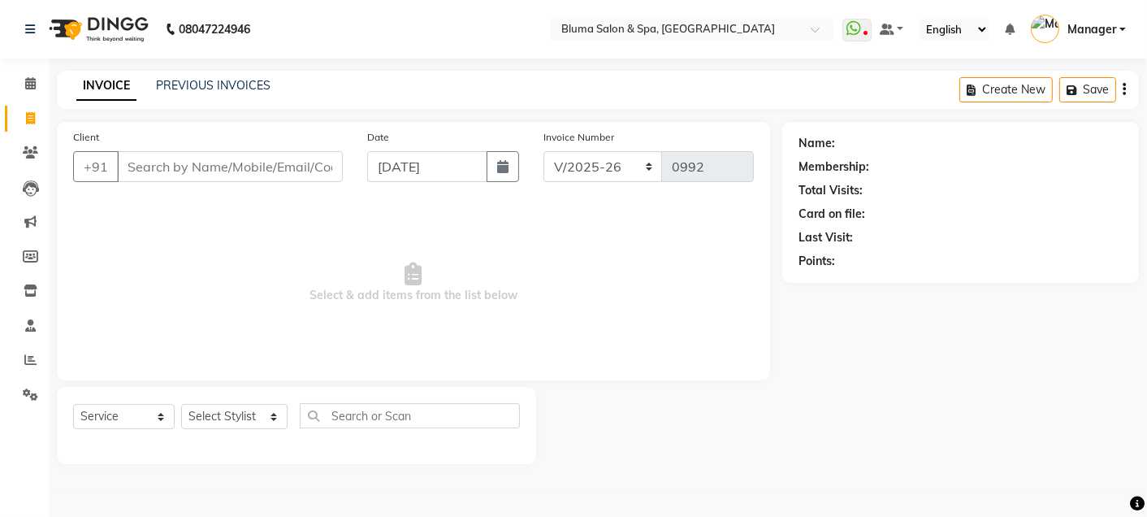
click at [793, 332] on div "Name: Membership: Total Visits: Card on file: Last Visit: Points:" at bounding box center [966, 293] width 369 height 342
click at [253, 175] on input "Client" at bounding box center [230, 166] width 226 height 31
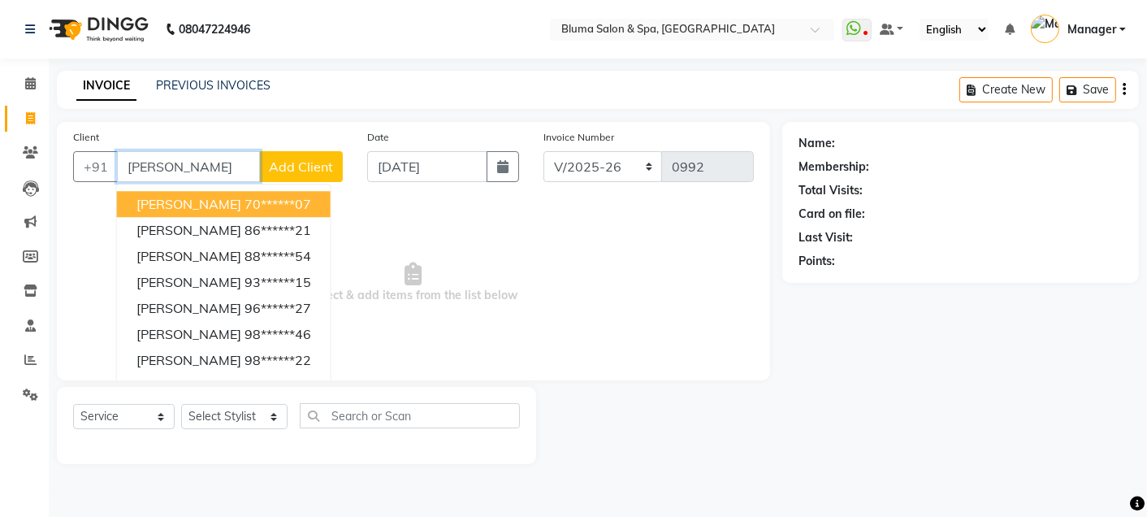
click at [207, 159] on input "[PERSON_NAME]" at bounding box center [188, 166] width 143 height 31
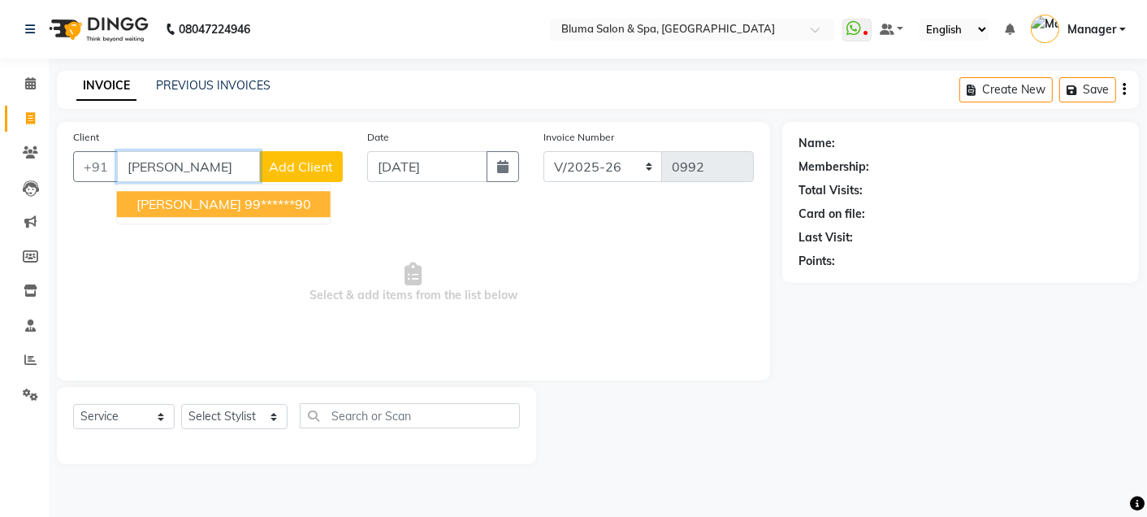
click at [220, 199] on span "[PERSON_NAME]" at bounding box center [188, 204] width 105 height 16
type input "99******90"
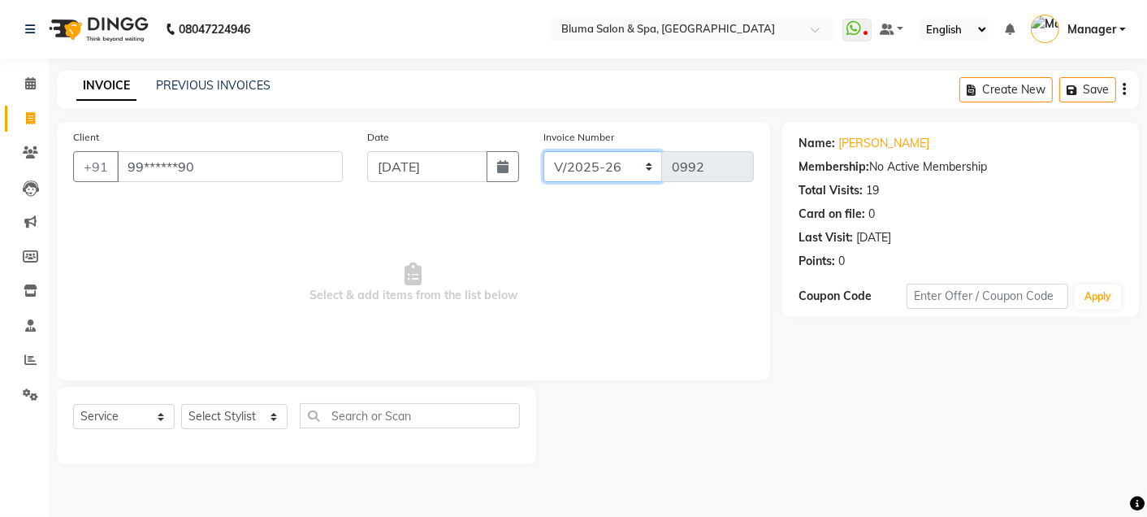
click at [600, 166] on select "ALN/2025-26 AL/2025-26 BKN/2025-26 BK/2025-26 V/2025 V/2025-26" at bounding box center [603, 166] width 119 height 31
select select "7729"
click at [544, 151] on select "ALN/2025-26 AL/2025-26 BKN/2025-26 BK/2025-26 V/2025 V/2025-26" at bounding box center [603, 166] width 119 height 31
type input "0193"
click at [258, 407] on select "Select Stylist Admin Ajay [PERSON_NAME] [PERSON_NAME] [PERSON_NAME] [PERSON_NAM…" at bounding box center [234, 416] width 106 height 25
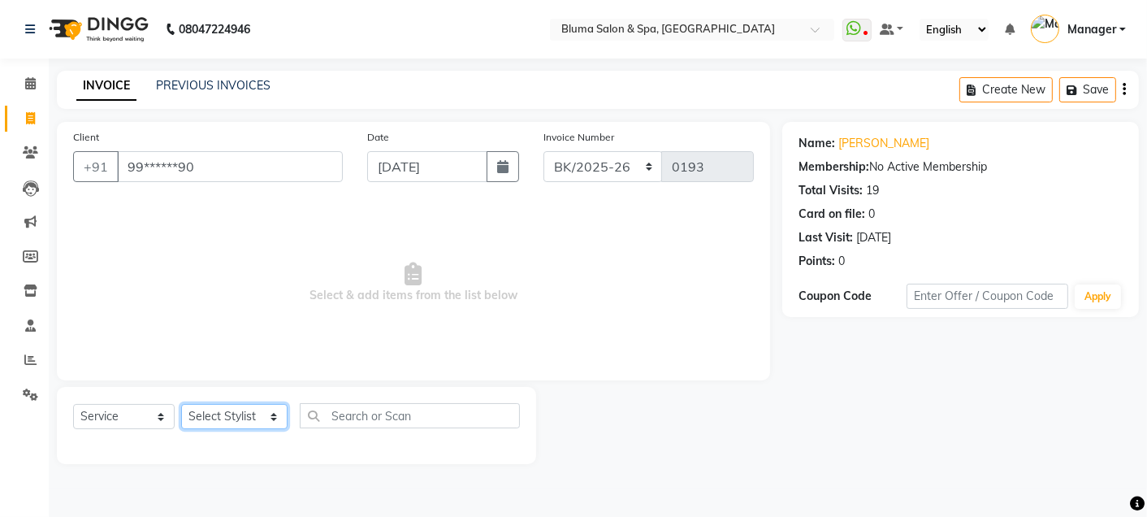
select select "17128"
click at [181, 405] on select "Select Stylist Admin Ajay [PERSON_NAME] [PERSON_NAME] [PERSON_NAME] [PERSON_NAM…" at bounding box center [234, 416] width 106 height 25
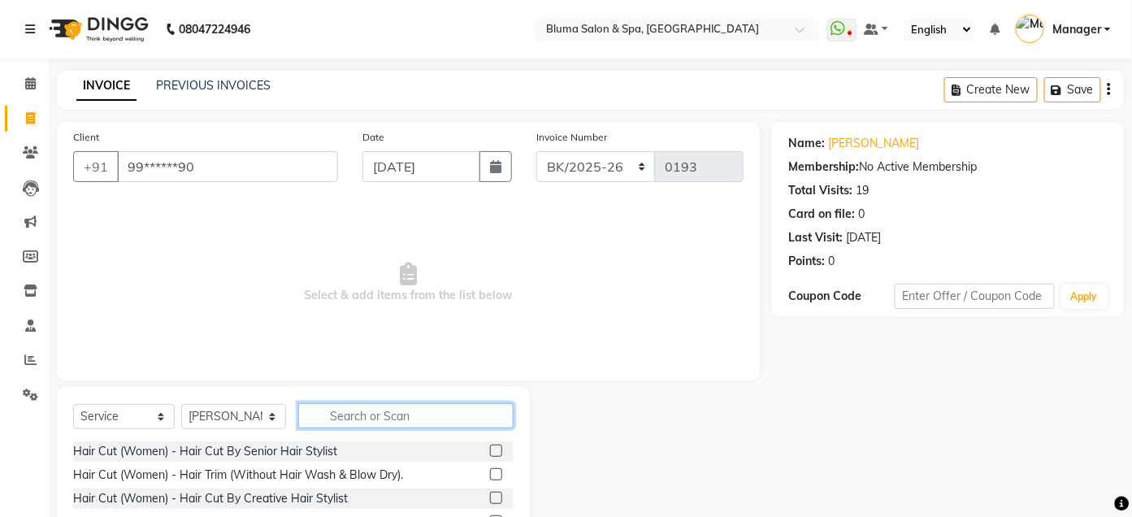
click at [379, 403] on input "text" at bounding box center [405, 415] width 215 height 25
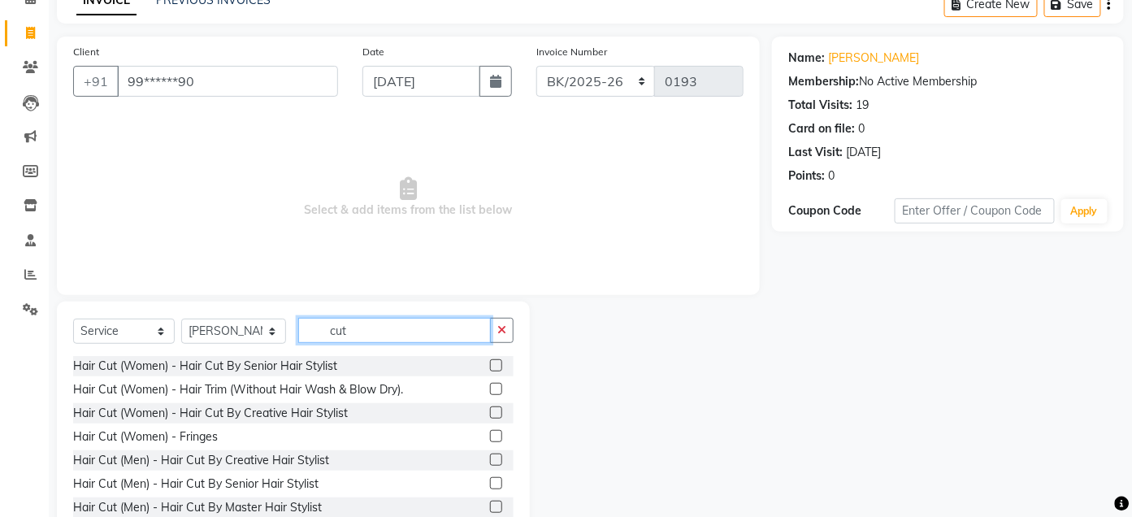
scroll to position [108, 0]
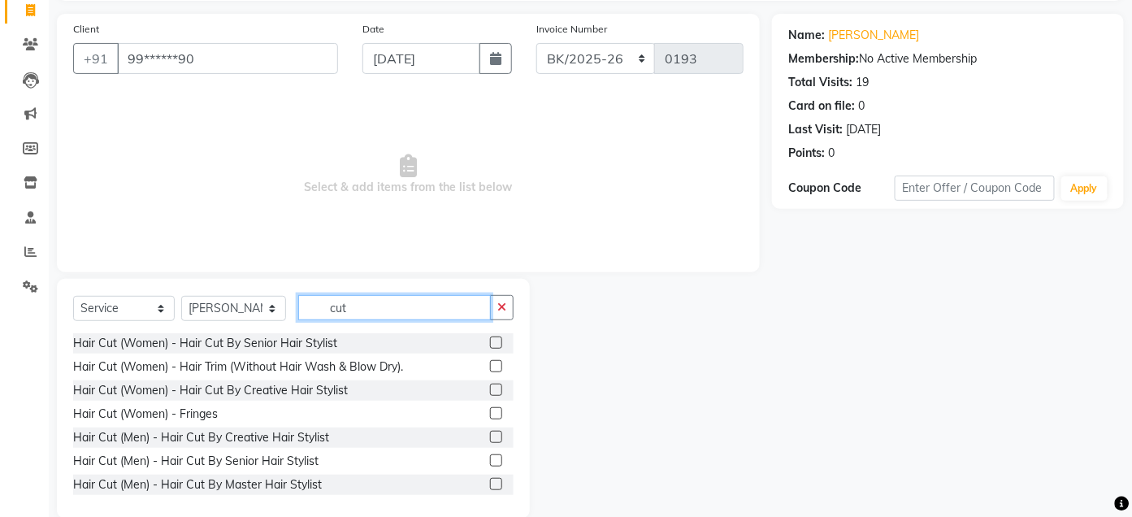
type input "cut"
click at [490, 434] on label at bounding box center [496, 437] width 12 height 12
click at [490, 434] on input "checkbox" at bounding box center [495, 437] width 11 height 11
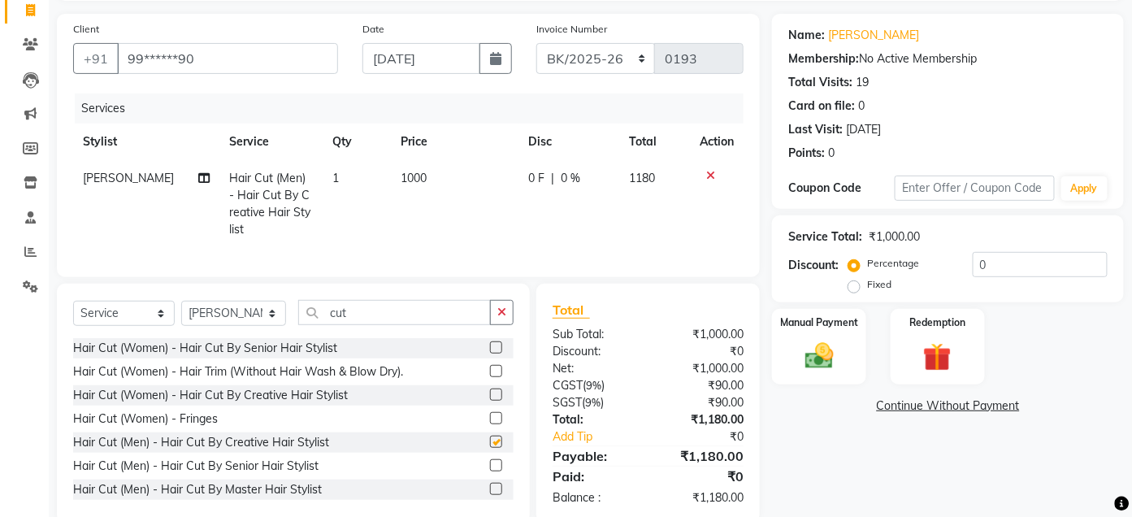
checkbox input "false"
click at [267, 326] on select "Select Stylist Admin Ajay [PERSON_NAME] [PERSON_NAME] [PERSON_NAME] [PERSON_NAM…" at bounding box center [233, 313] width 105 height 25
select select "61927"
click at [181, 316] on select "Select Stylist Admin Ajay [PERSON_NAME] [PERSON_NAME] [PERSON_NAME] [PERSON_NAM…" at bounding box center [233, 313] width 105 height 25
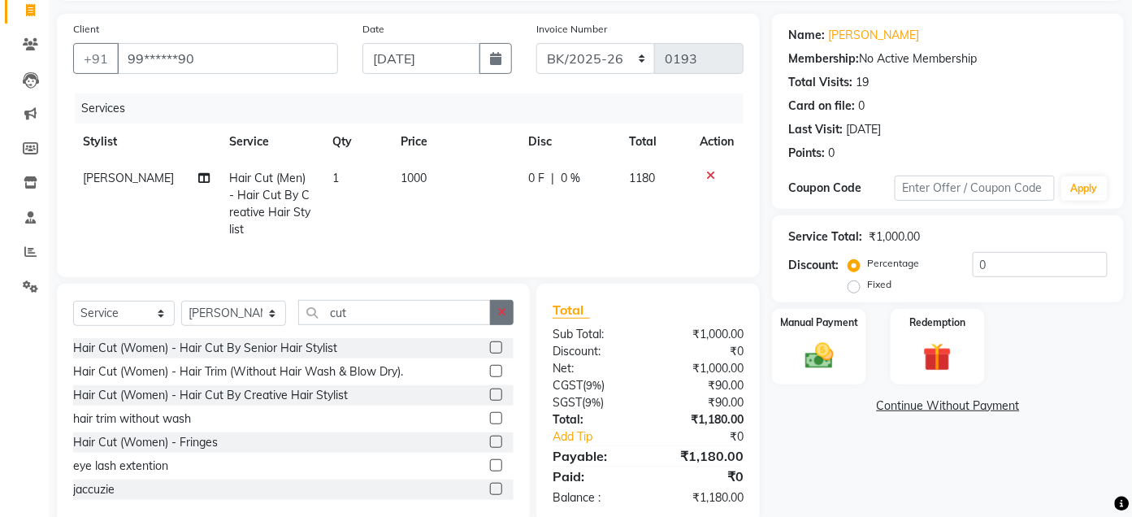
click at [505, 318] on icon "button" at bounding box center [501, 311] width 9 height 11
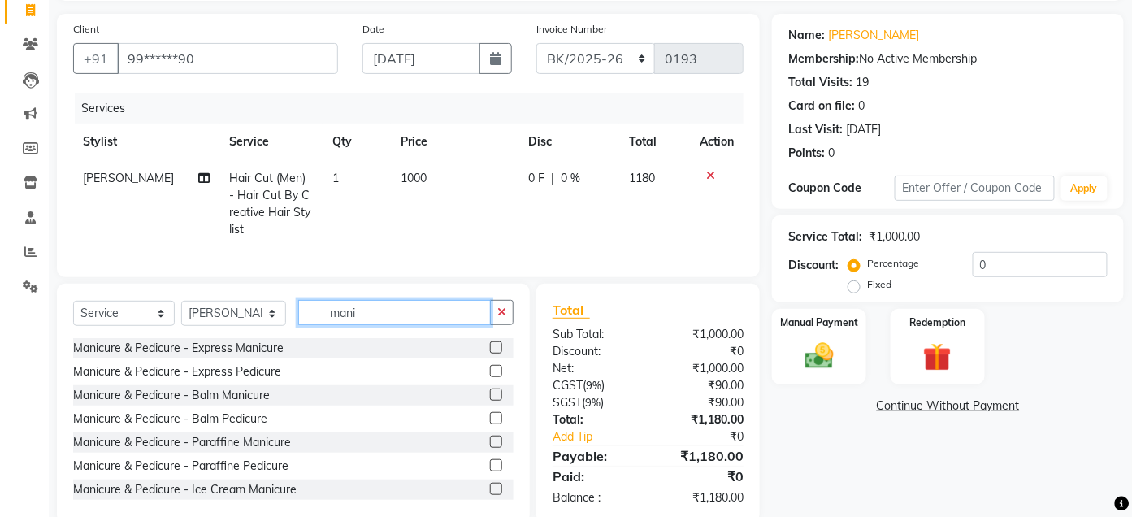
type input "mani"
click at [490, 353] on label at bounding box center [496, 347] width 12 height 12
click at [490, 353] on input "checkbox" at bounding box center [495, 348] width 11 height 11
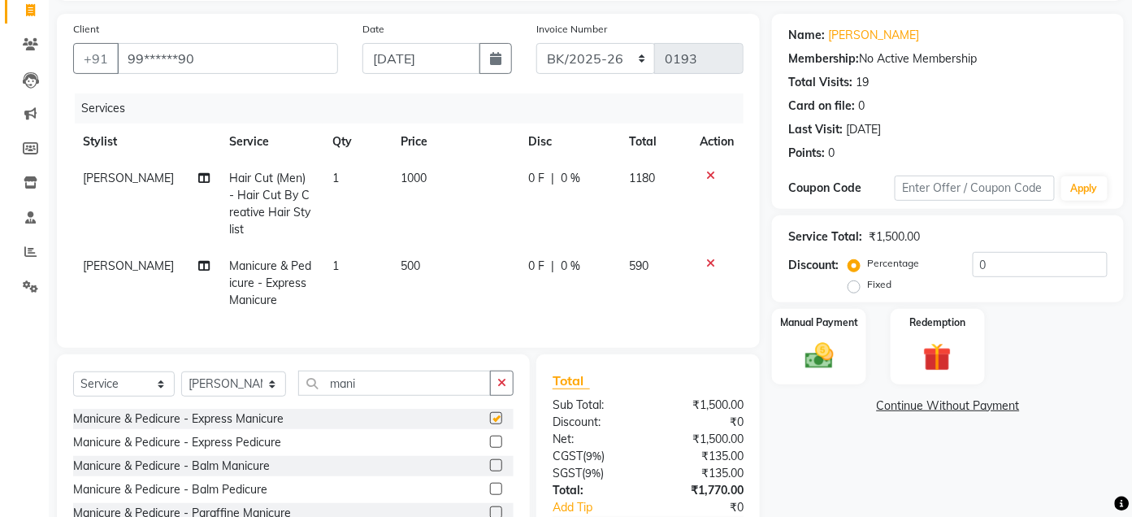
checkbox input "false"
click at [498, 388] on icon "button" at bounding box center [501, 382] width 9 height 11
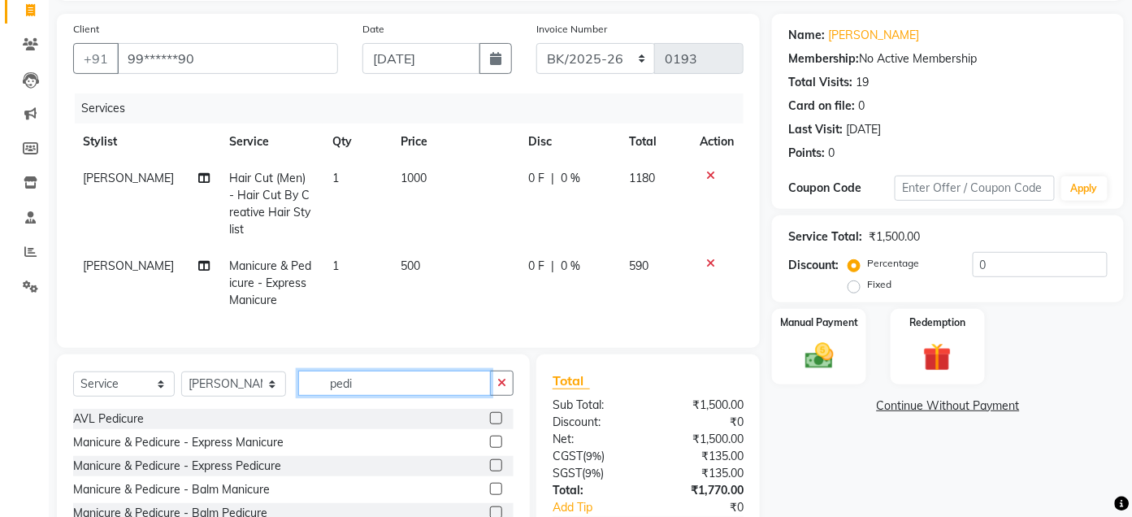
type input "pedi"
click at [490, 471] on label at bounding box center [496, 465] width 12 height 12
click at [490, 471] on input "checkbox" at bounding box center [495, 466] width 11 height 11
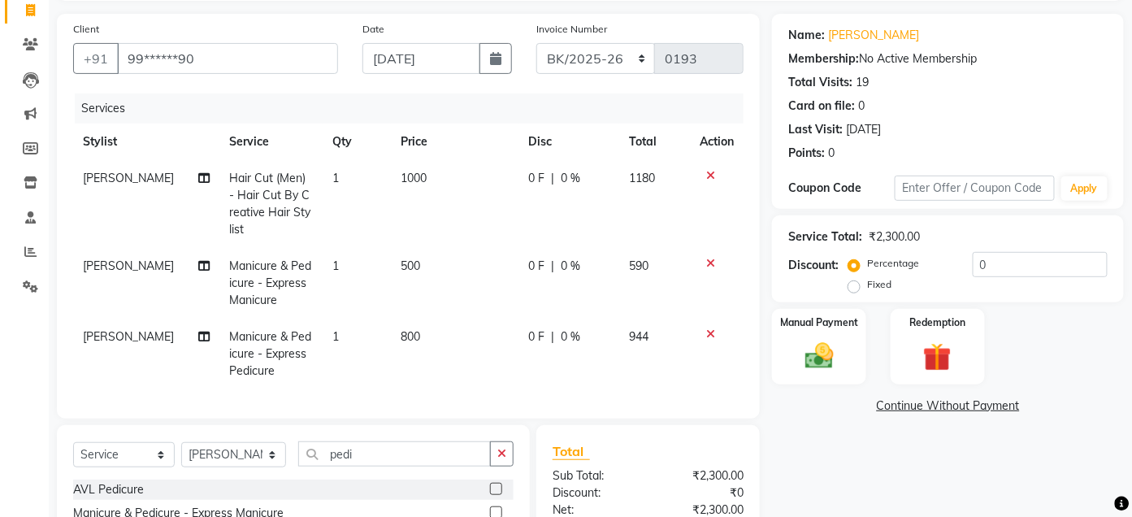
checkbox input "false"
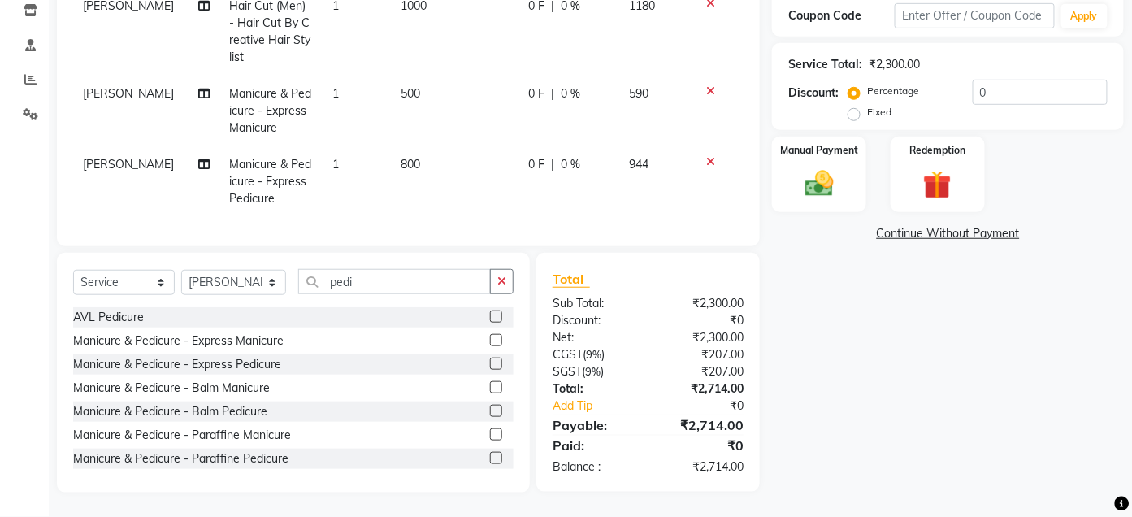
scroll to position [271, 0]
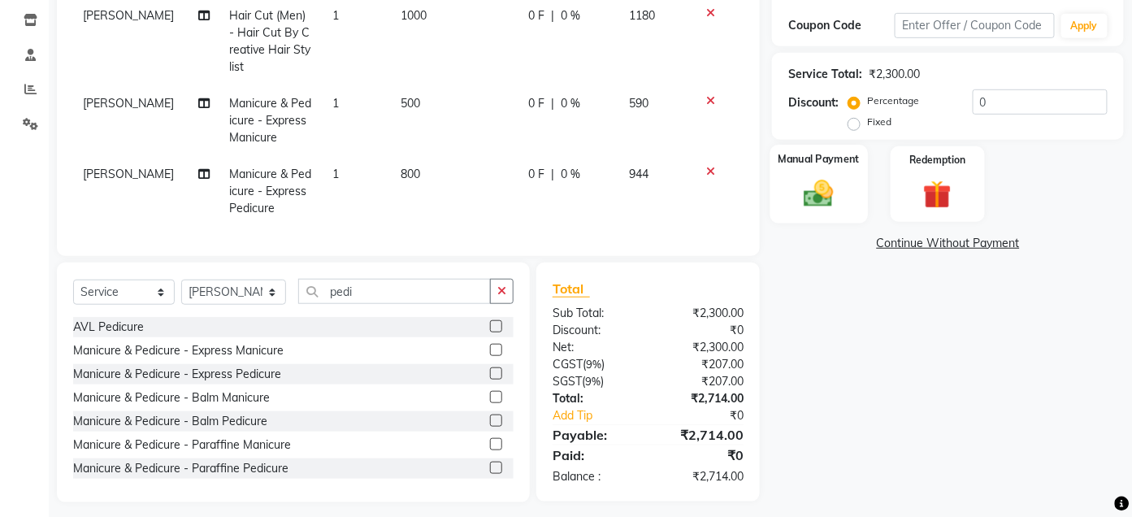
click at [811, 208] on img at bounding box center [819, 193] width 48 height 34
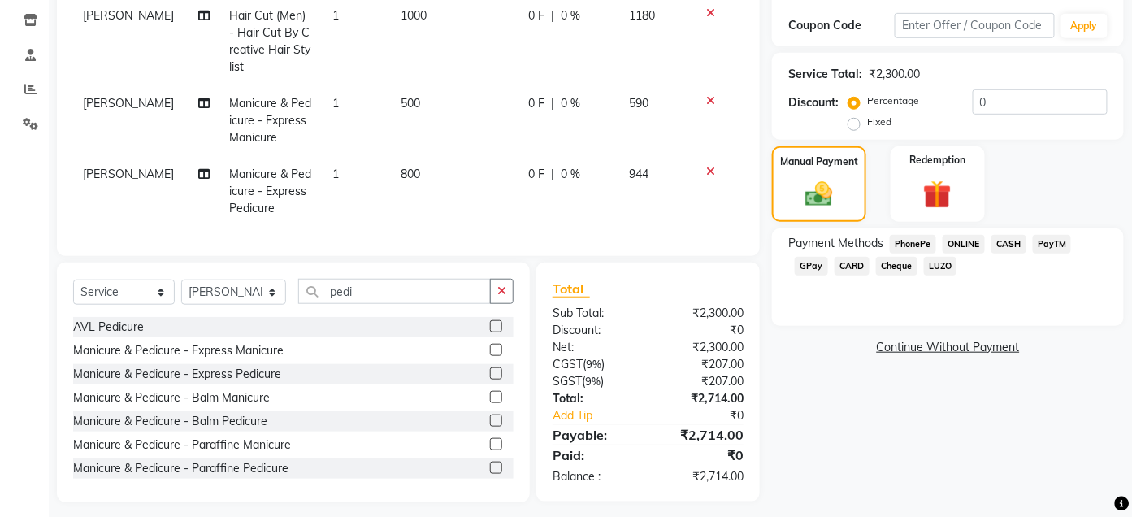
click at [815, 270] on span "GPay" at bounding box center [811, 266] width 33 height 19
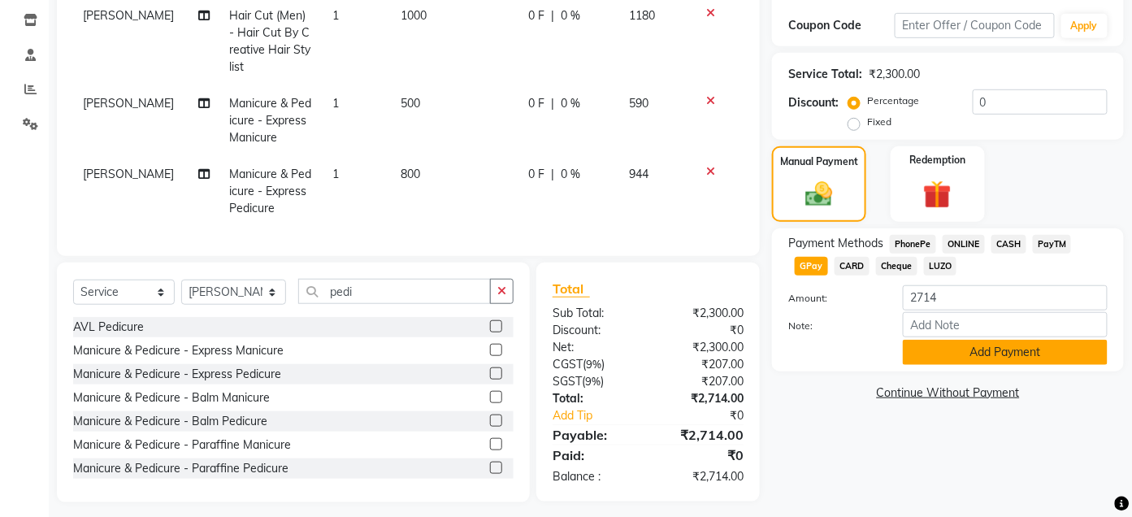
click at [986, 354] on button "Add Payment" at bounding box center [1005, 352] width 205 height 25
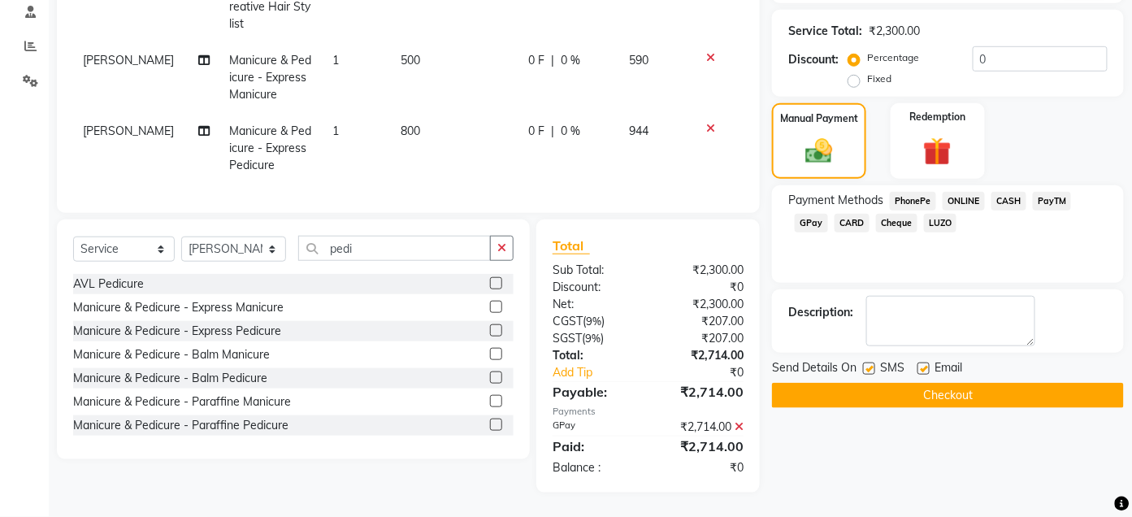
scroll to position [327, 0]
click at [977, 383] on button "Checkout" at bounding box center [948, 395] width 352 height 25
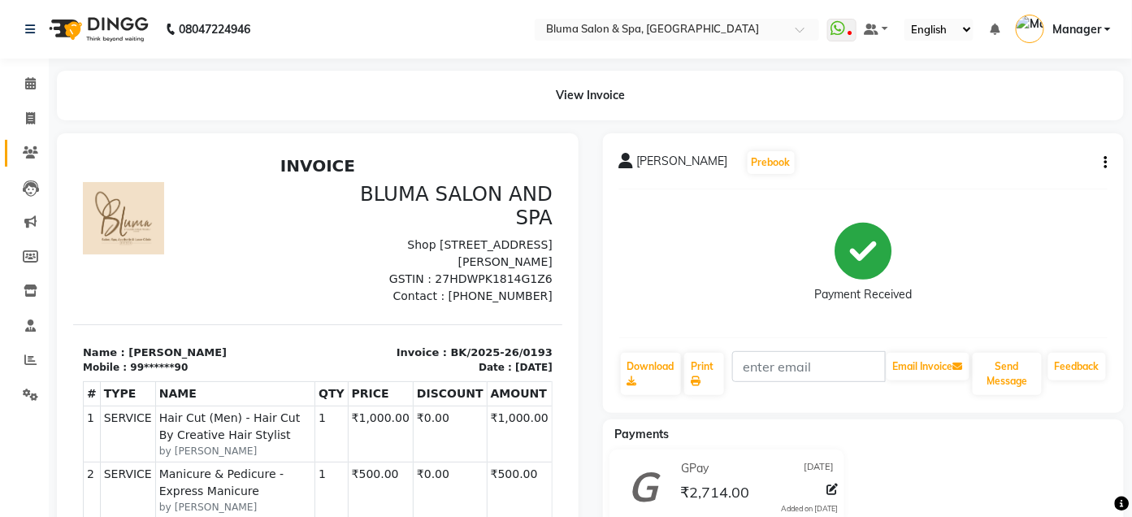
click at [32, 145] on link "Clients" at bounding box center [24, 153] width 39 height 27
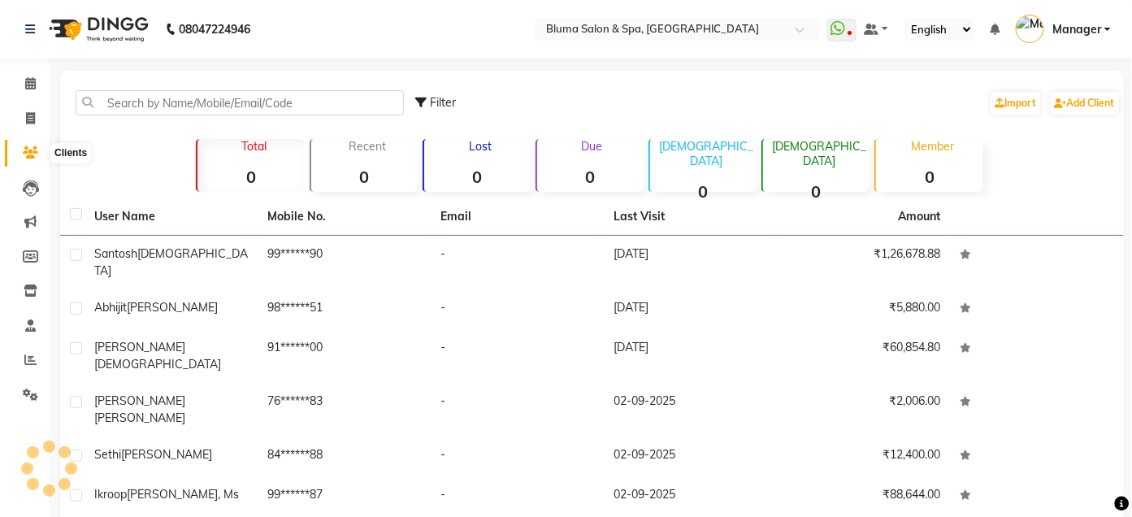
click at [32, 146] on icon at bounding box center [30, 152] width 15 height 12
click at [31, 87] on icon at bounding box center [30, 83] width 11 height 12
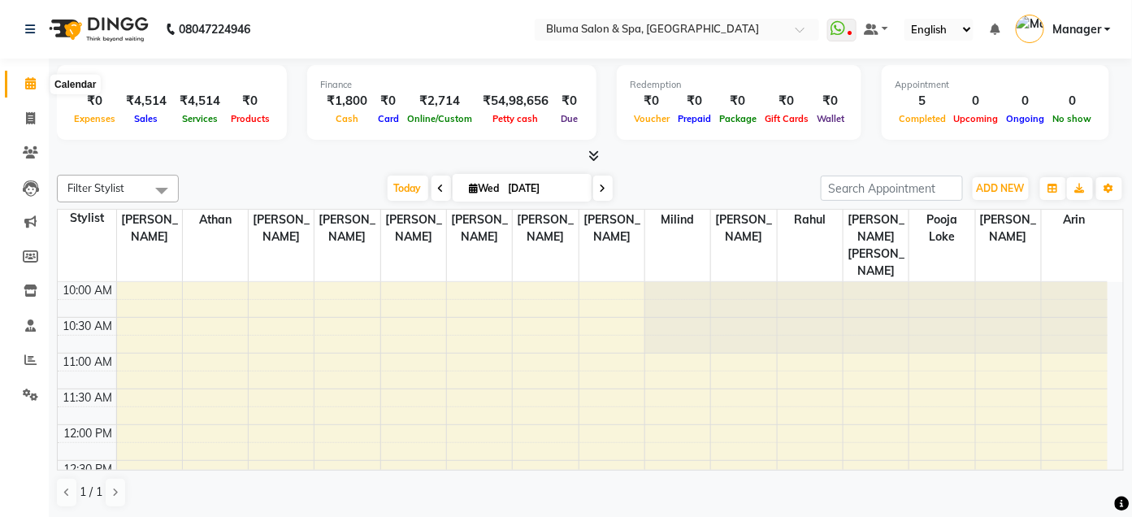
click at [29, 86] on icon at bounding box center [30, 83] width 11 height 12
click at [41, 123] on span at bounding box center [30, 119] width 28 height 19
select select "service"
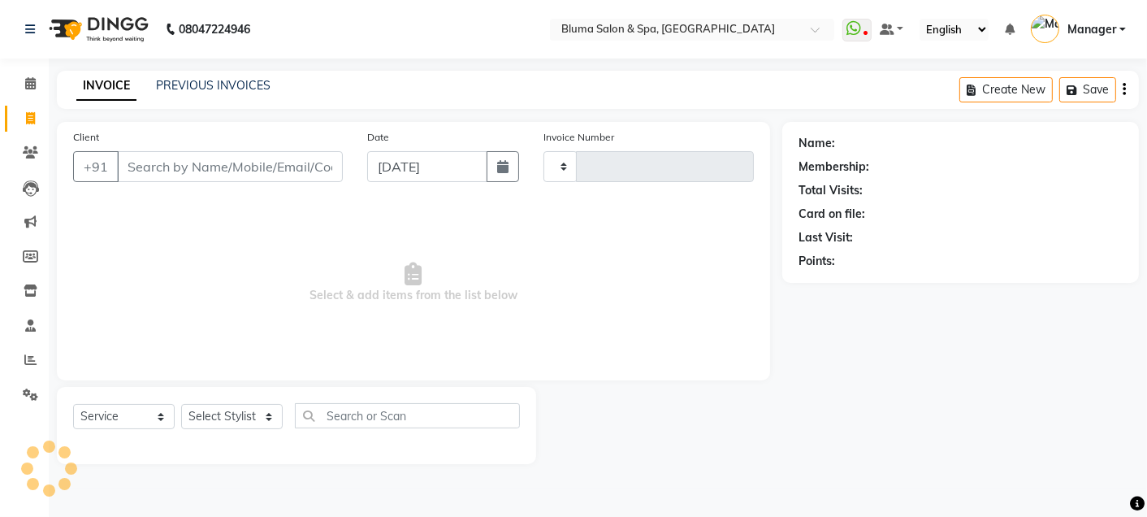
type input "0992"
select select "3653"
click at [200, 84] on link "PREVIOUS INVOICES" at bounding box center [213, 85] width 115 height 15
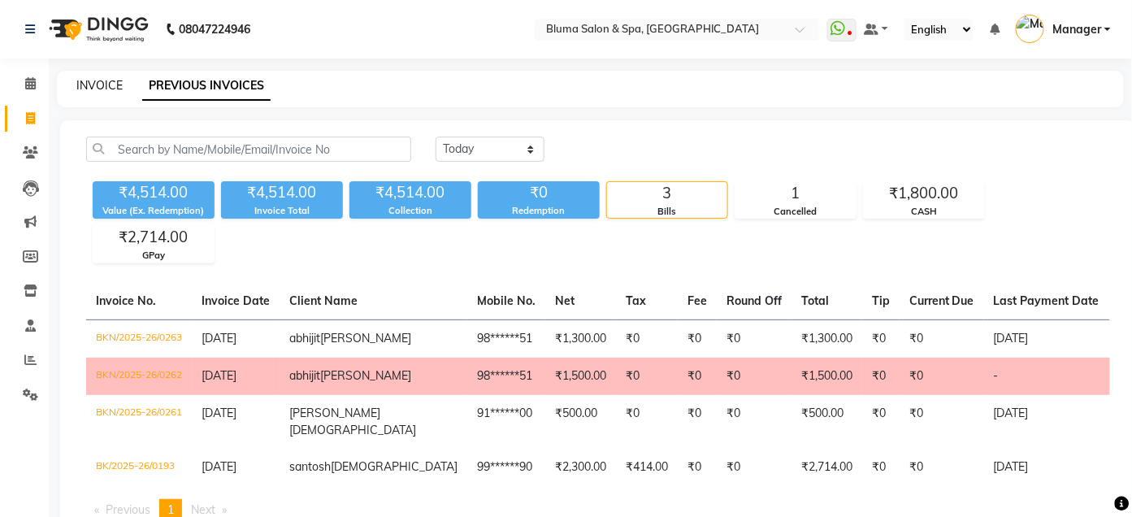
click at [103, 92] on link "INVOICE" at bounding box center [99, 85] width 46 height 15
select select "service"
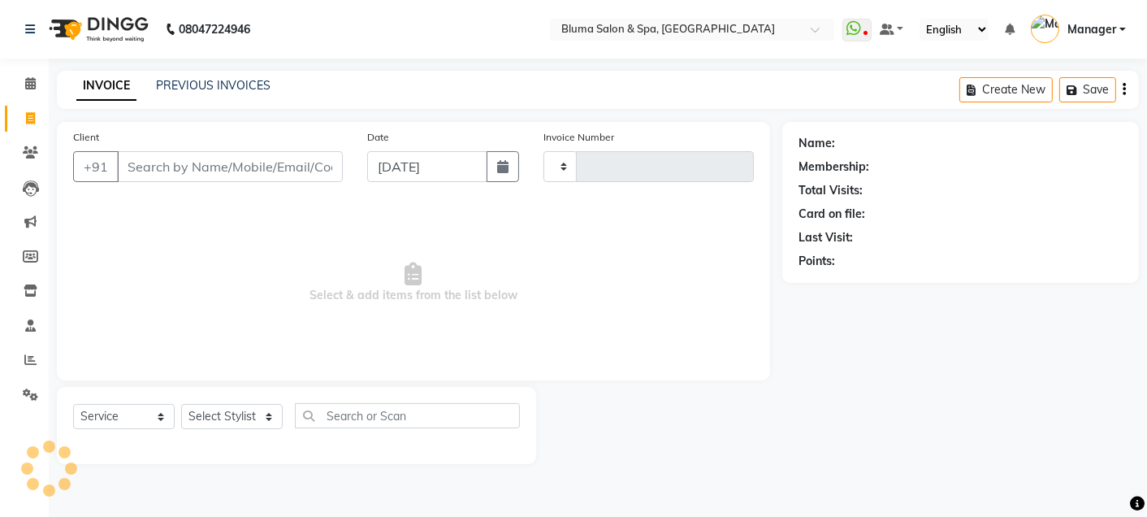
type input "0992"
select select "3653"
click at [16, 157] on span at bounding box center [30, 153] width 28 height 19
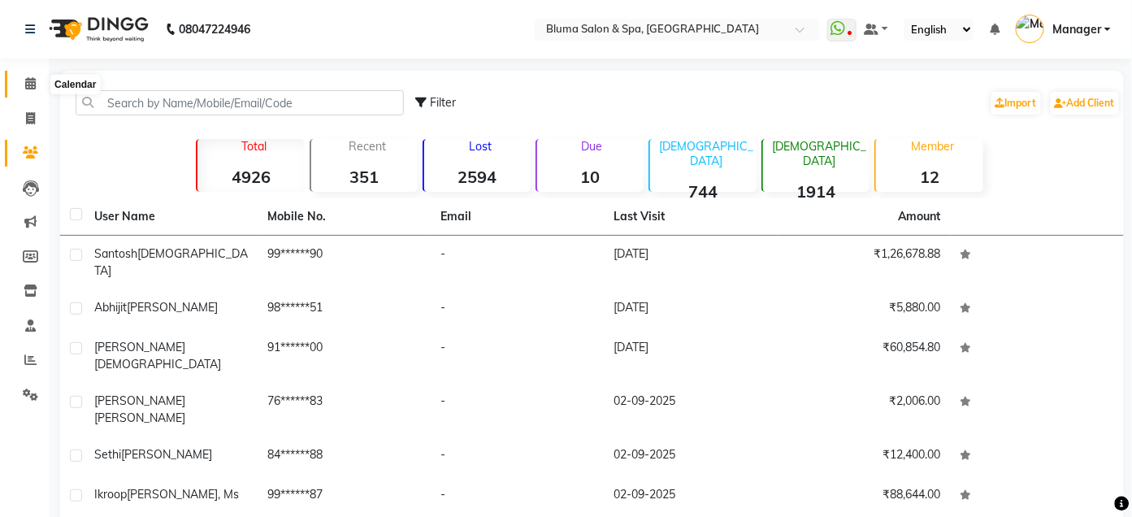
click at [24, 90] on span at bounding box center [30, 84] width 28 height 19
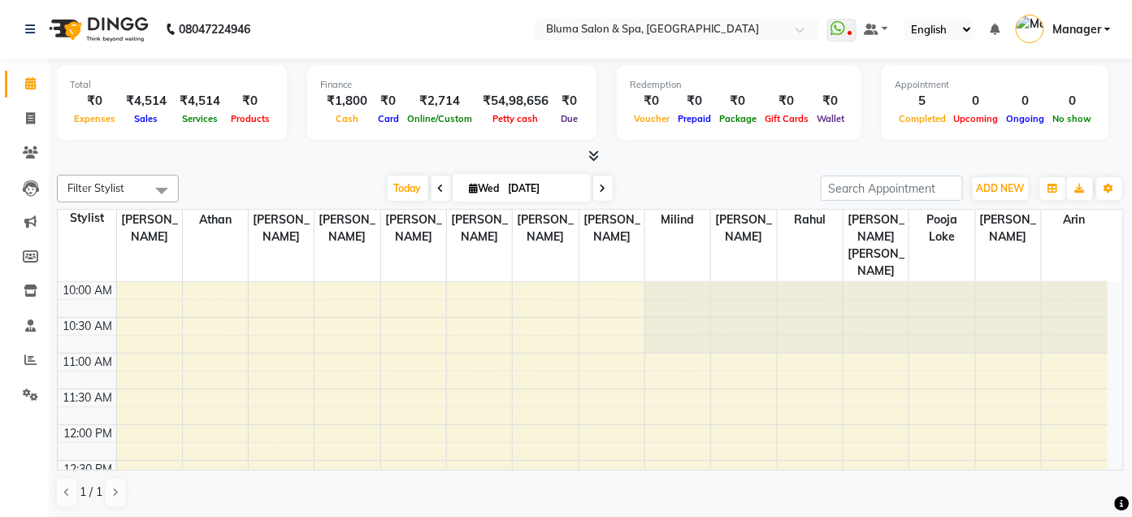
click at [701, 141] on div "Total ₹0 Expenses ₹4,514 Sales ₹4,514 Services ₹0 Products Finance ₹1,800 Cash …" at bounding box center [590, 105] width 1067 height 80
click at [31, 146] on icon at bounding box center [30, 152] width 15 height 12
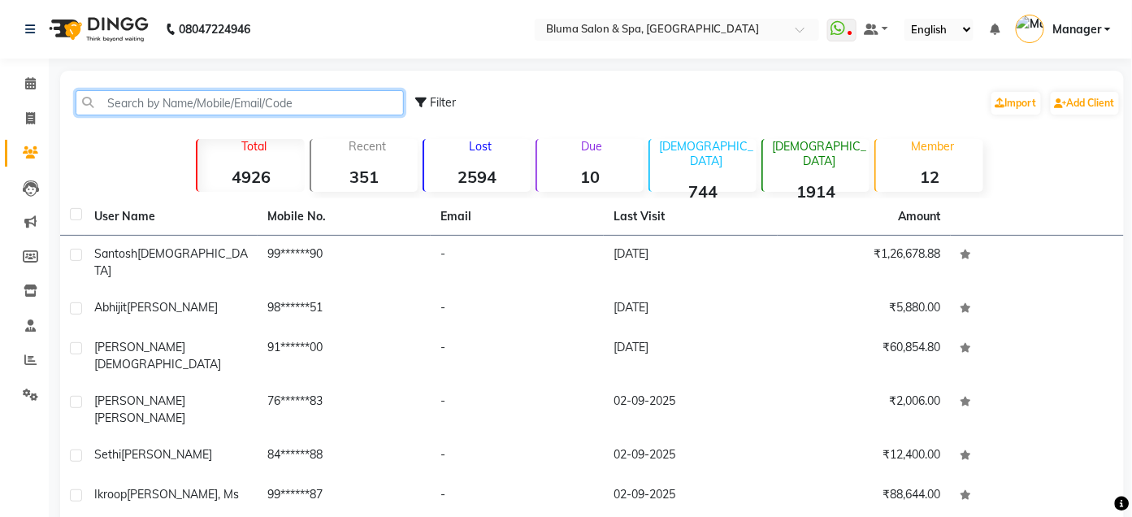
click at [161, 97] on input "text" at bounding box center [240, 102] width 328 height 25
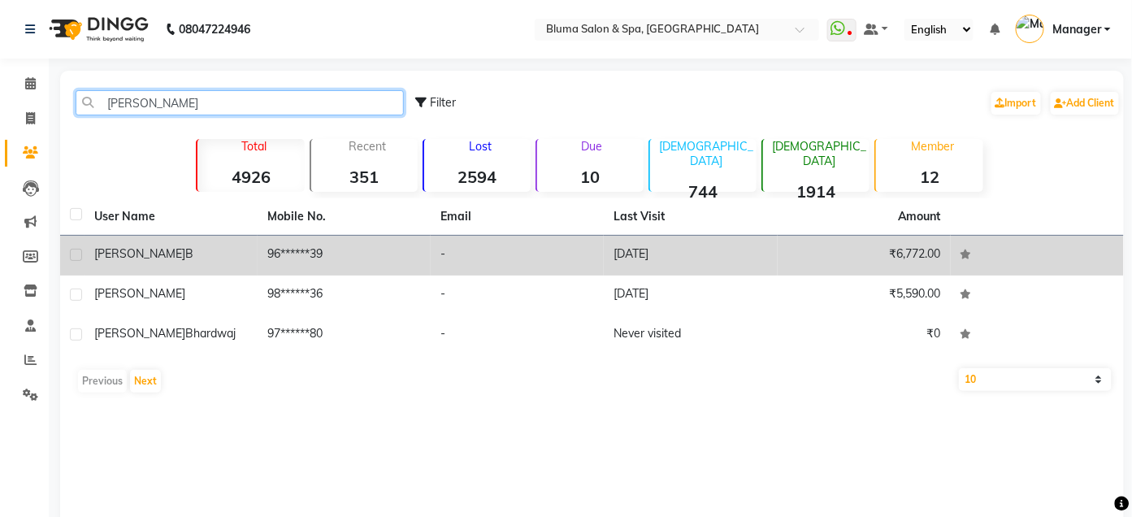
type input "[PERSON_NAME]"
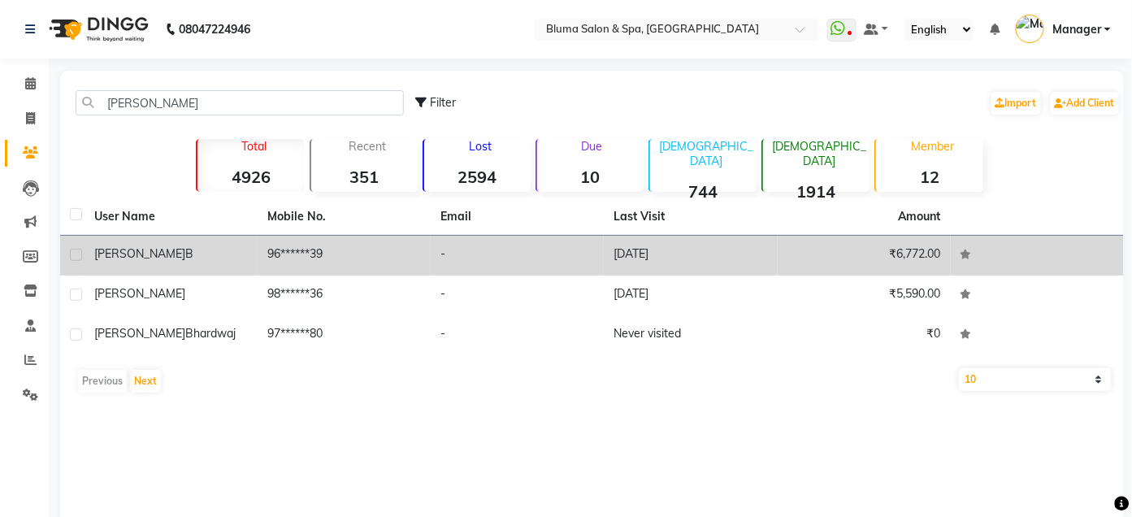
click at [204, 246] on div "[PERSON_NAME] b" at bounding box center [171, 253] width 154 height 17
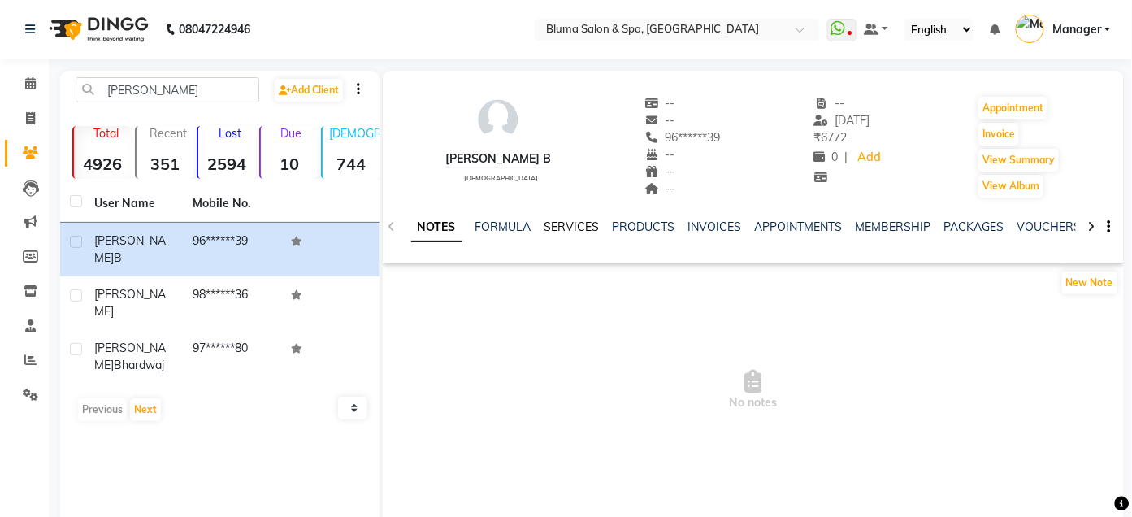
click at [569, 225] on link "SERVICES" at bounding box center [571, 226] width 55 height 15
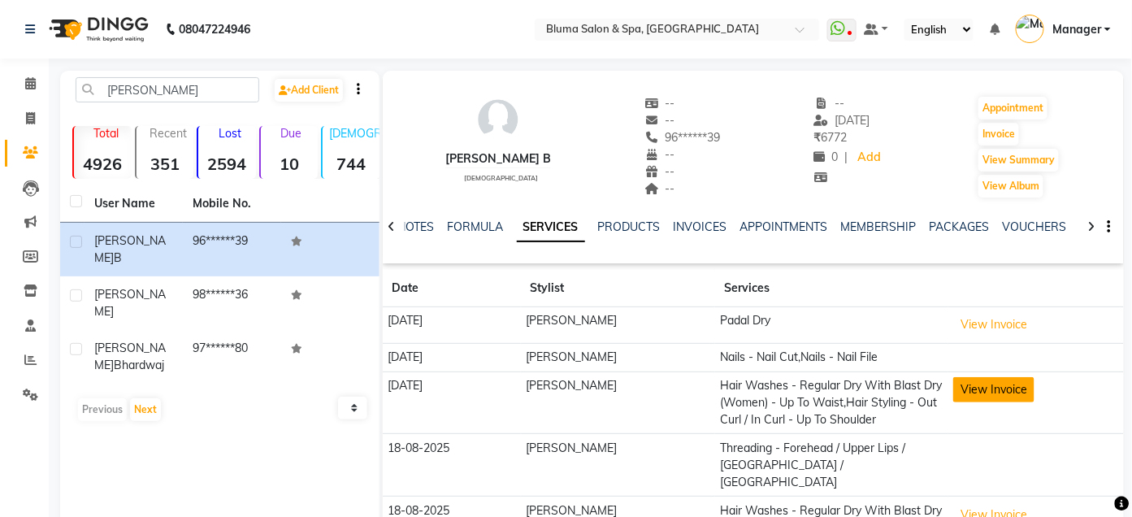
click at [986, 391] on button "View Invoice" at bounding box center [993, 389] width 81 height 25
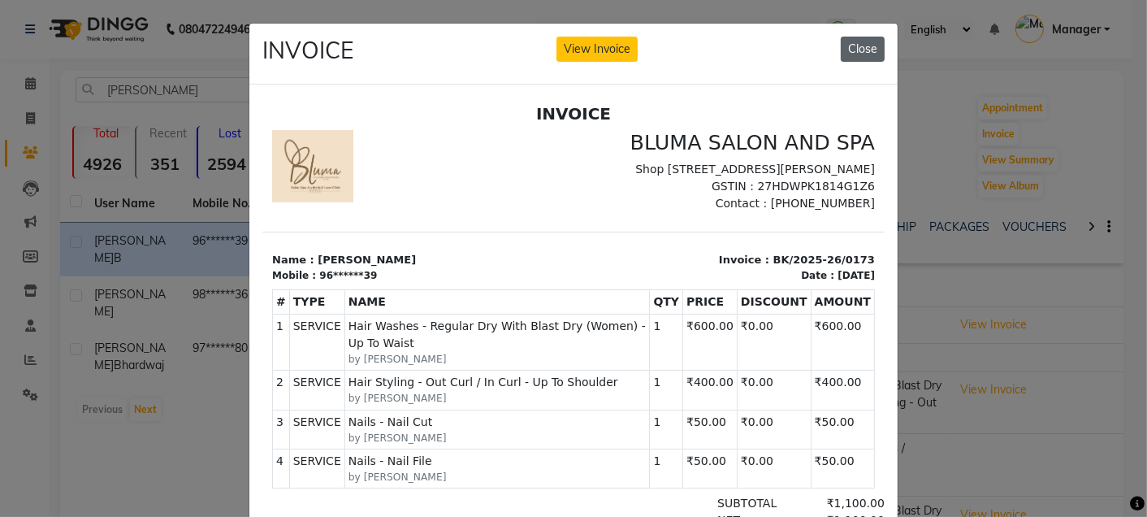
click at [854, 54] on button "Close" at bounding box center [863, 49] width 44 height 25
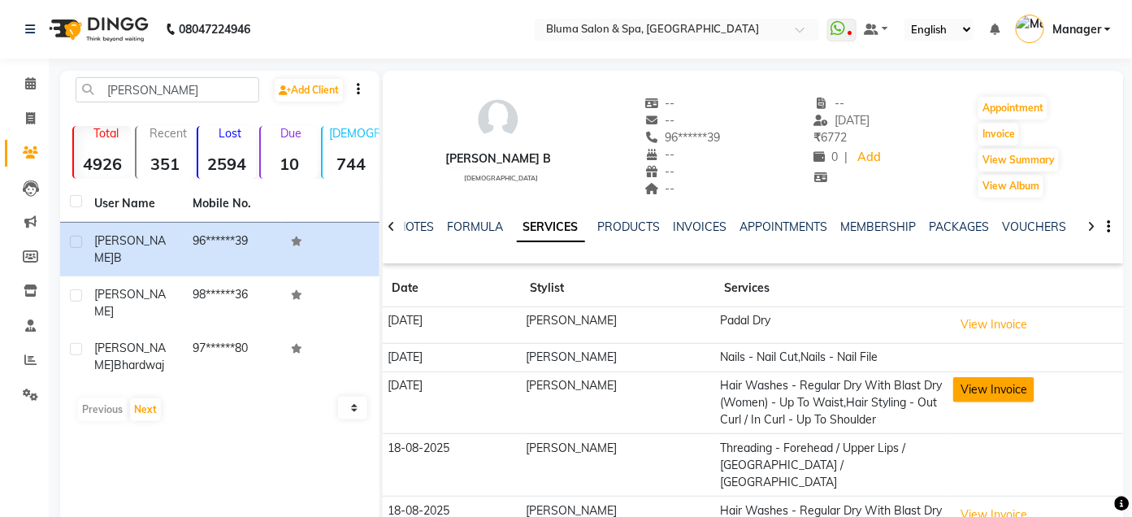
click at [992, 394] on button "View Invoice" at bounding box center [993, 389] width 81 height 25
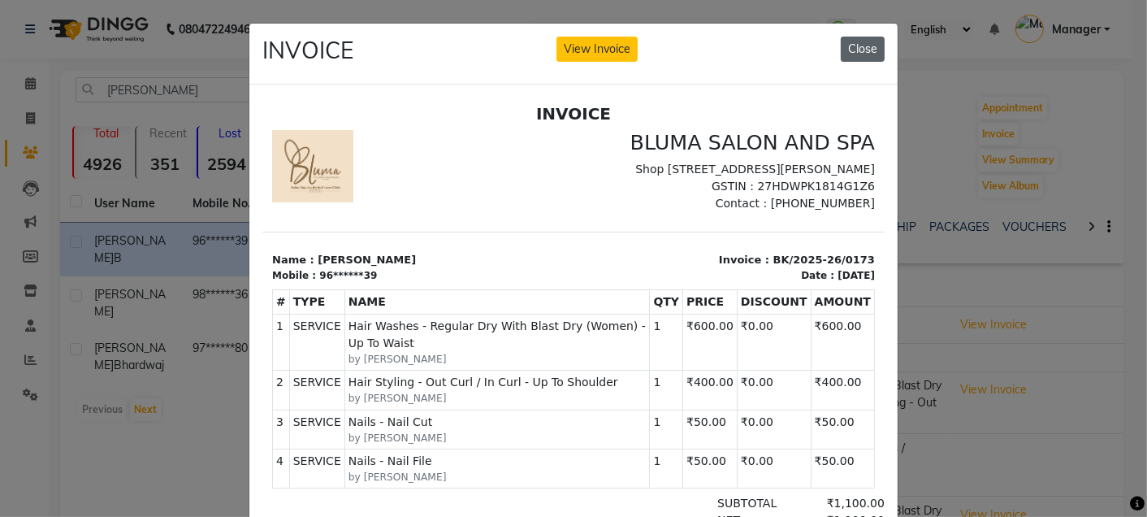
click at [861, 50] on button "Close" at bounding box center [863, 49] width 44 height 25
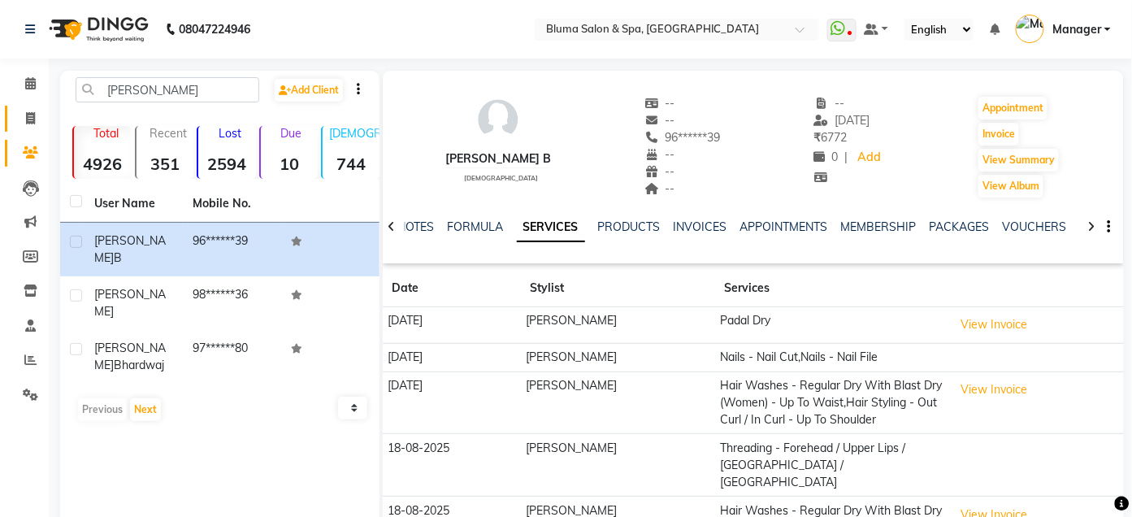
click at [32, 118] on icon at bounding box center [30, 118] width 9 height 12
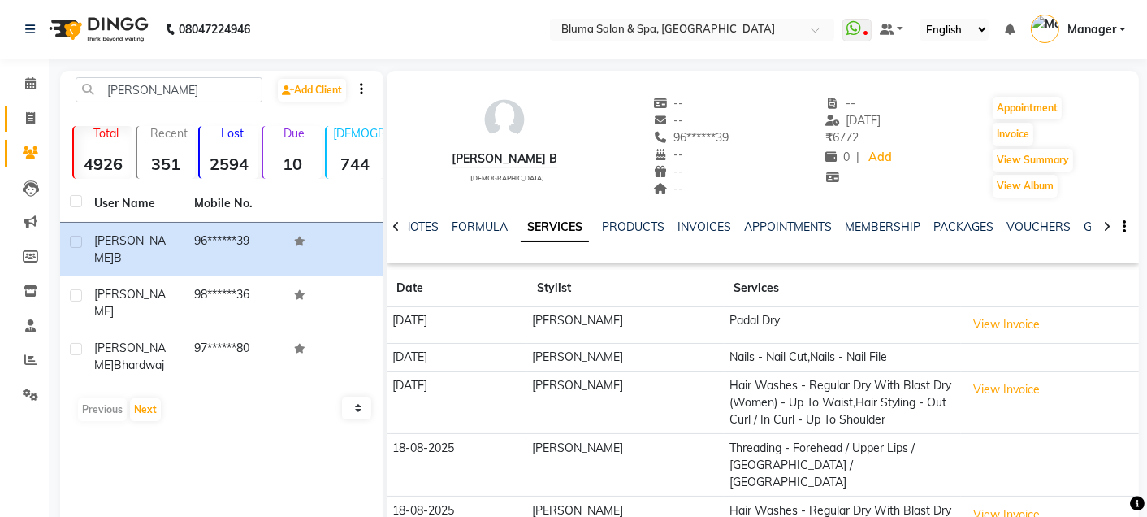
select select "3653"
select select "service"
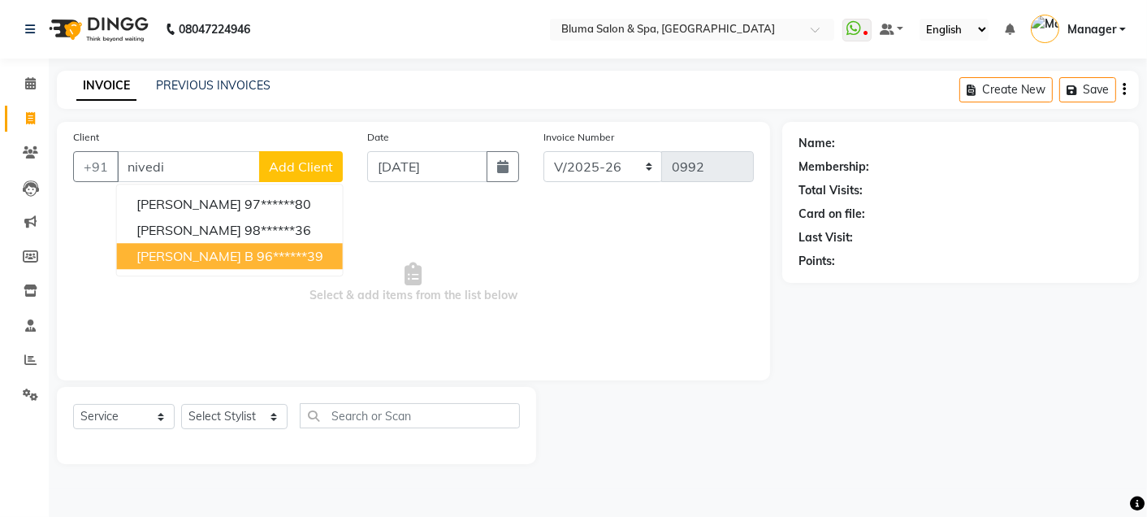
click at [257, 249] on ngb-highlight "96******39" at bounding box center [290, 256] width 67 height 16
type input "96******39"
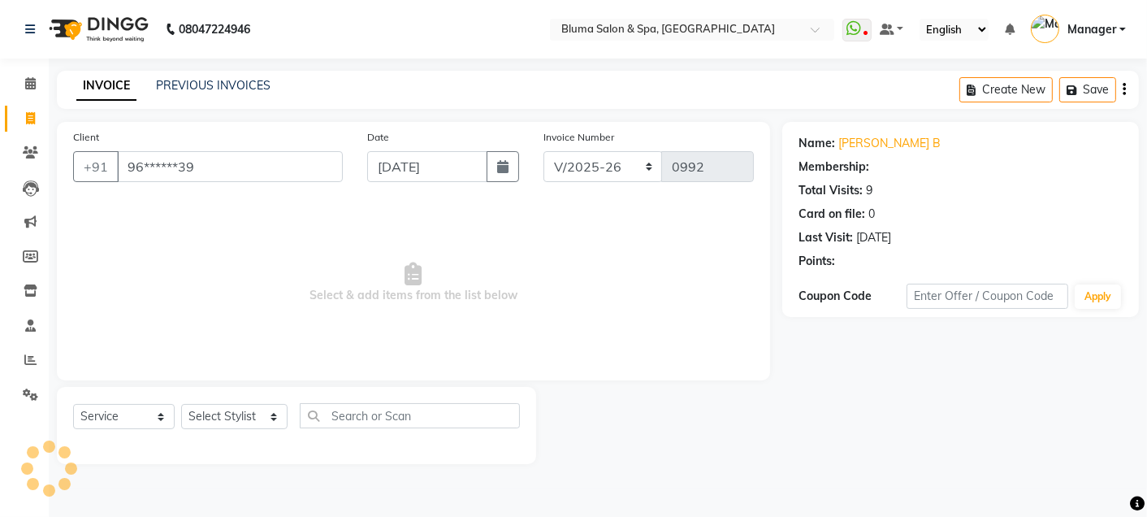
select select "1: Object"
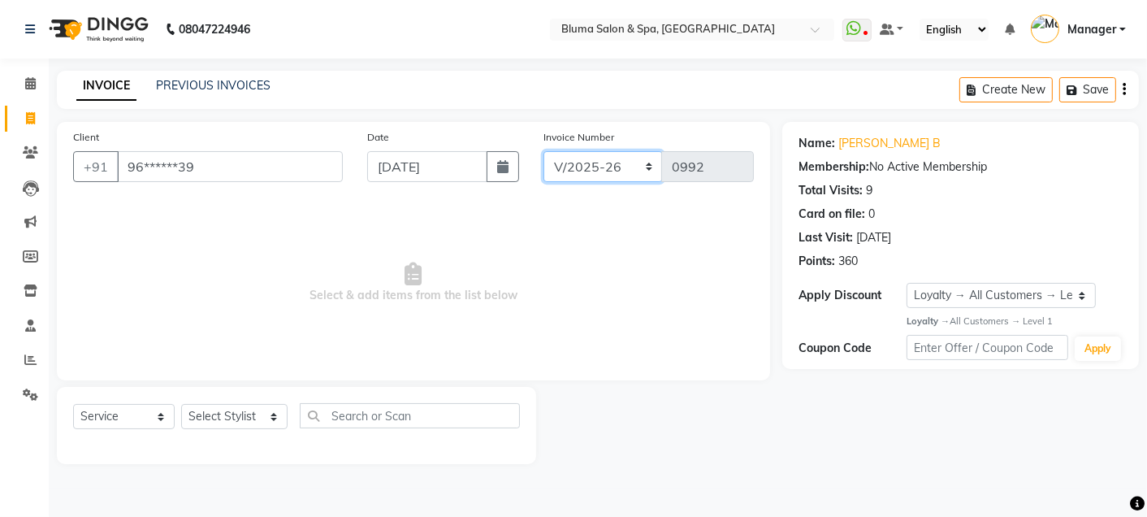
click at [600, 160] on select "ALN/2025-26 AL/2025-26 BKN/2025-26 BK/2025-26 V/2025 V/2025-26" at bounding box center [603, 166] width 119 height 31
select select "7729"
click at [544, 151] on select "ALN/2025-26 AL/2025-26 BKN/2025-26 BK/2025-26 V/2025 V/2025-26" at bounding box center [603, 166] width 119 height 31
type input "0194"
click at [232, 415] on select "Select Stylist Admin Ajay [PERSON_NAME] [PERSON_NAME] [PERSON_NAME] [PERSON_NAM…" at bounding box center [234, 416] width 106 height 25
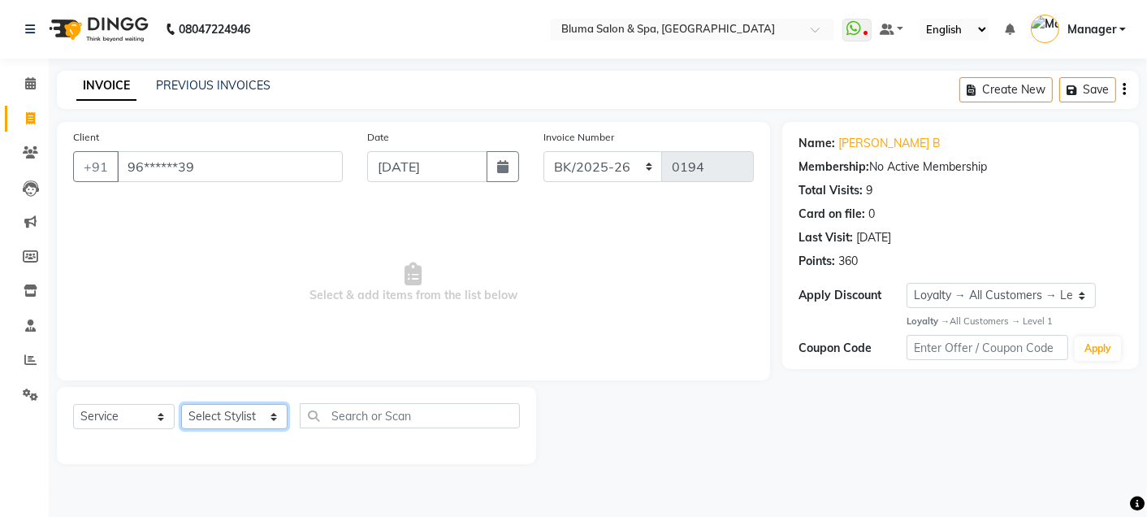
select select "17128"
click at [181, 405] on select "Select Stylist Admin Ajay [PERSON_NAME] [PERSON_NAME] [PERSON_NAME] [PERSON_NAM…" at bounding box center [234, 416] width 106 height 25
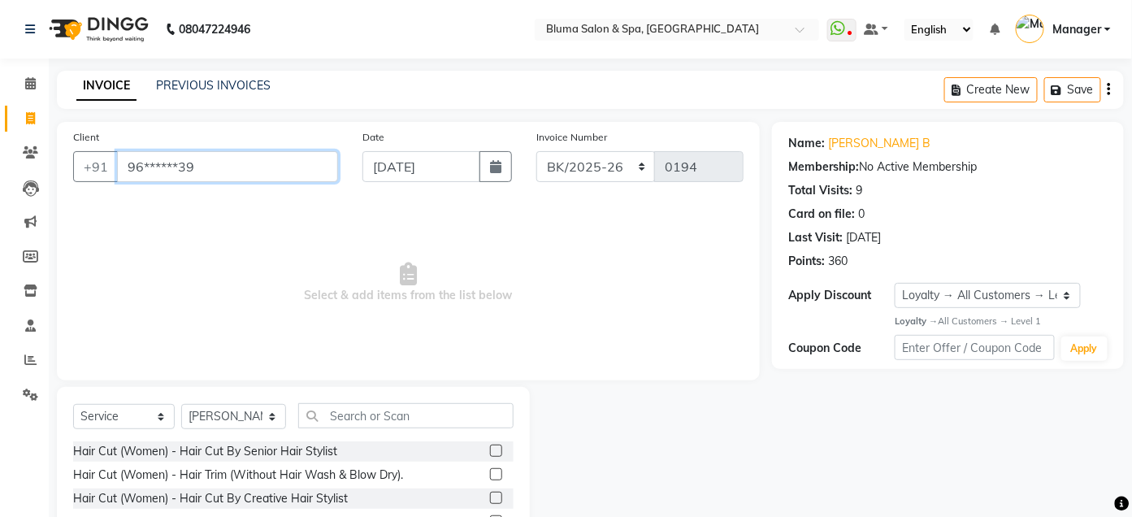
click at [288, 171] on input "96******39" at bounding box center [227, 166] width 221 height 31
